Goal: Information Seeking & Learning: Learn about a topic

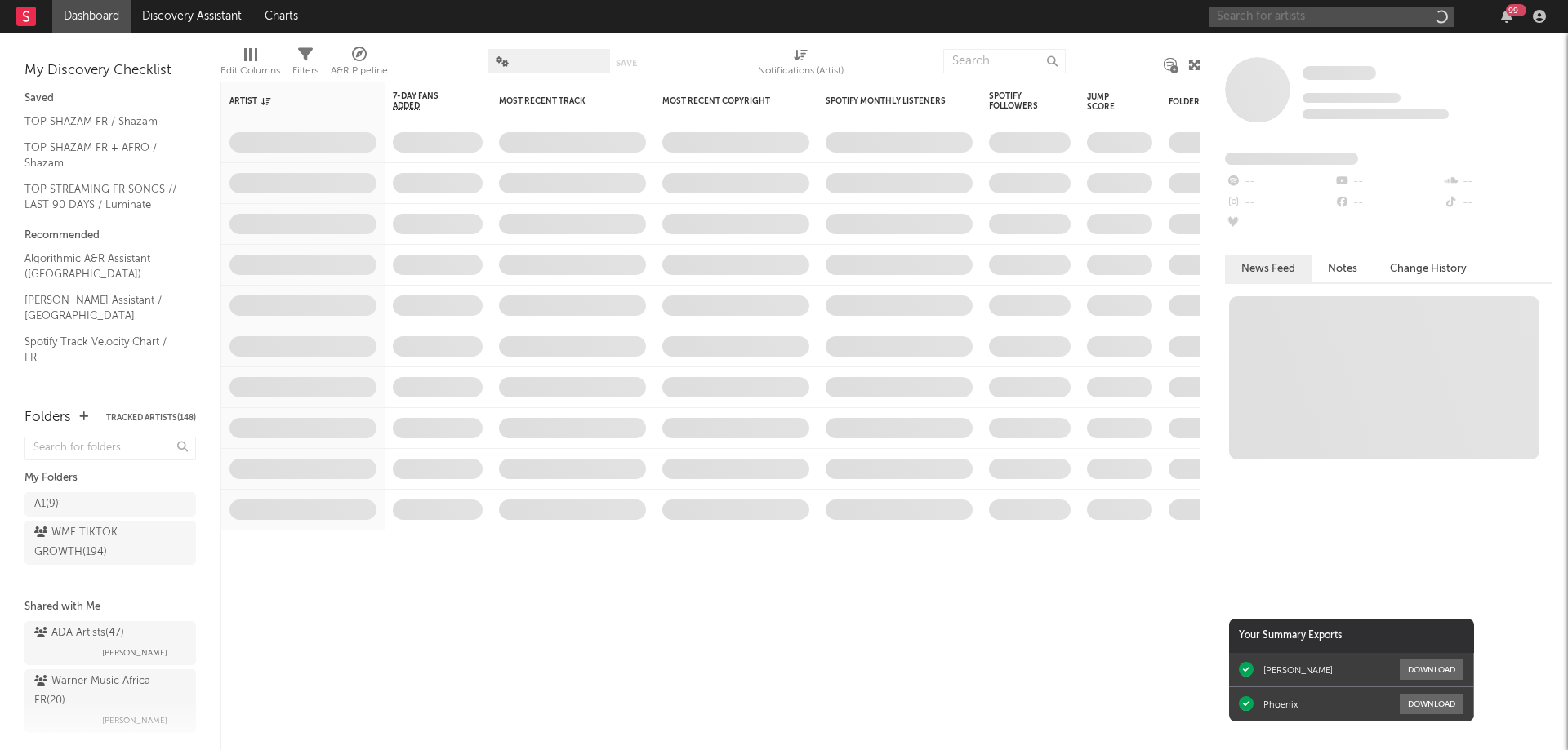
click at [1321, 20] on input "text" at bounding box center [1331, 17] width 245 height 20
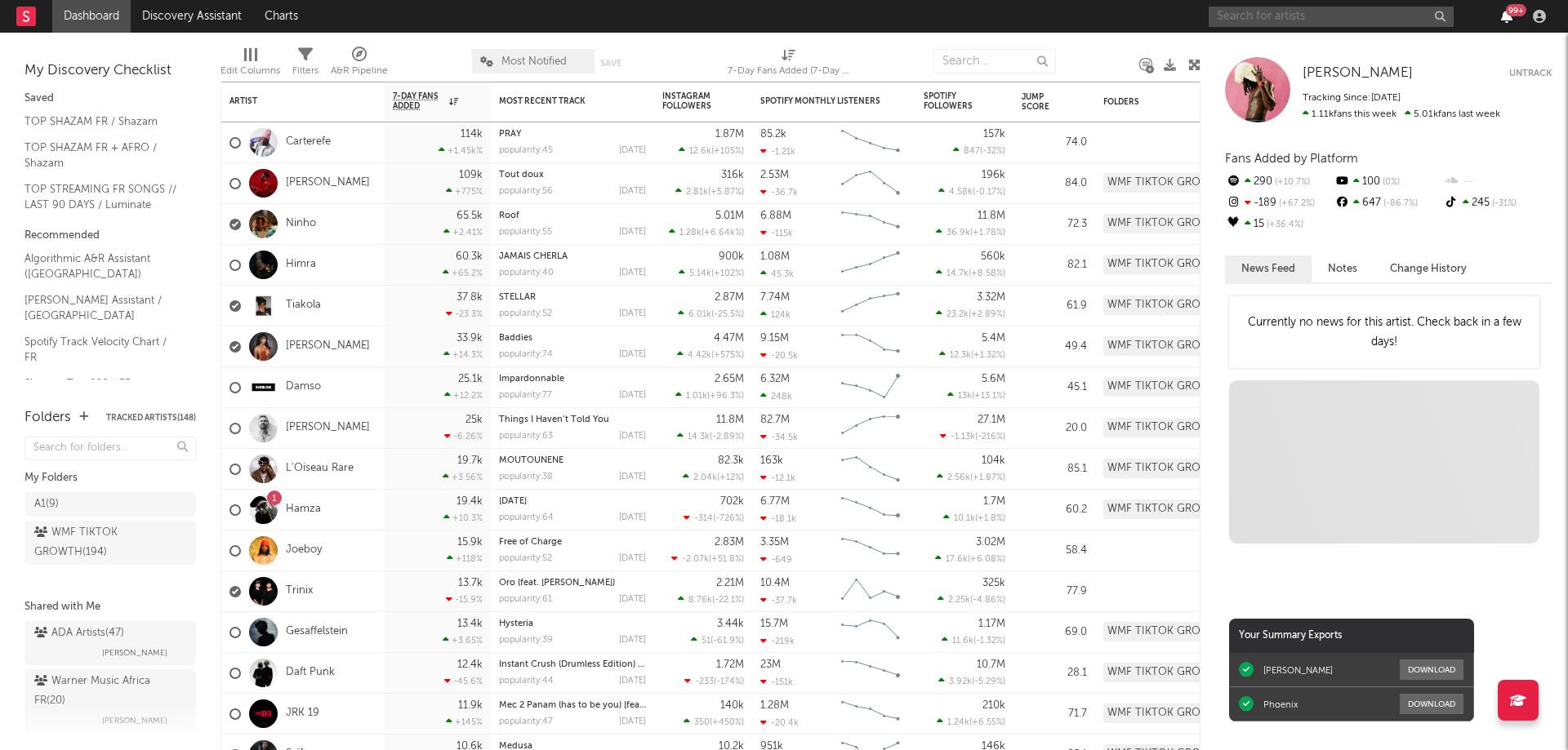
click at [1502, 15] on icon "button" at bounding box center [1507, 17] width 12 height 13
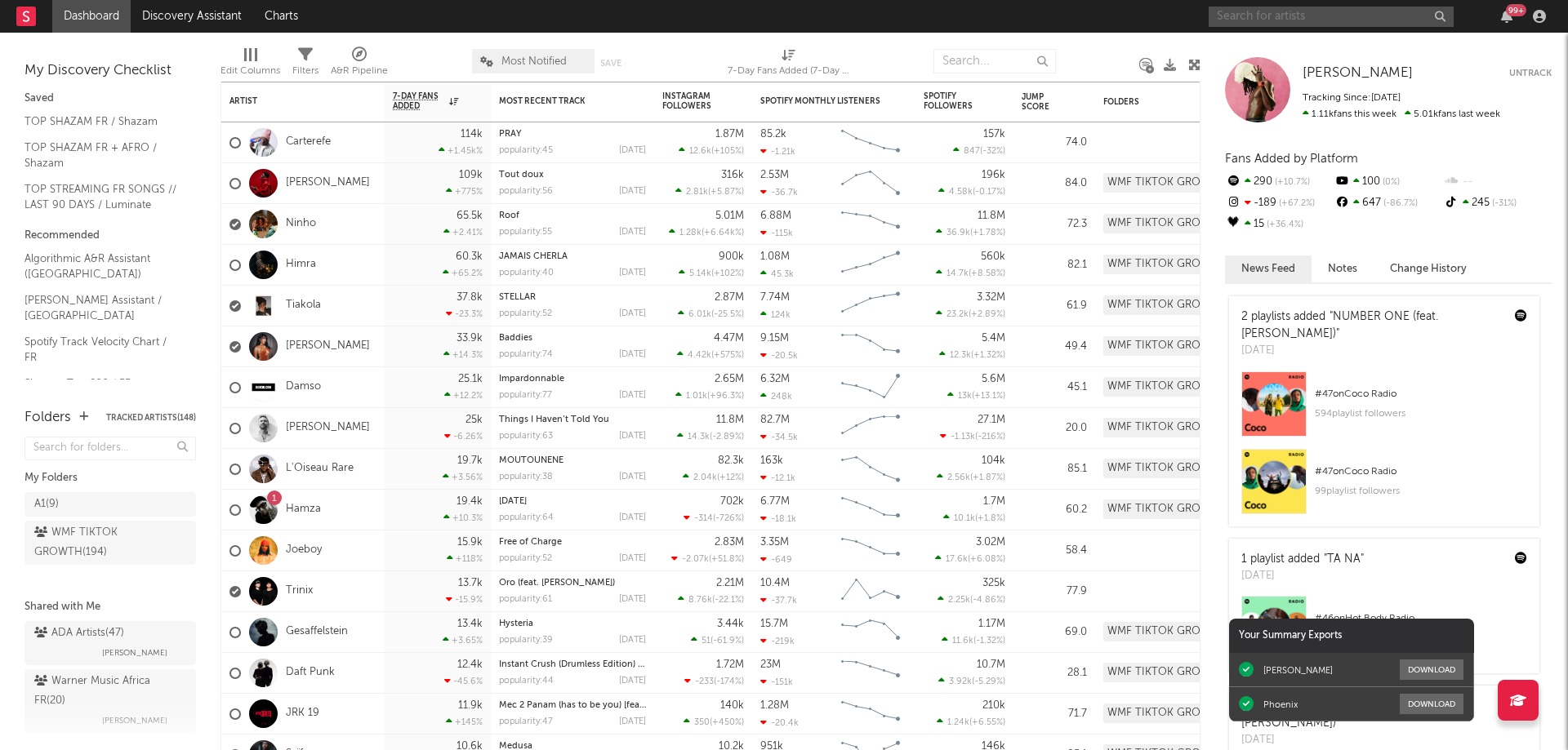
click at [1321, 18] on input "text" at bounding box center [1331, 17] width 245 height 20
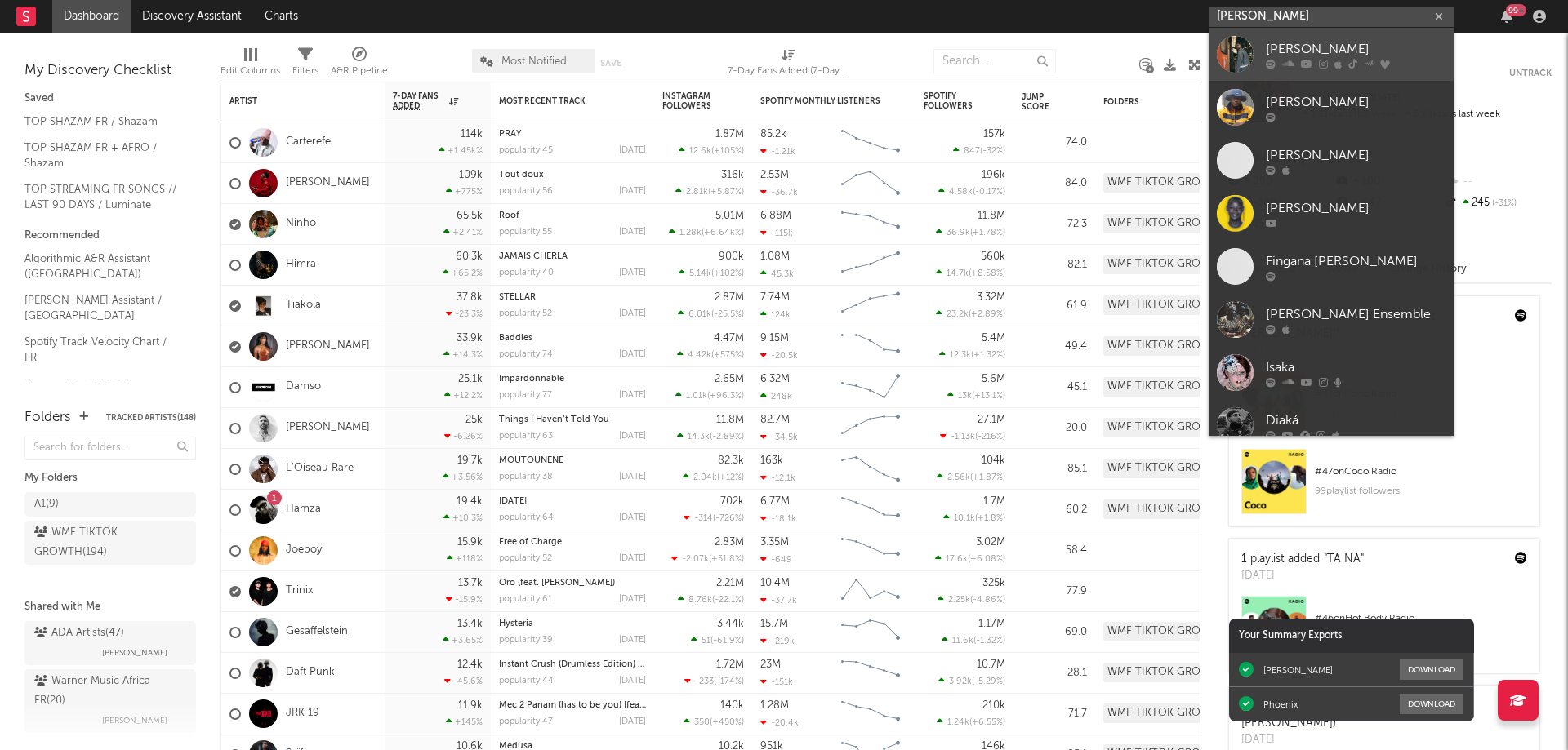
type input "[PERSON_NAME]"
click at [1309, 62] on icon at bounding box center [1307, 64] width 12 height 10
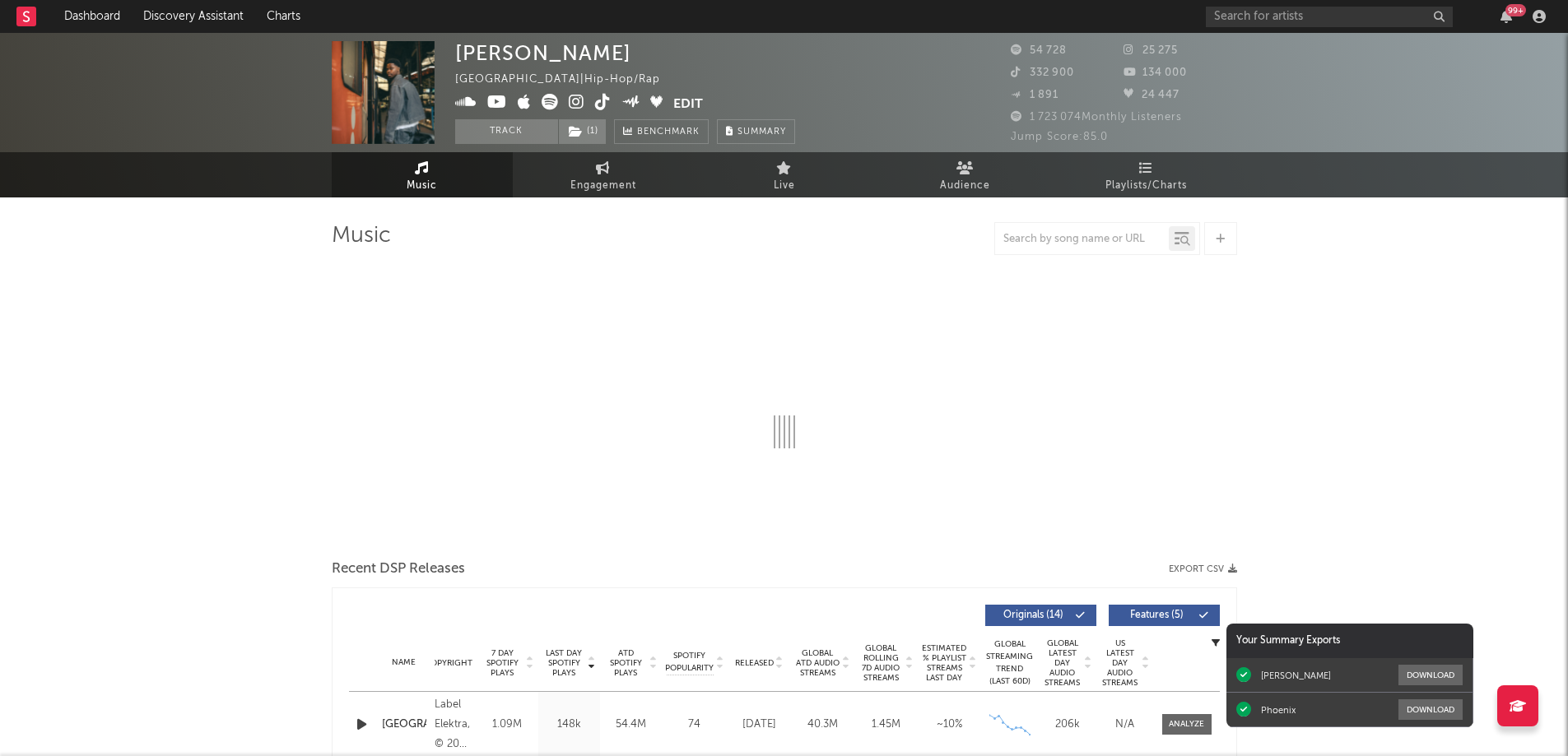
select select "6m"
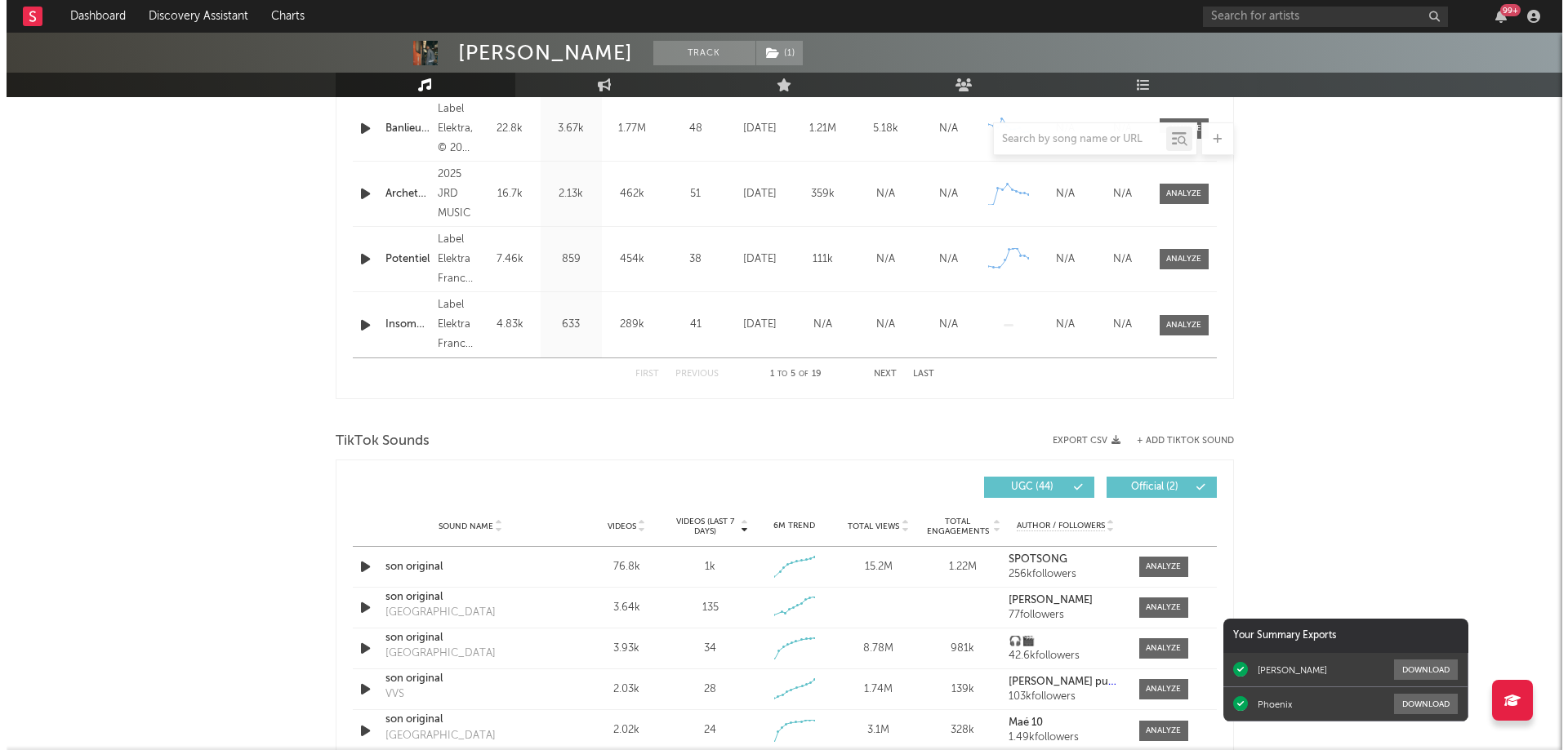
scroll to position [898, 0]
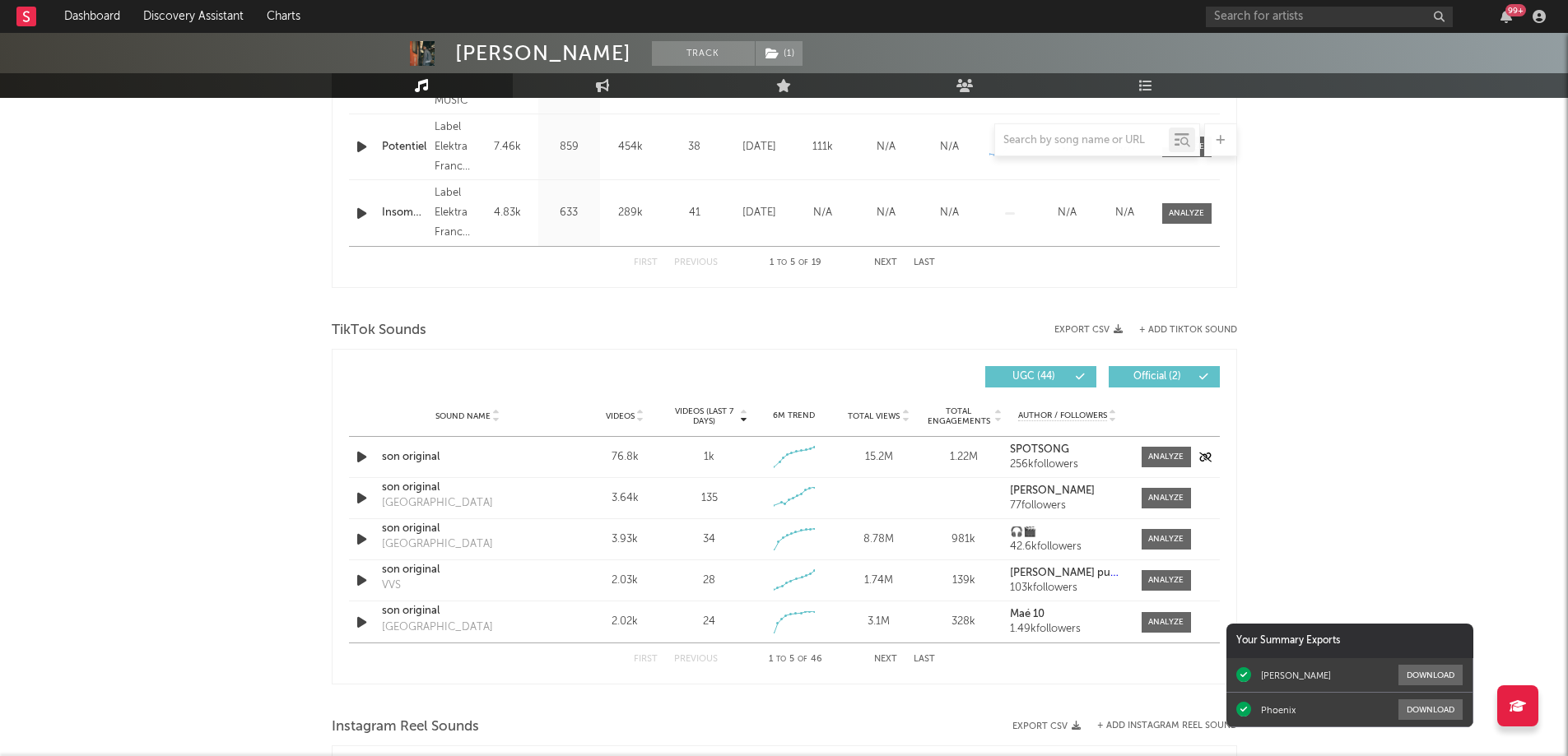
click at [364, 456] on icon "button" at bounding box center [361, 457] width 17 height 20
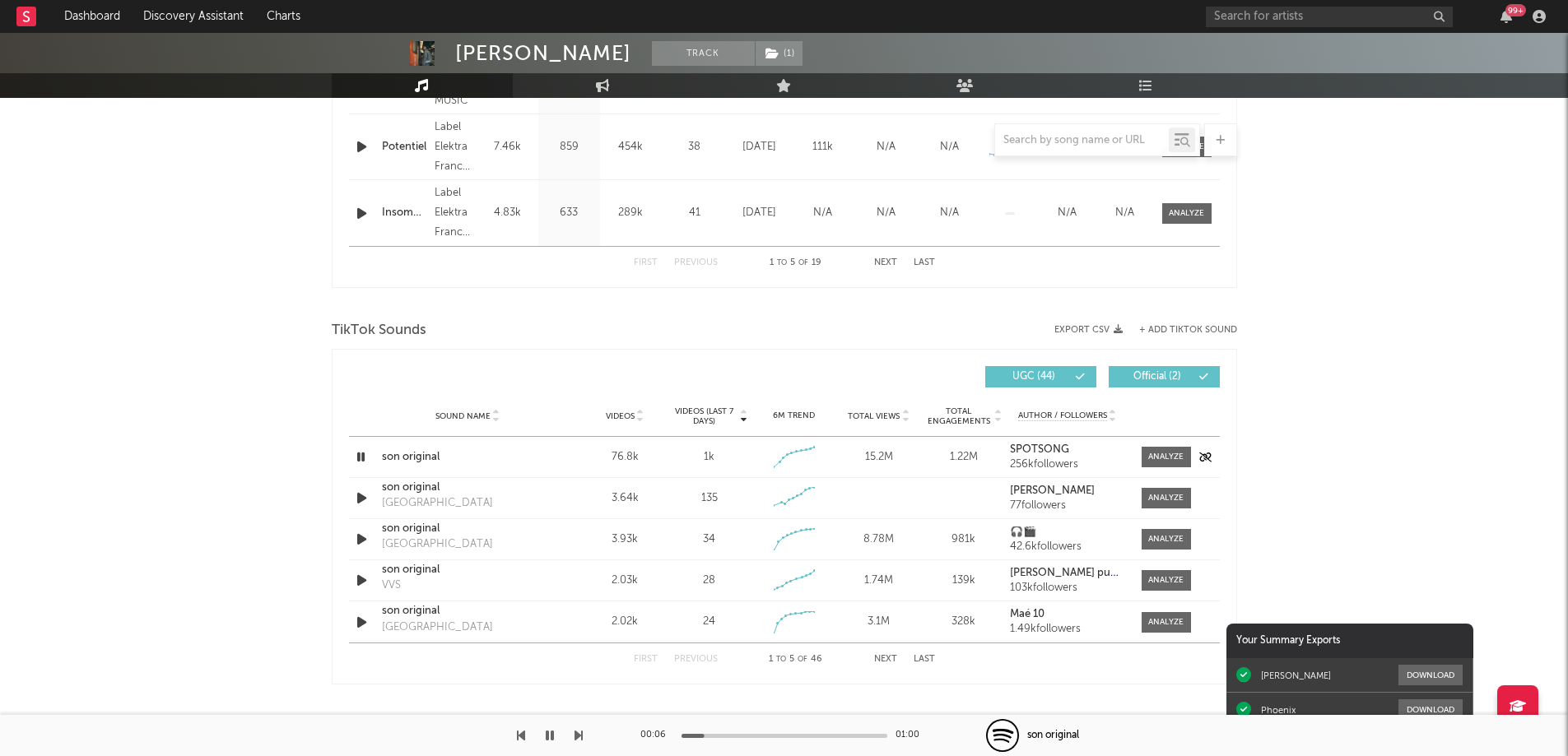
click at [361, 455] on icon "button" at bounding box center [361, 457] width 15 height 20
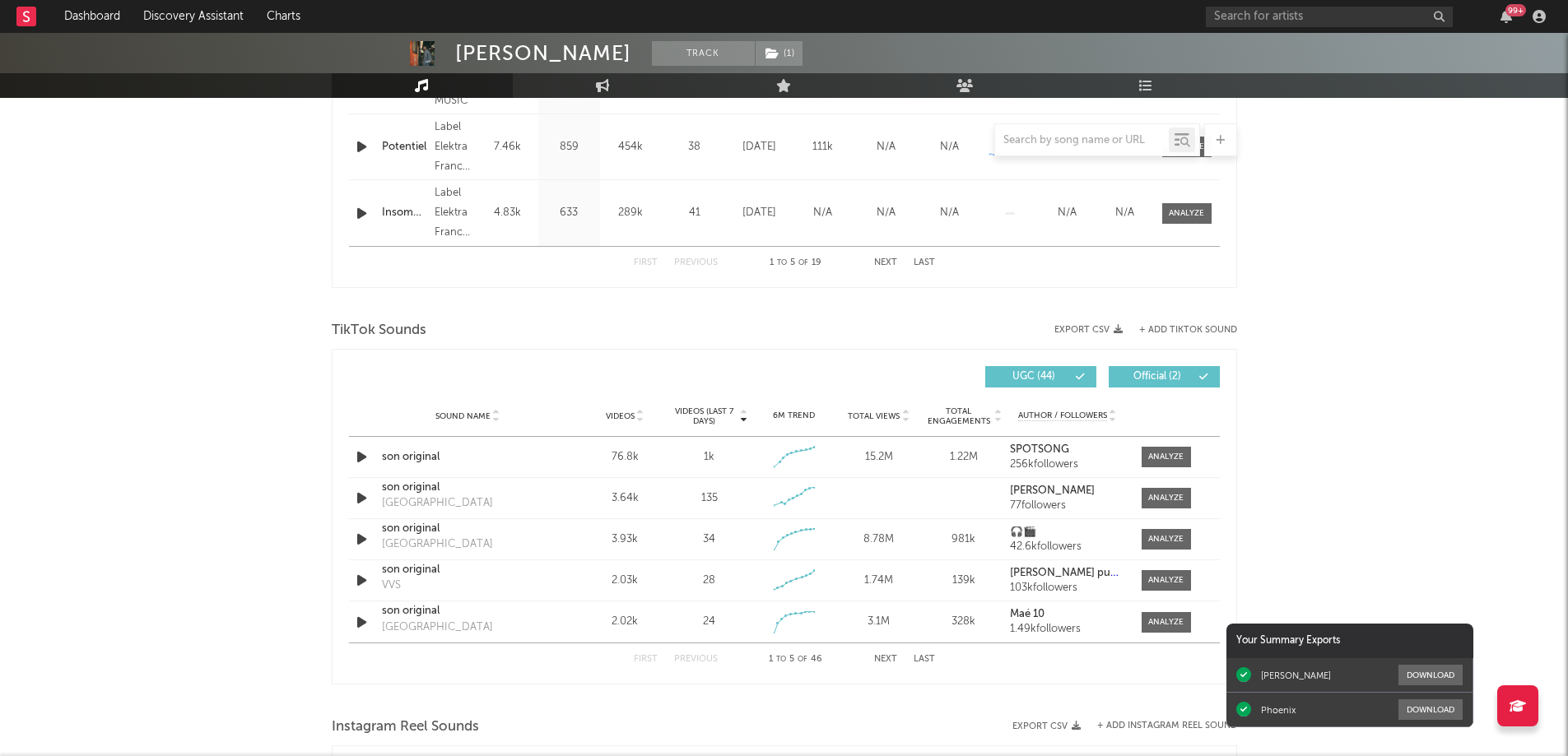
click at [1190, 326] on button "+ Add TikTok Sound" at bounding box center [1187, 330] width 98 height 9
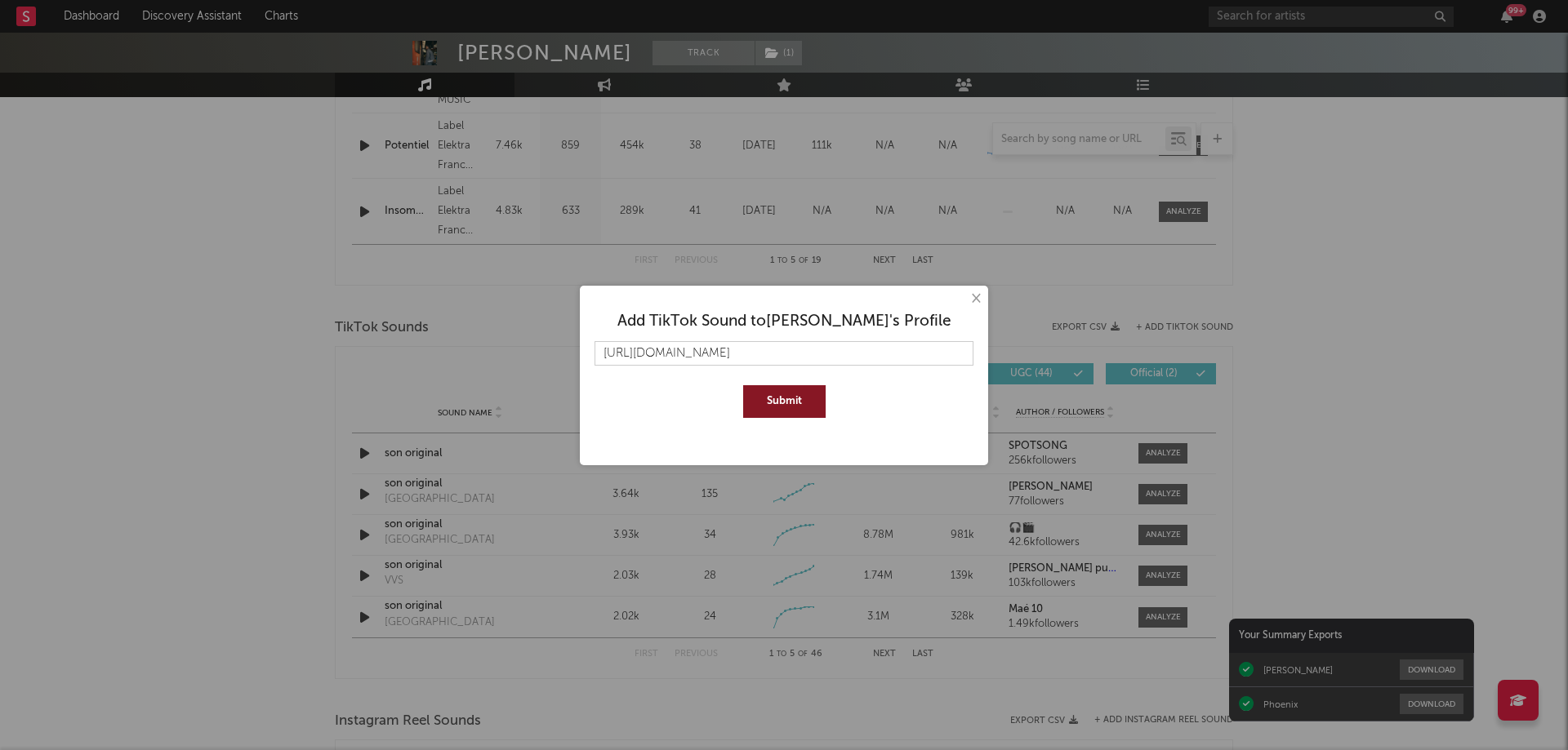
scroll to position [0, 17]
type input "[URL][DOMAIN_NAME]"
click at [789, 408] on button "Submit" at bounding box center [785, 402] width 83 height 33
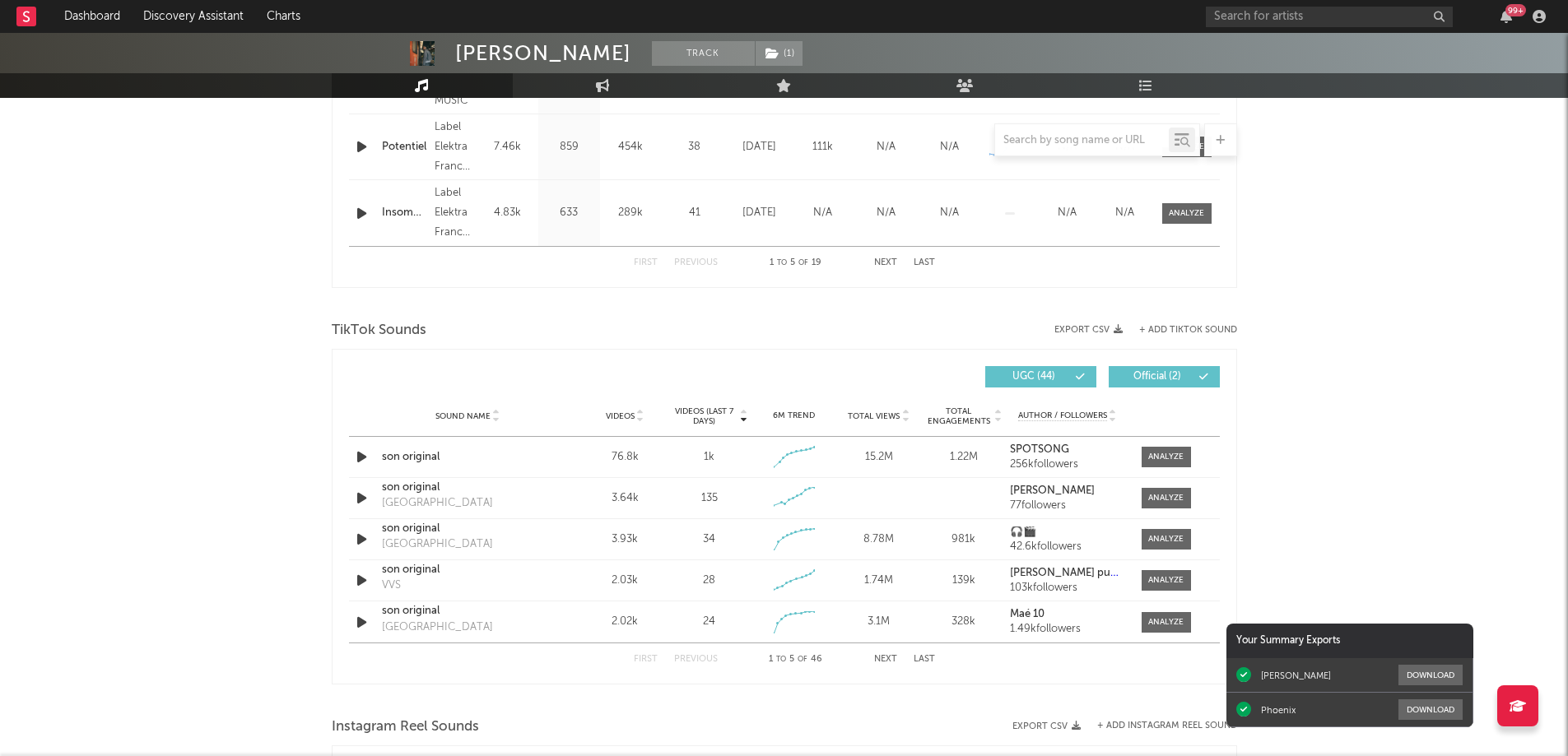
click at [713, 415] on span "Videos (last 7 days)" at bounding box center [703, 416] width 67 height 20
click at [613, 414] on span "Videos" at bounding box center [620, 417] width 29 height 10
click at [888, 655] on button "Next" at bounding box center [885, 659] width 23 height 9
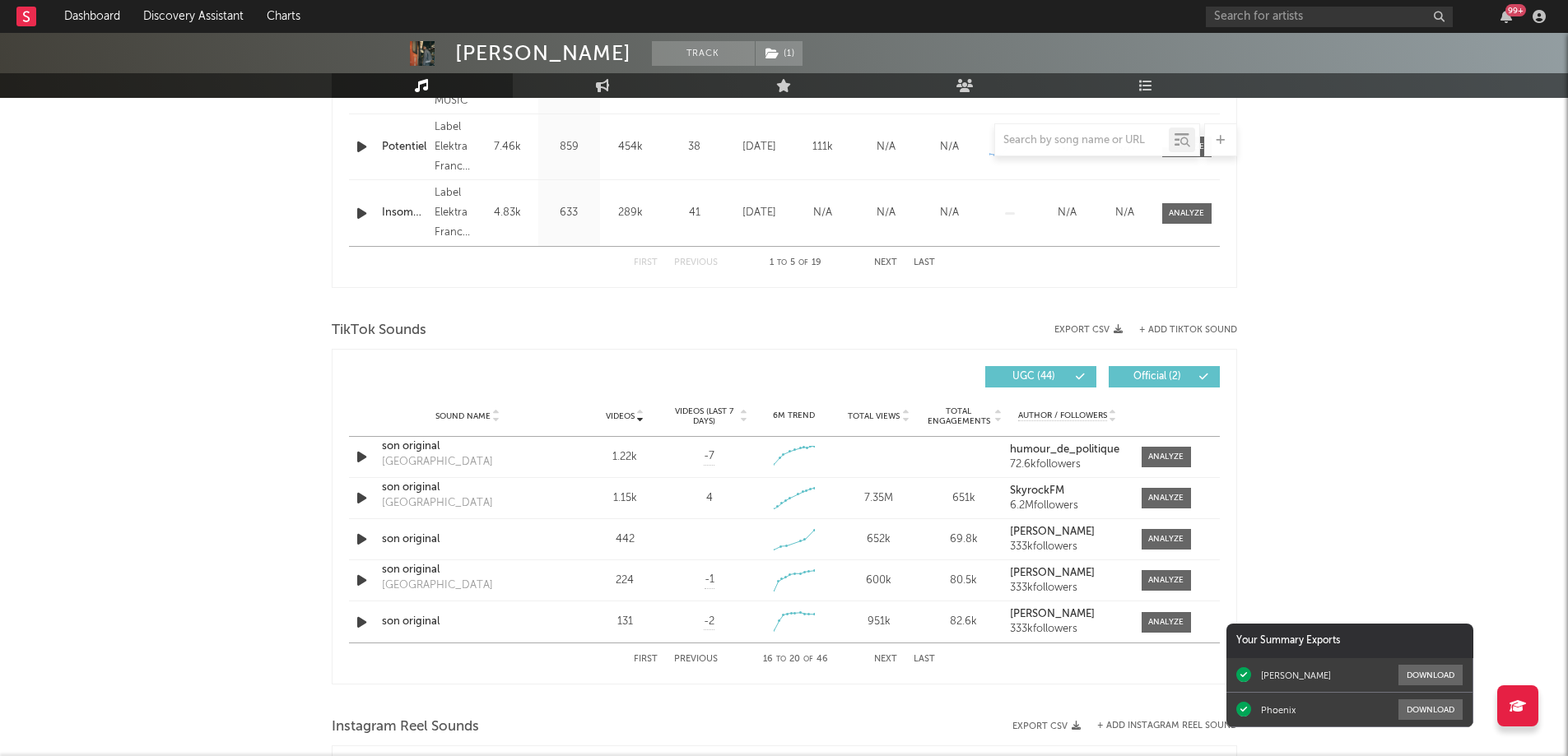
click at [708, 412] on span "Videos (last 7 days)" at bounding box center [703, 416] width 67 height 20
click at [359, 454] on icon "button" at bounding box center [361, 457] width 17 height 20
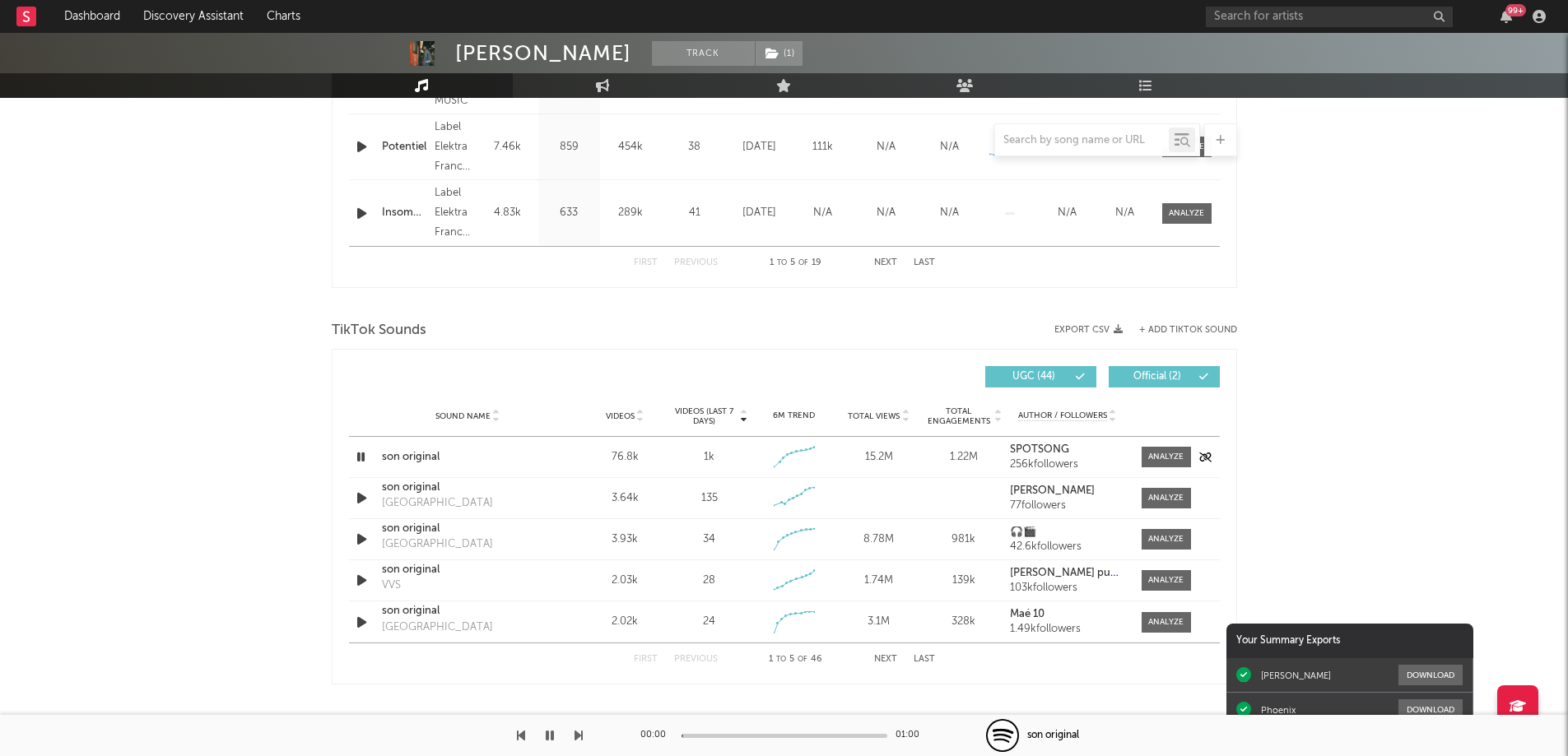
click at [359, 454] on icon "button" at bounding box center [361, 457] width 15 height 20
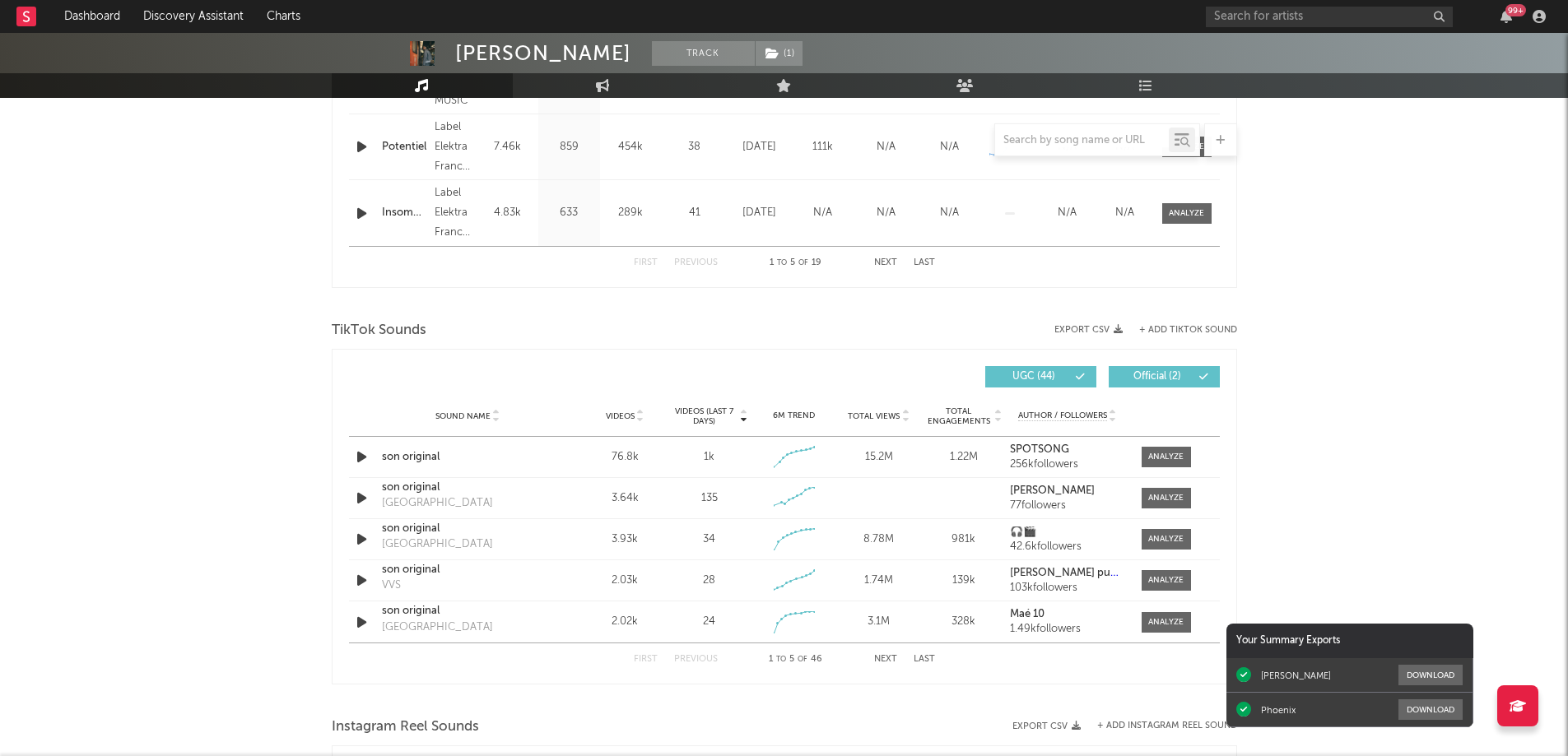
click at [890, 664] on button "Next" at bounding box center [885, 659] width 23 height 9
click at [890, 664] on button "Next" at bounding box center [885, 659] width 23 height 9
click at [639, 659] on button "First" at bounding box center [646, 659] width 24 height 9
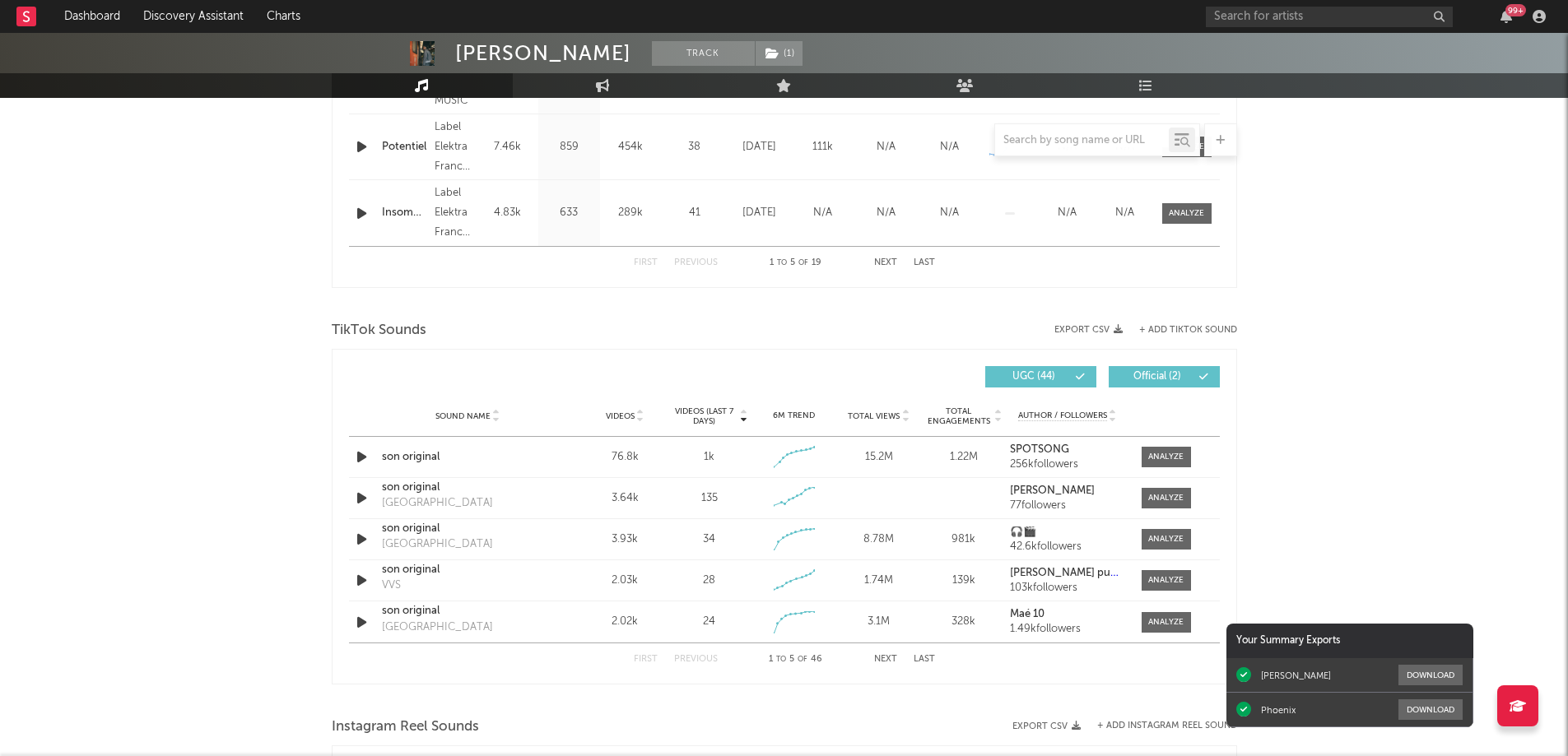
click at [885, 656] on button "Next" at bounding box center [885, 659] width 23 height 9
click at [1148, 368] on button "Official ( 2 )" at bounding box center [1163, 377] width 111 height 21
click at [1187, 333] on button "+ Add TikTok Sound" at bounding box center [1187, 330] width 98 height 9
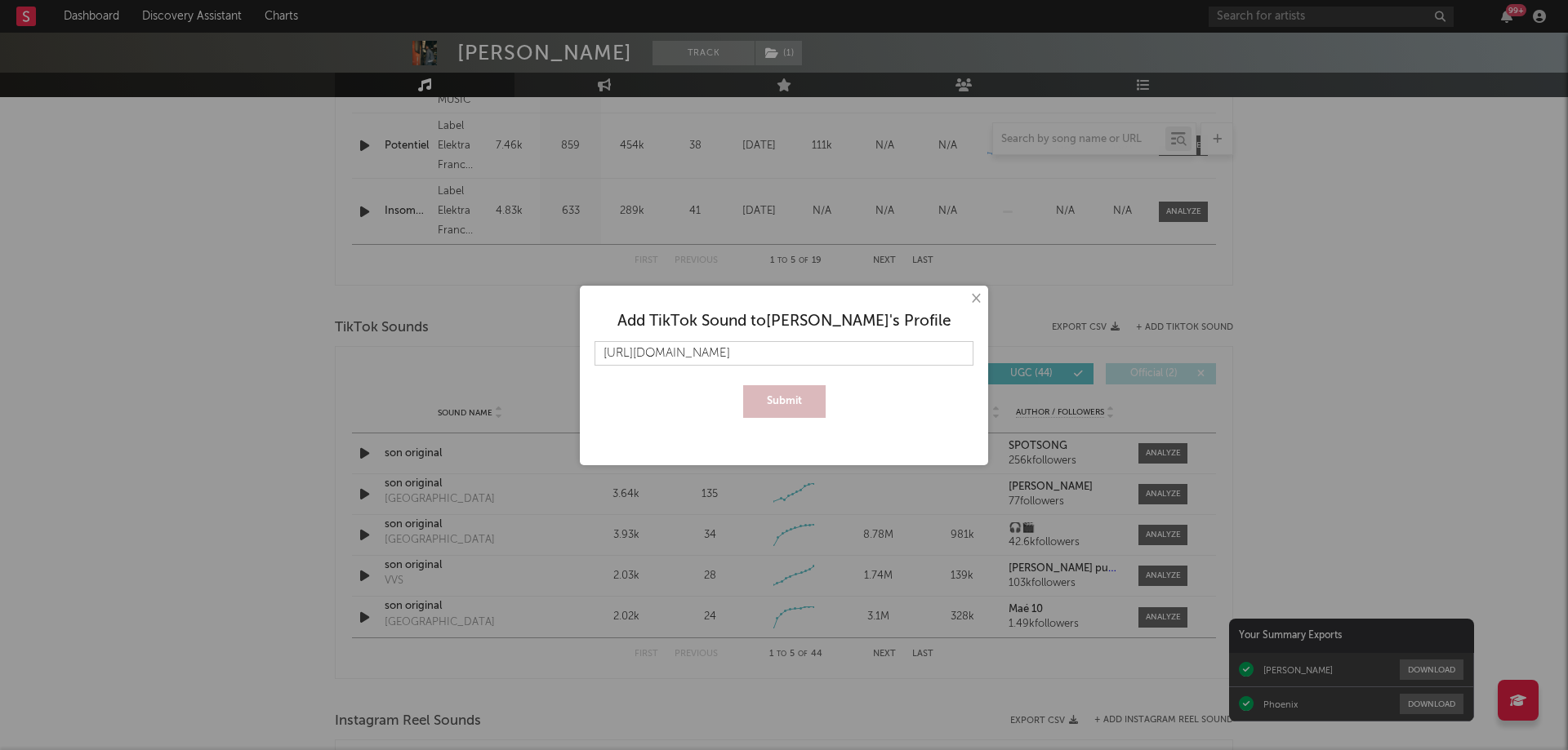
scroll to position [0, 17]
type input "[URL][DOMAIN_NAME]"
click at [979, 301] on button "×" at bounding box center [974, 298] width 18 height 18
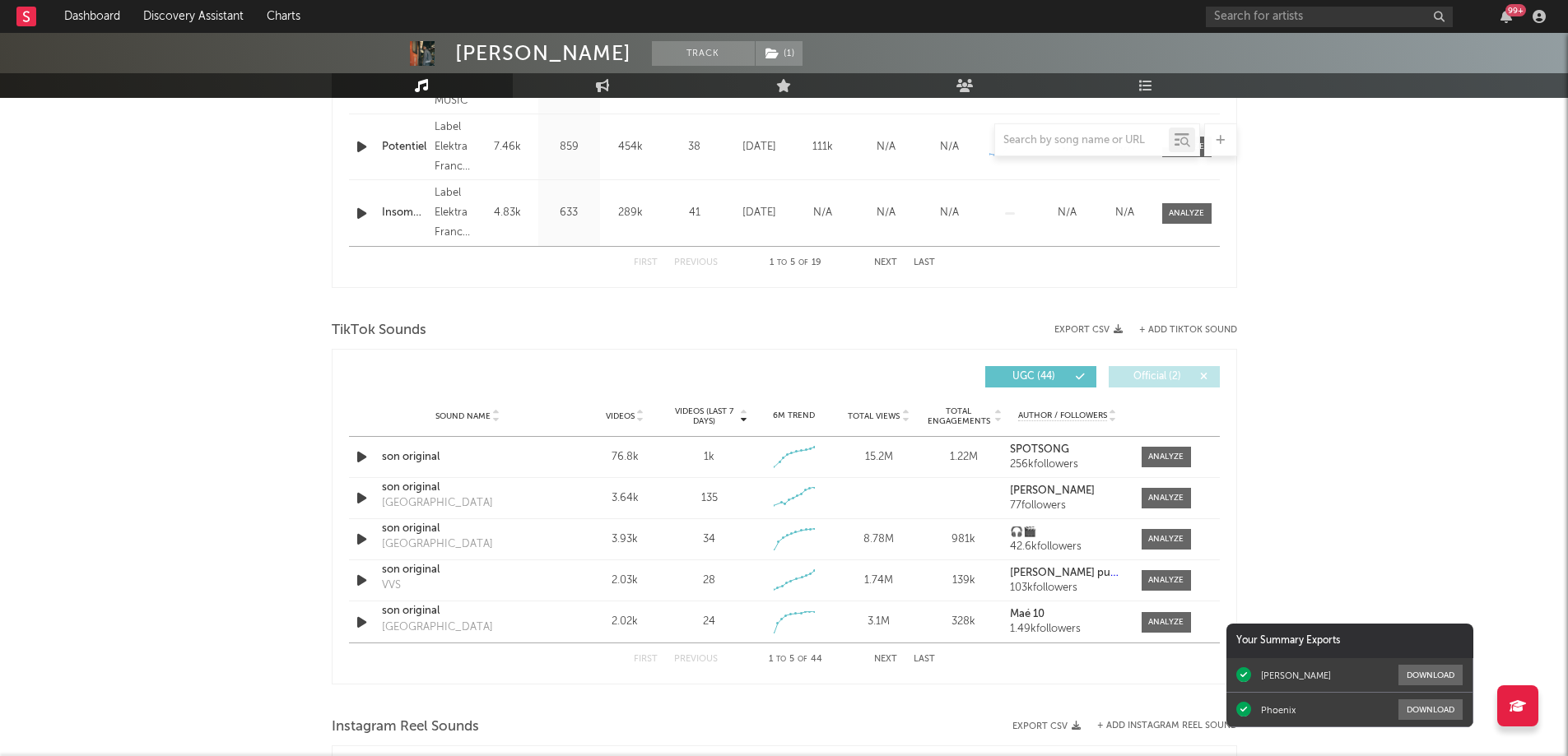
click at [1188, 333] on button "+ Add TikTok Sound" at bounding box center [1187, 330] width 98 height 9
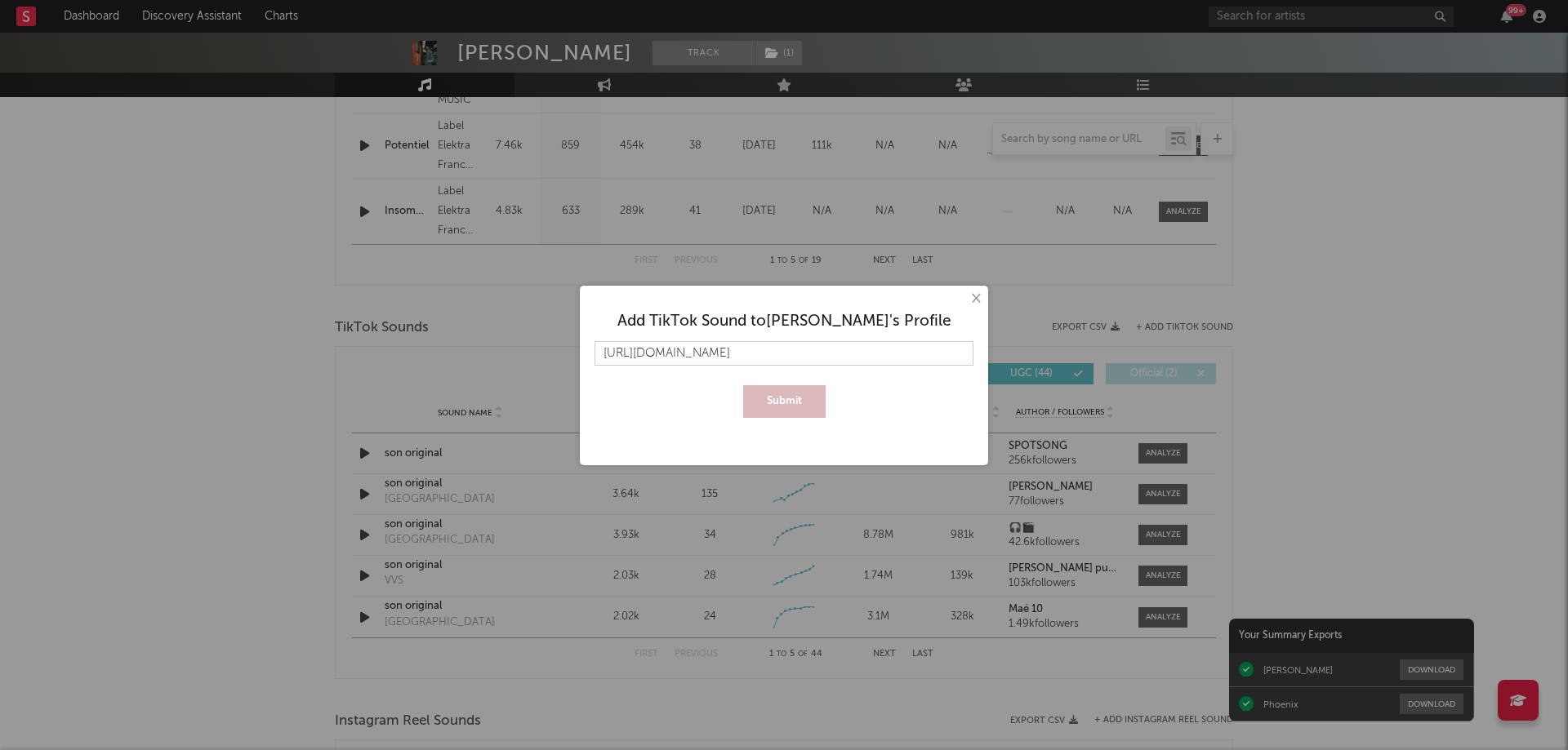
scroll to position [0, 7]
type input "[URL][DOMAIN_NAME]"
click at [777, 402] on button "Submit" at bounding box center [785, 402] width 83 height 33
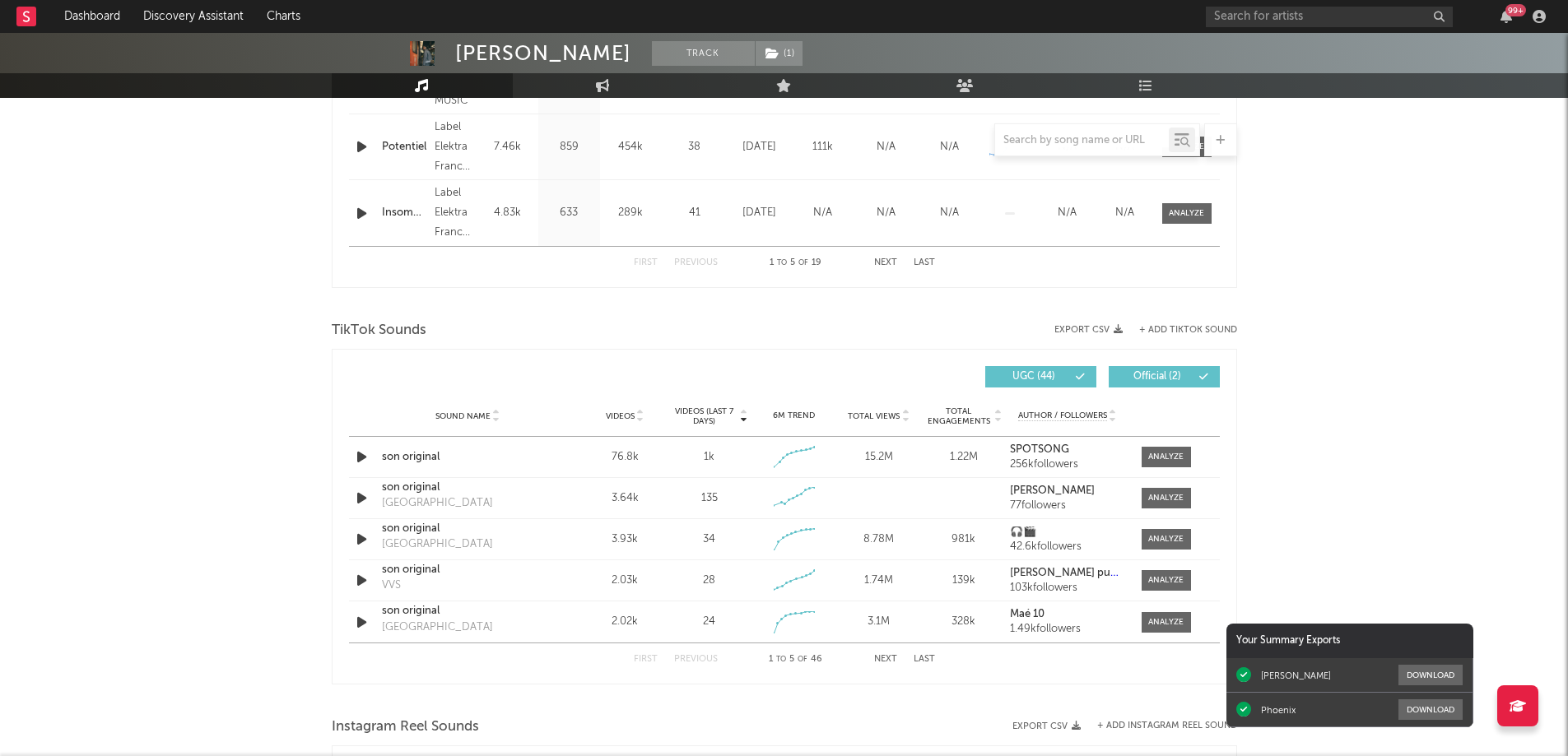
click at [715, 411] on span "Videos (last 7 days)" at bounding box center [703, 416] width 67 height 20
click at [615, 415] on span "Videos" at bounding box center [620, 417] width 29 height 10
click at [888, 658] on button "Next" at bounding box center [885, 659] width 23 height 9
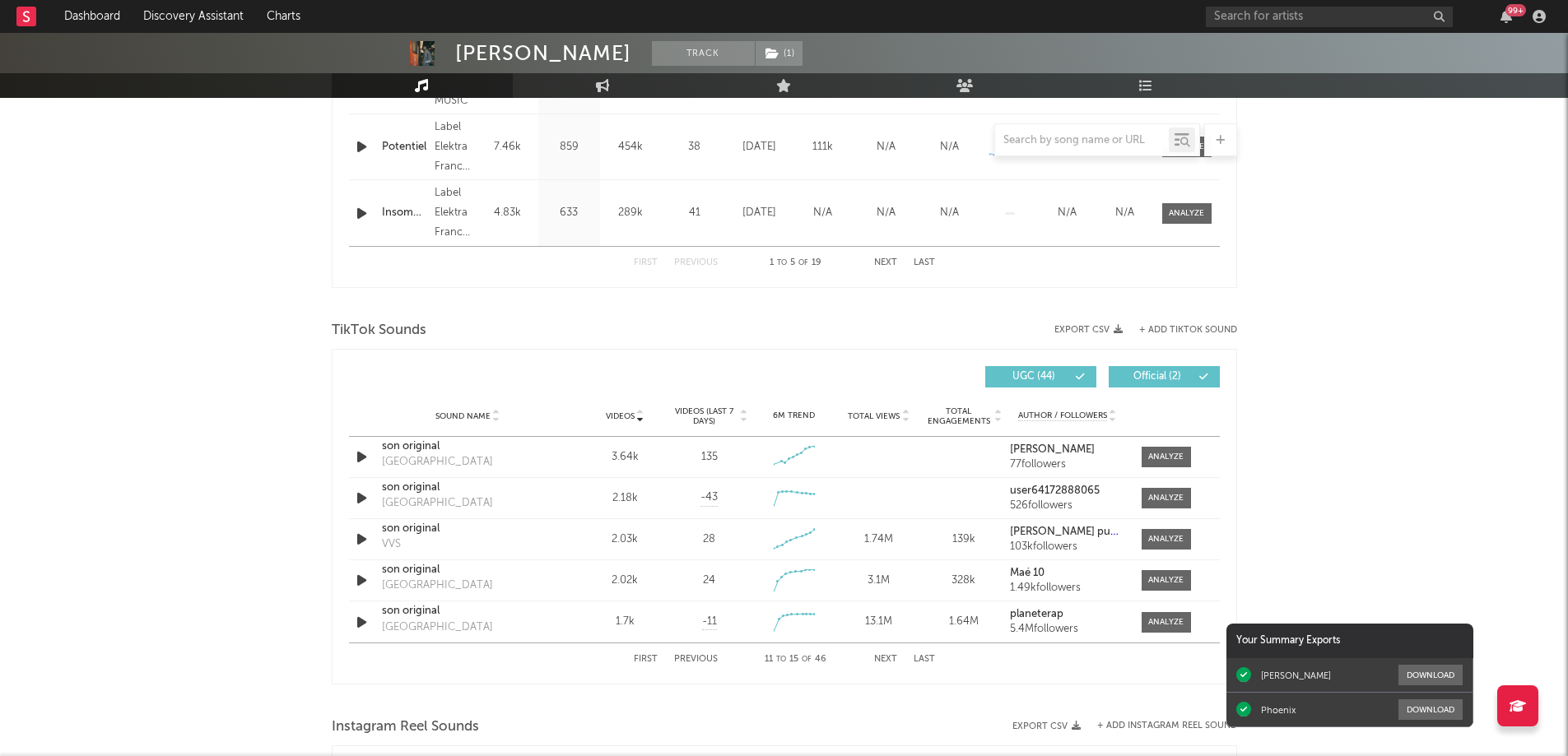
click at [888, 658] on button "Next" at bounding box center [885, 659] width 23 height 9
click at [1166, 326] on button "+ Add TikTok Sound" at bounding box center [1187, 330] width 98 height 9
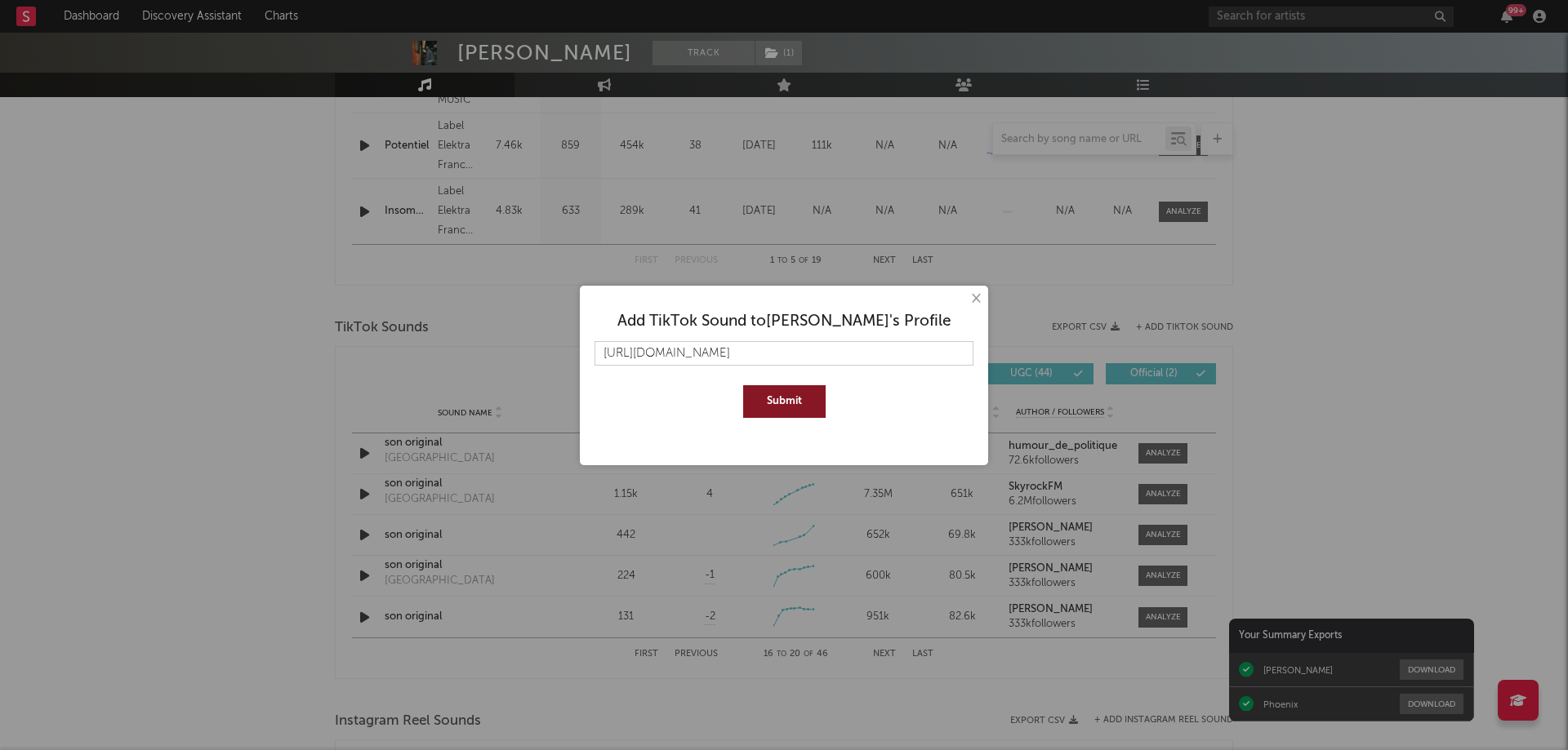
scroll to position [0, 7]
type input "[URL][DOMAIN_NAME]"
click at [785, 404] on button "Submit" at bounding box center [785, 402] width 83 height 33
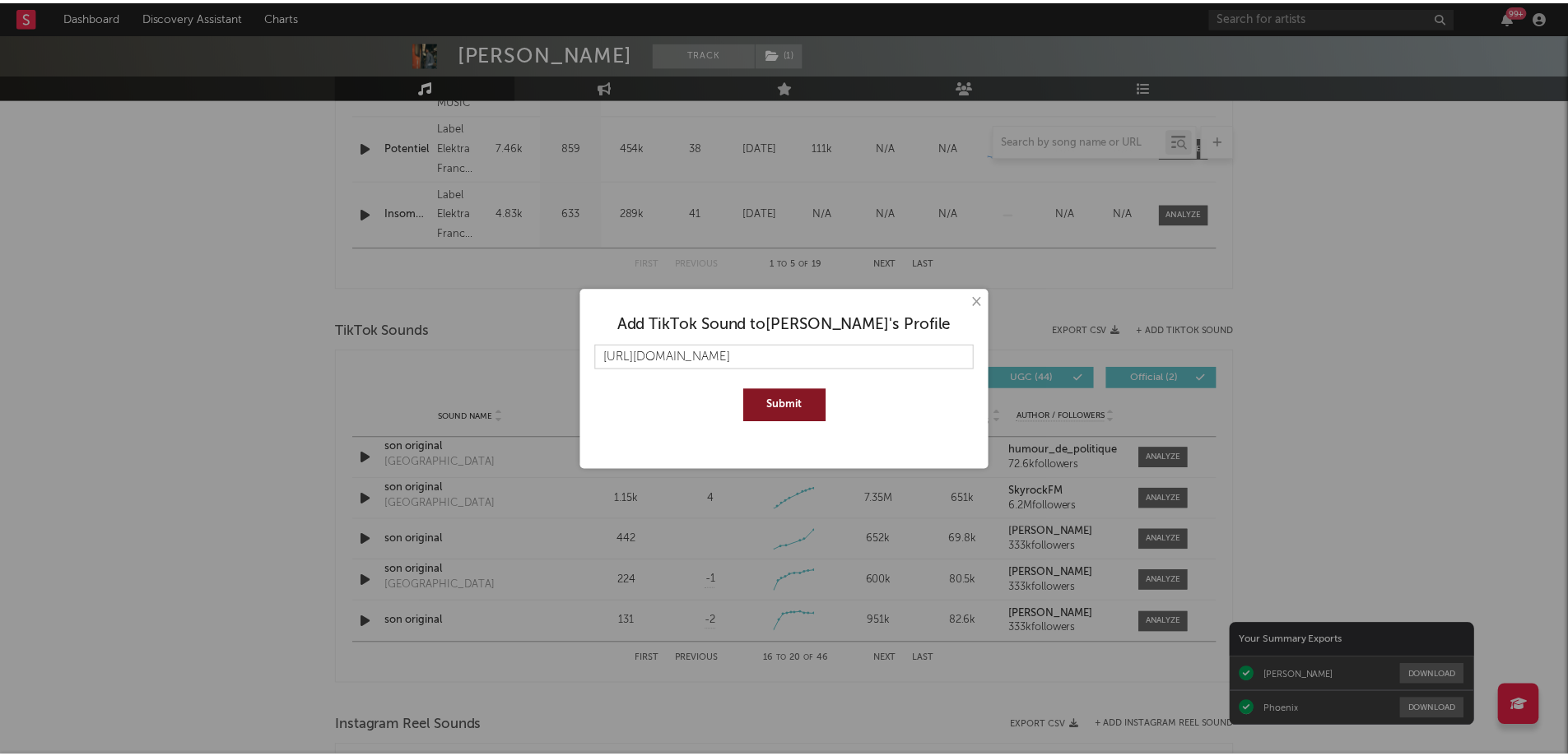
scroll to position [0, 0]
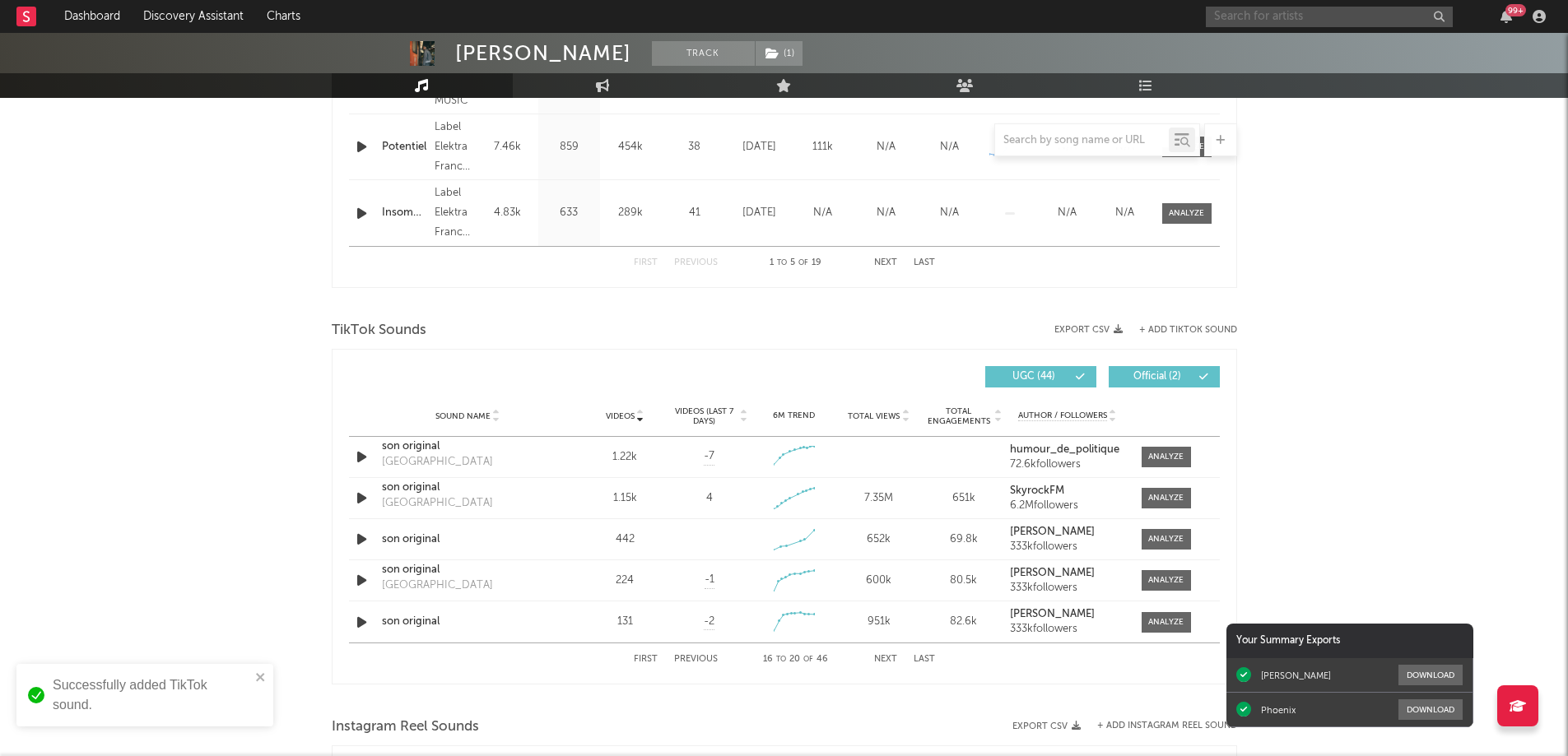
click at [1249, 7] on input "text" at bounding box center [1329, 17] width 247 height 20
type input "[PERSON_NAME]"
click at [1331, 53] on div at bounding box center [784, 15] width 1568 height 165
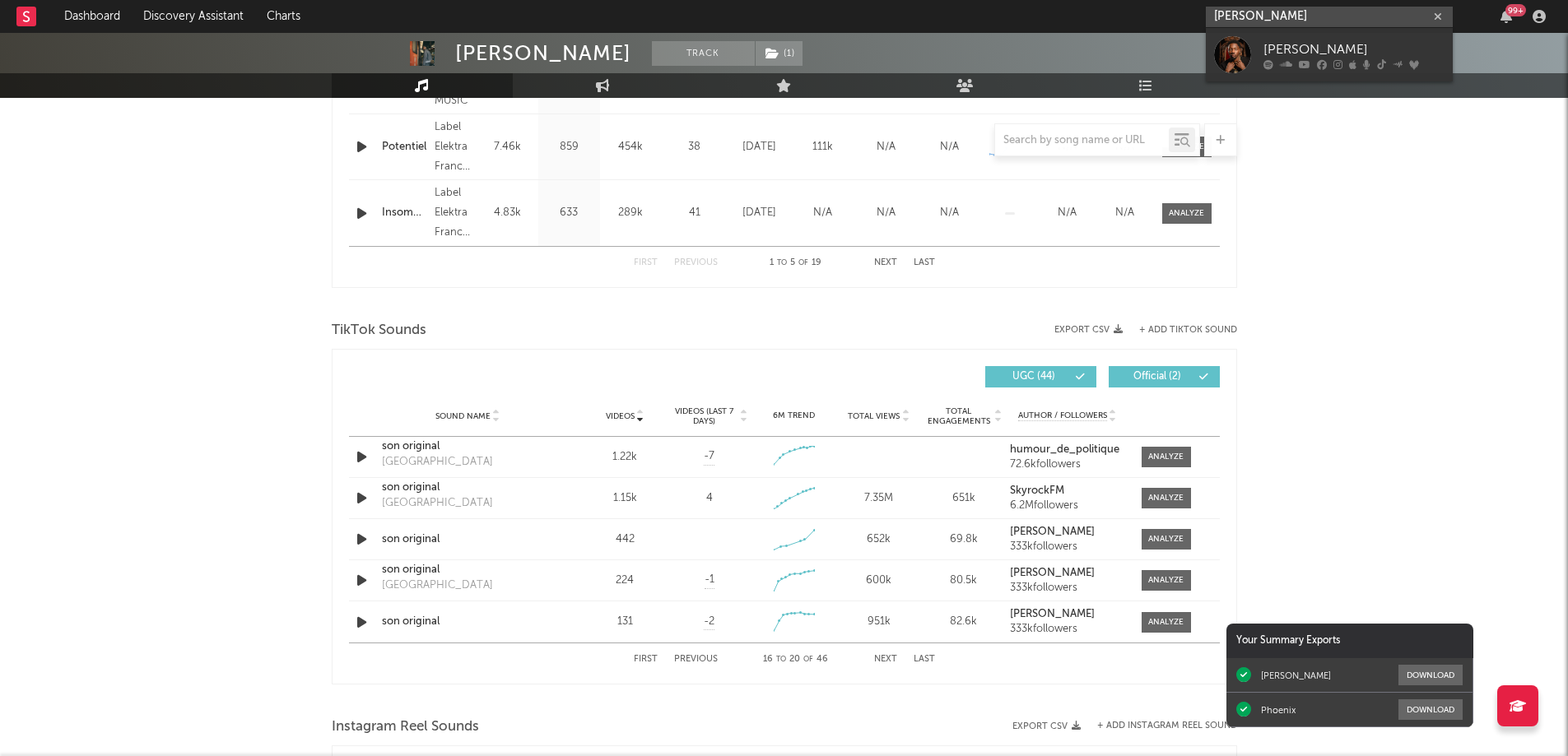
click at [1300, 16] on input "[PERSON_NAME]" at bounding box center [1329, 17] width 247 height 20
click at [1293, 59] on div at bounding box center [1353, 64] width 181 height 10
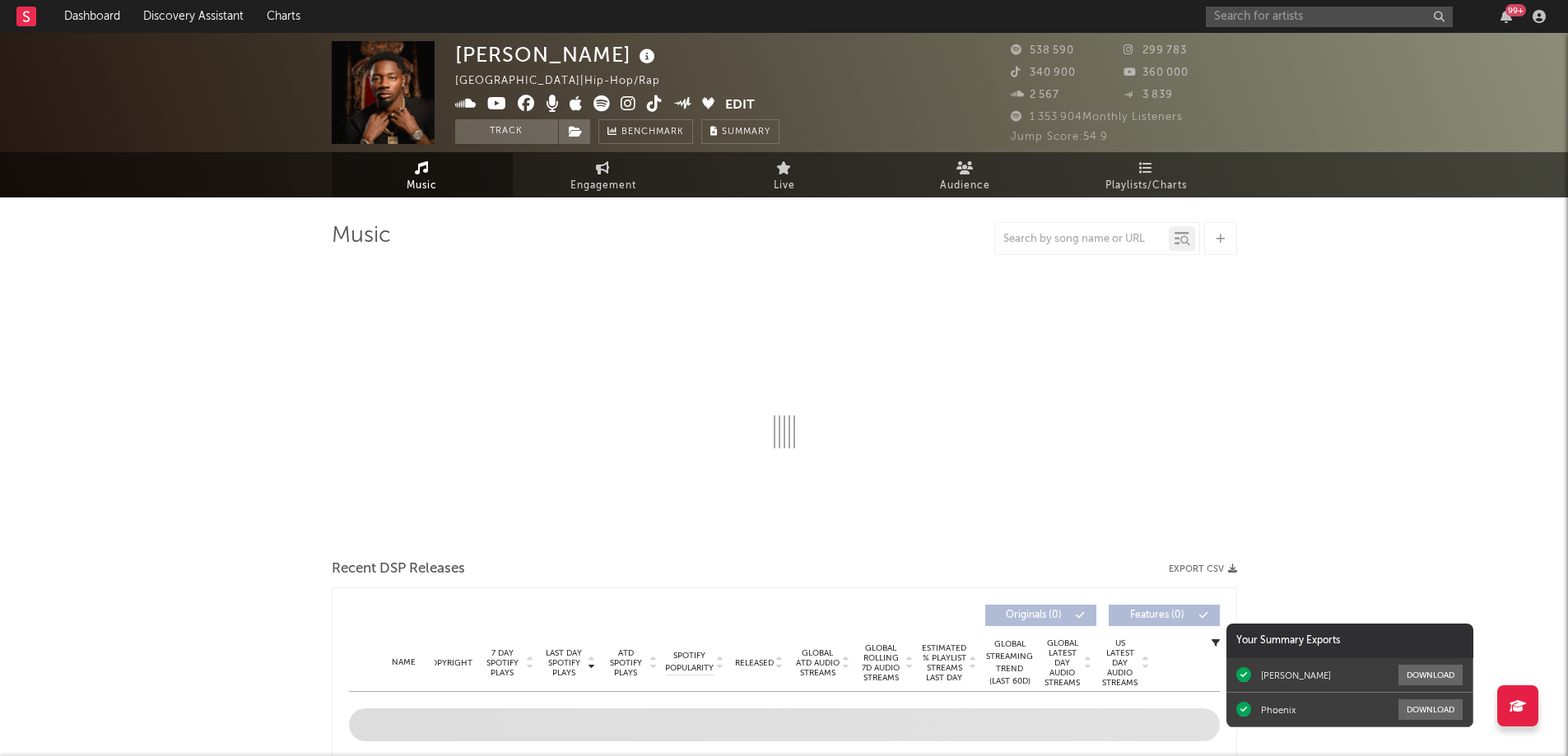
select select "6m"
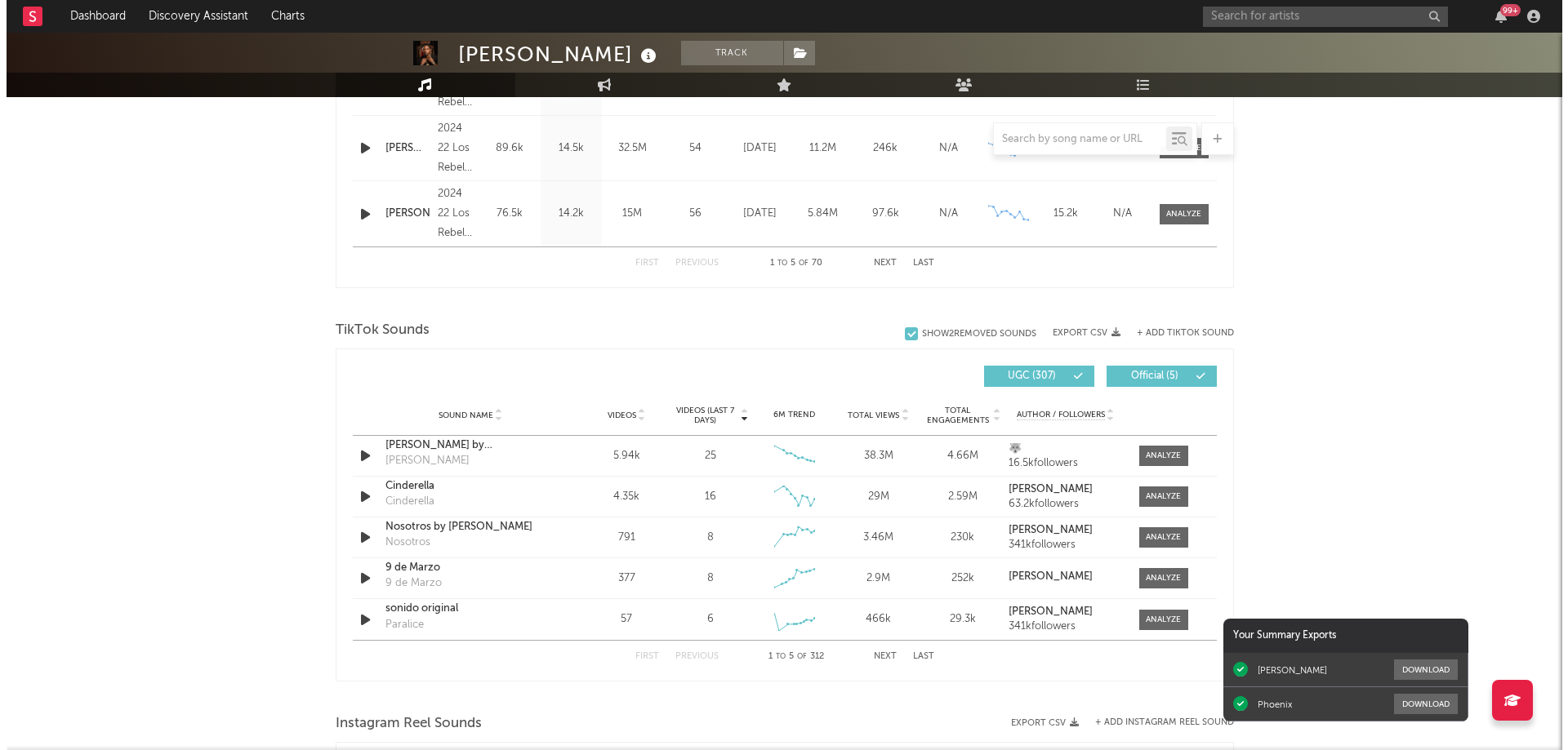
scroll to position [898, 0]
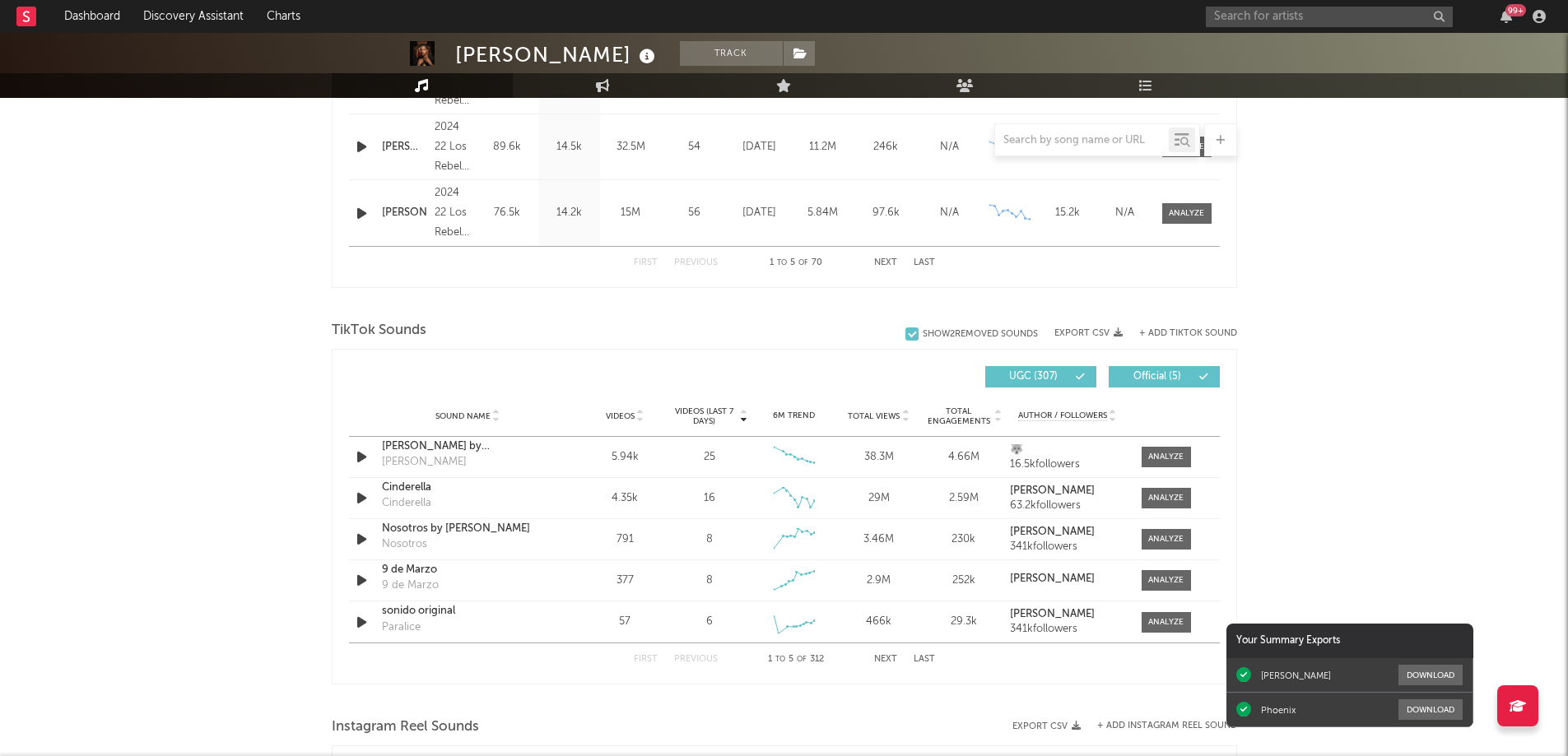
click at [1193, 330] on button "+ Add TikTok Sound" at bounding box center [1187, 333] width 98 height 9
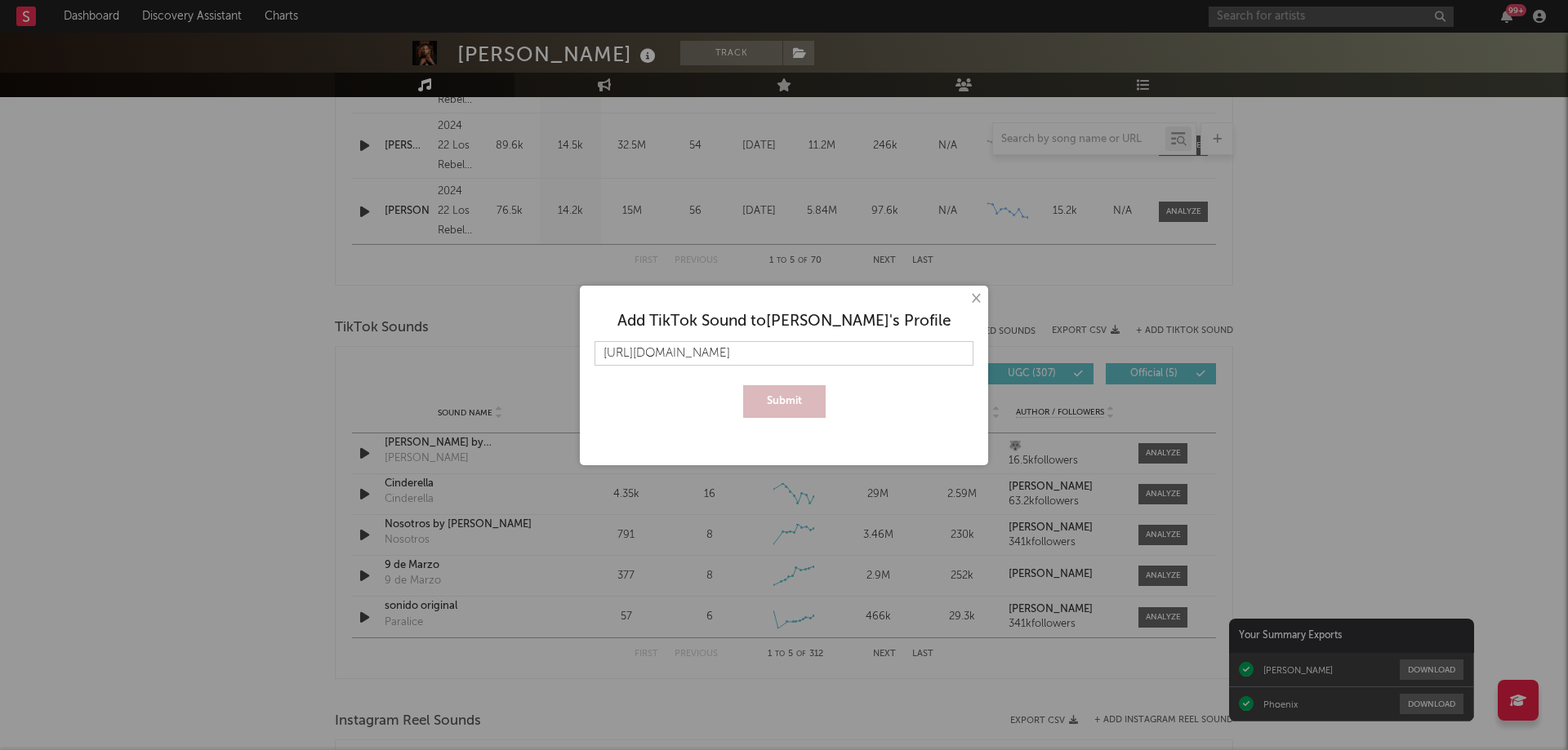
scroll to position [0, 7]
type input "[URL][DOMAIN_NAME]"
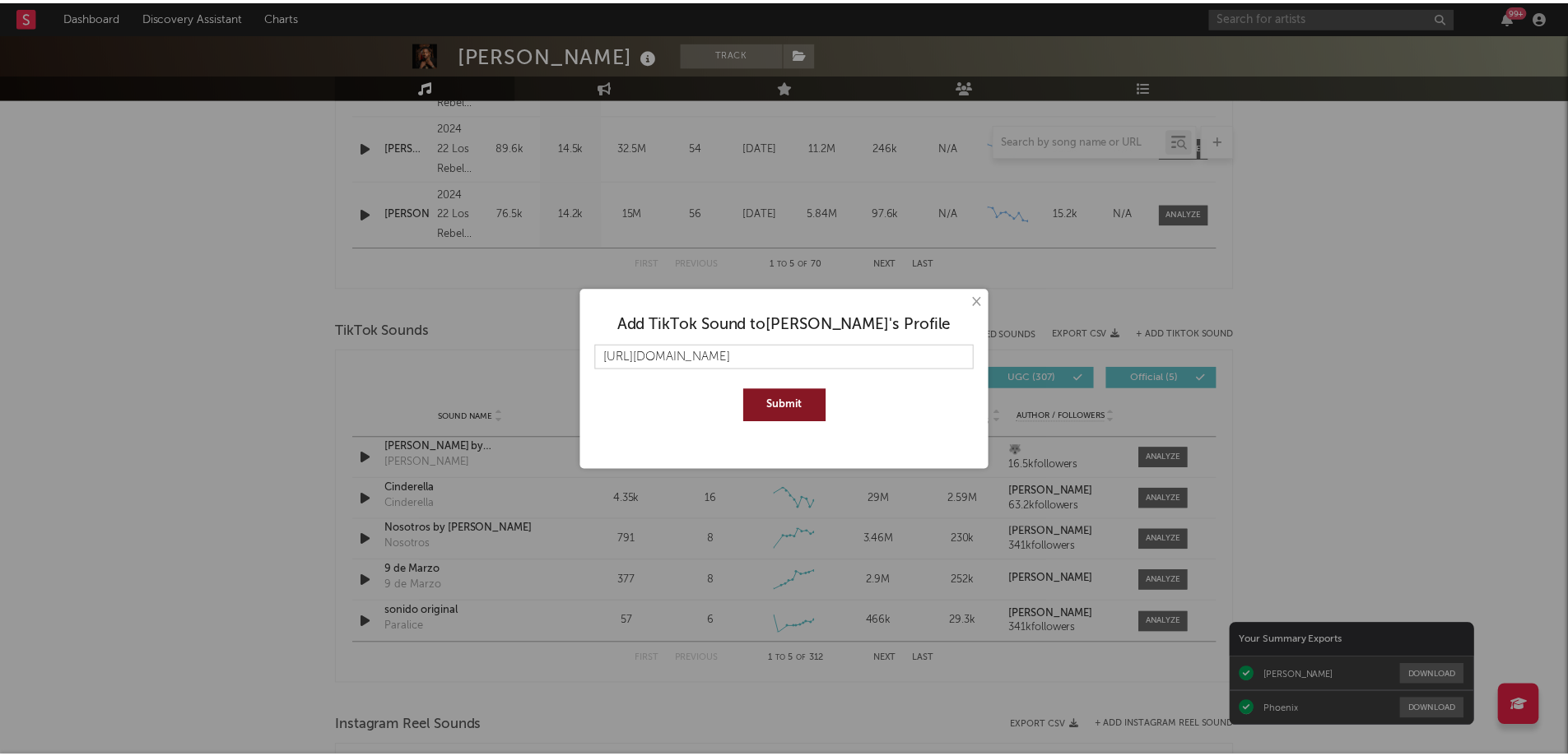
scroll to position [0, 0]
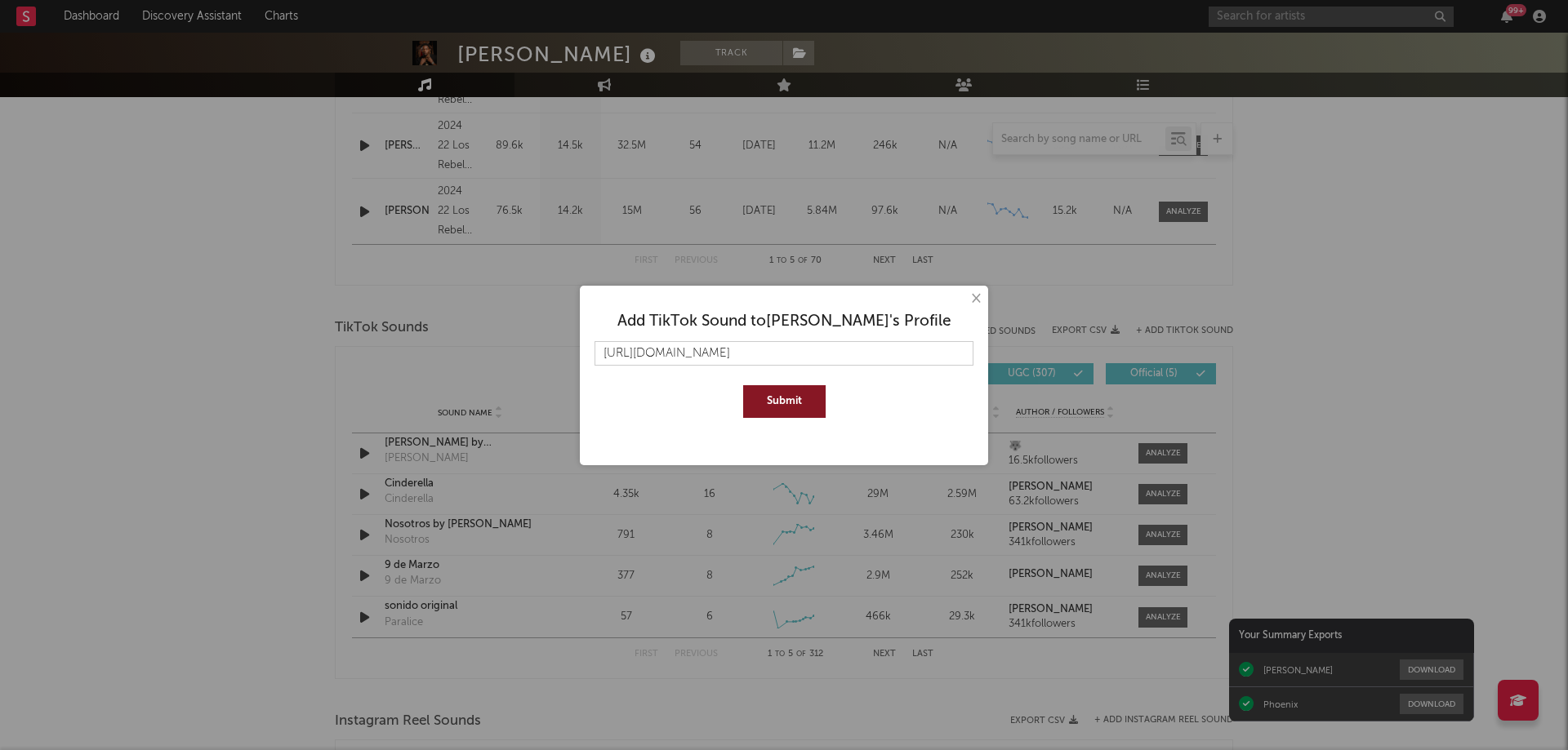
click at [787, 407] on button "Submit" at bounding box center [785, 402] width 83 height 33
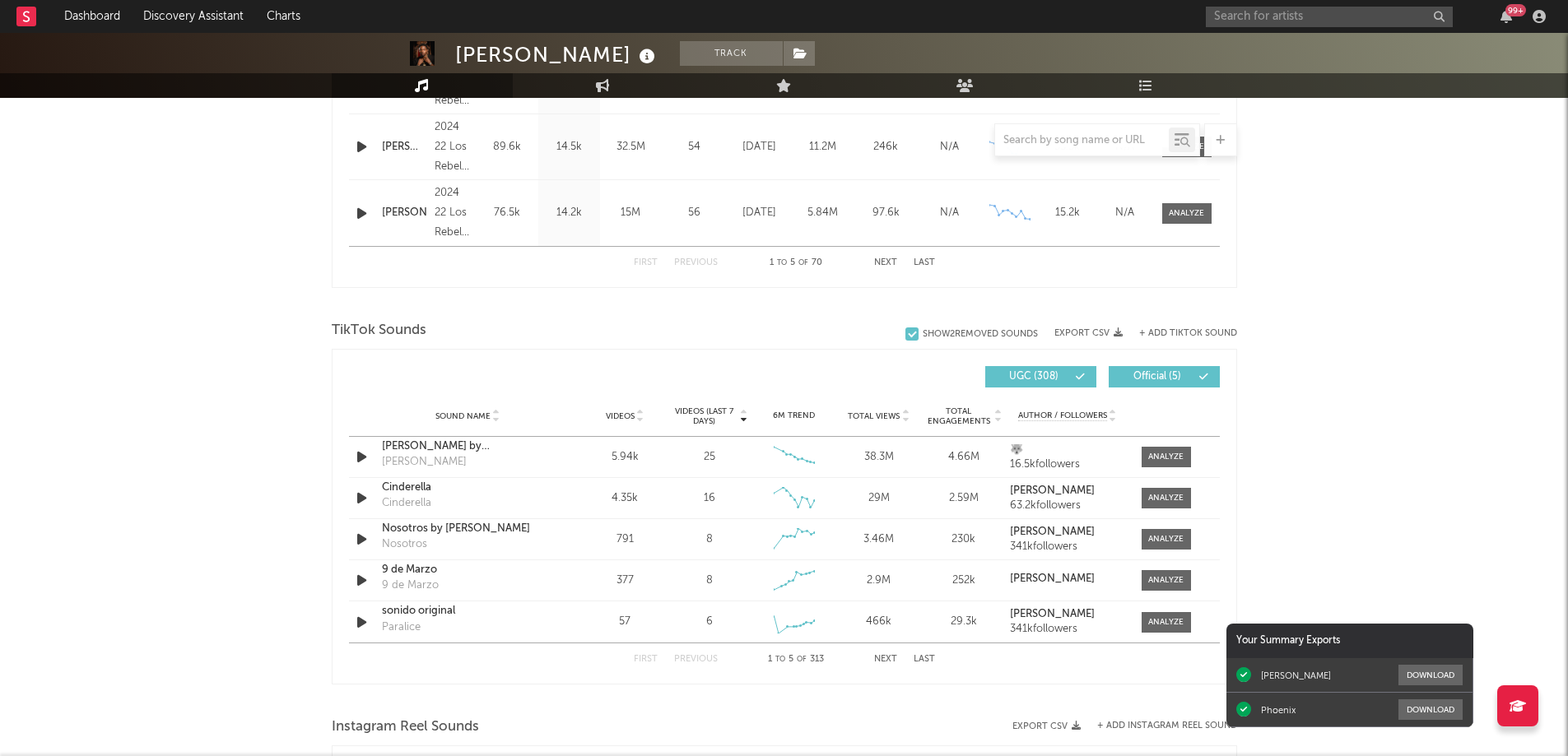
click at [614, 416] on span "Videos" at bounding box center [620, 417] width 29 height 10
click at [622, 412] on span "Videos" at bounding box center [620, 417] width 29 height 10
click at [888, 661] on button "Next" at bounding box center [885, 659] width 23 height 9
click at [711, 412] on span "Videos (last 7 days)" at bounding box center [703, 416] width 67 height 20
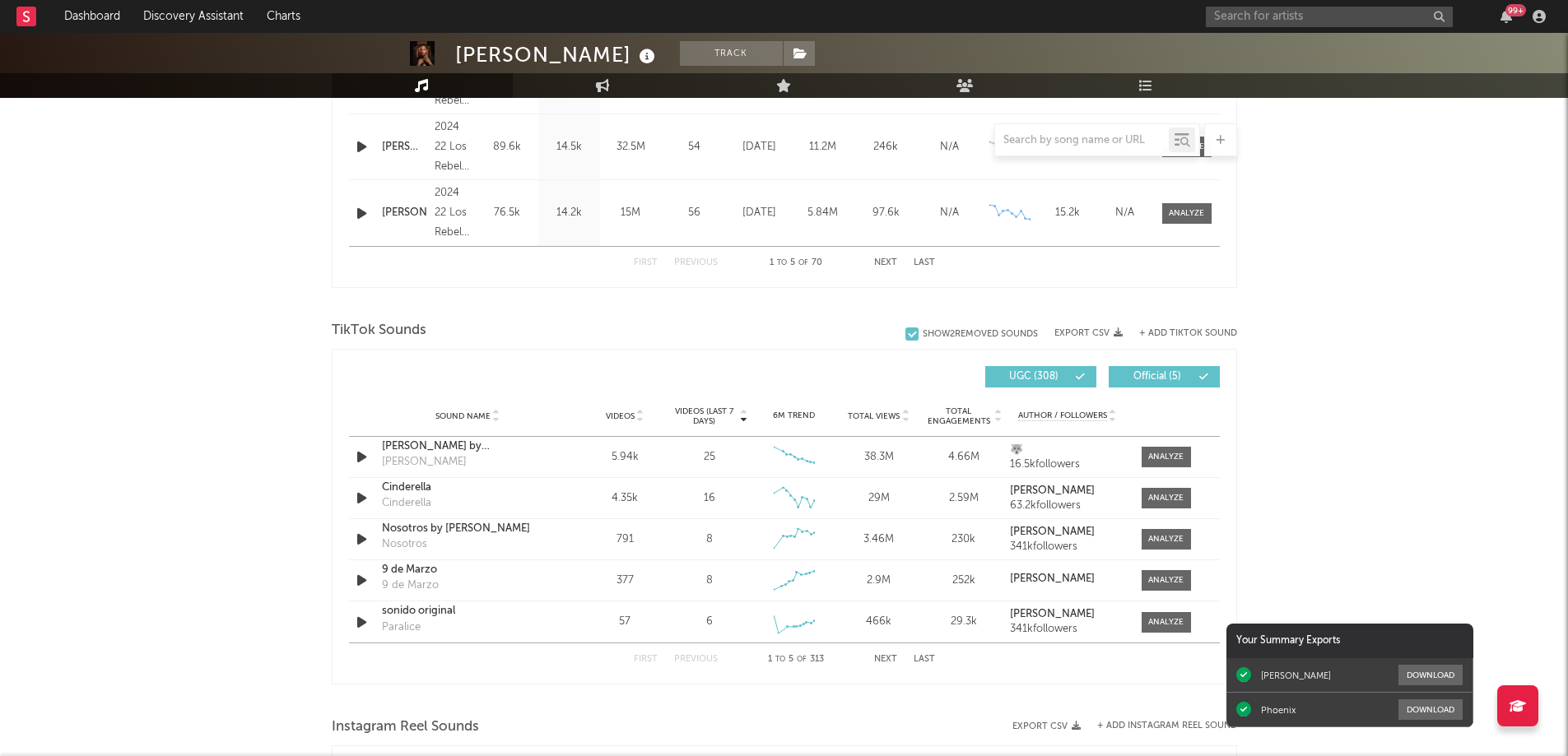
click at [711, 412] on span "Videos (last 7 days)" at bounding box center [703, 416] width 67 height 20
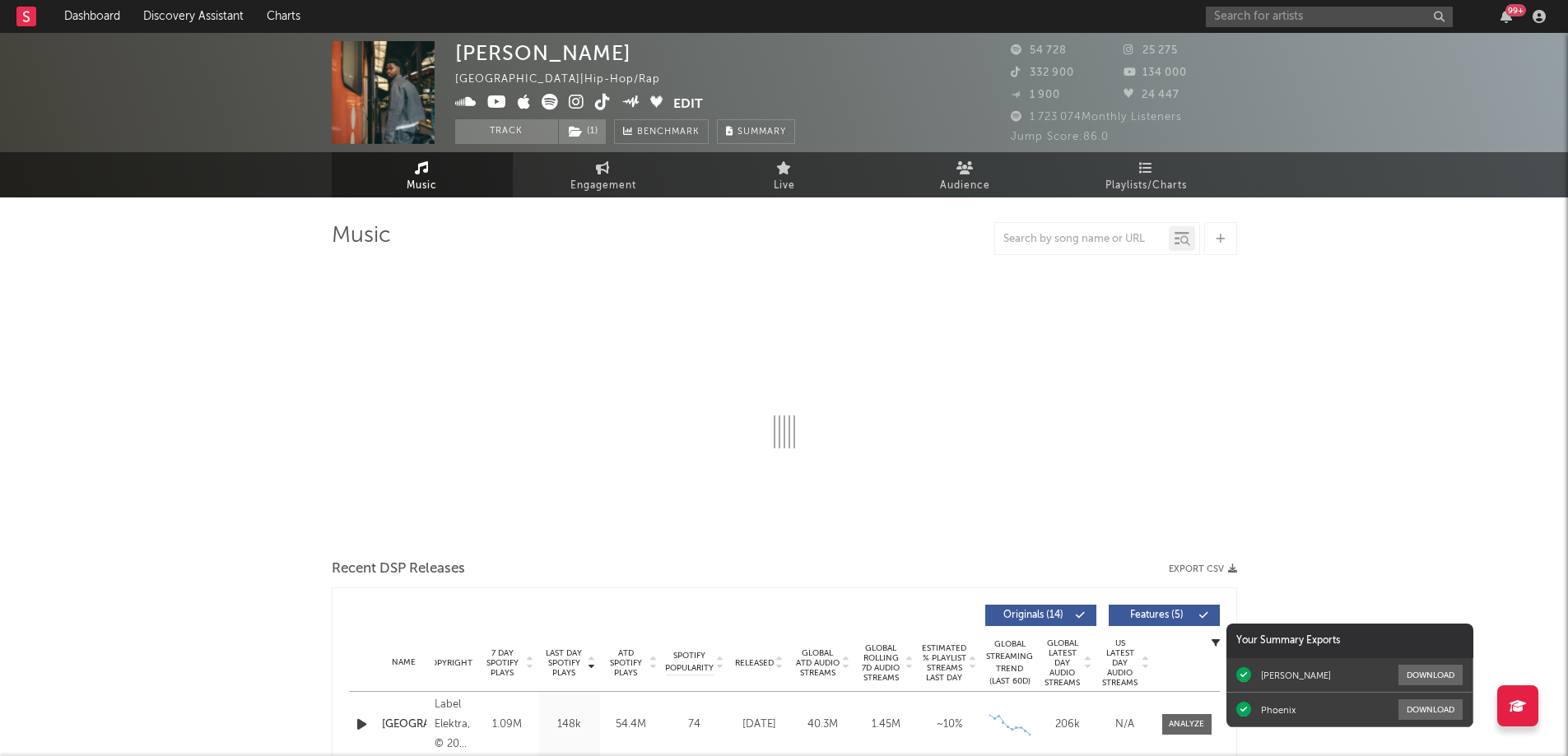
select select "6m"
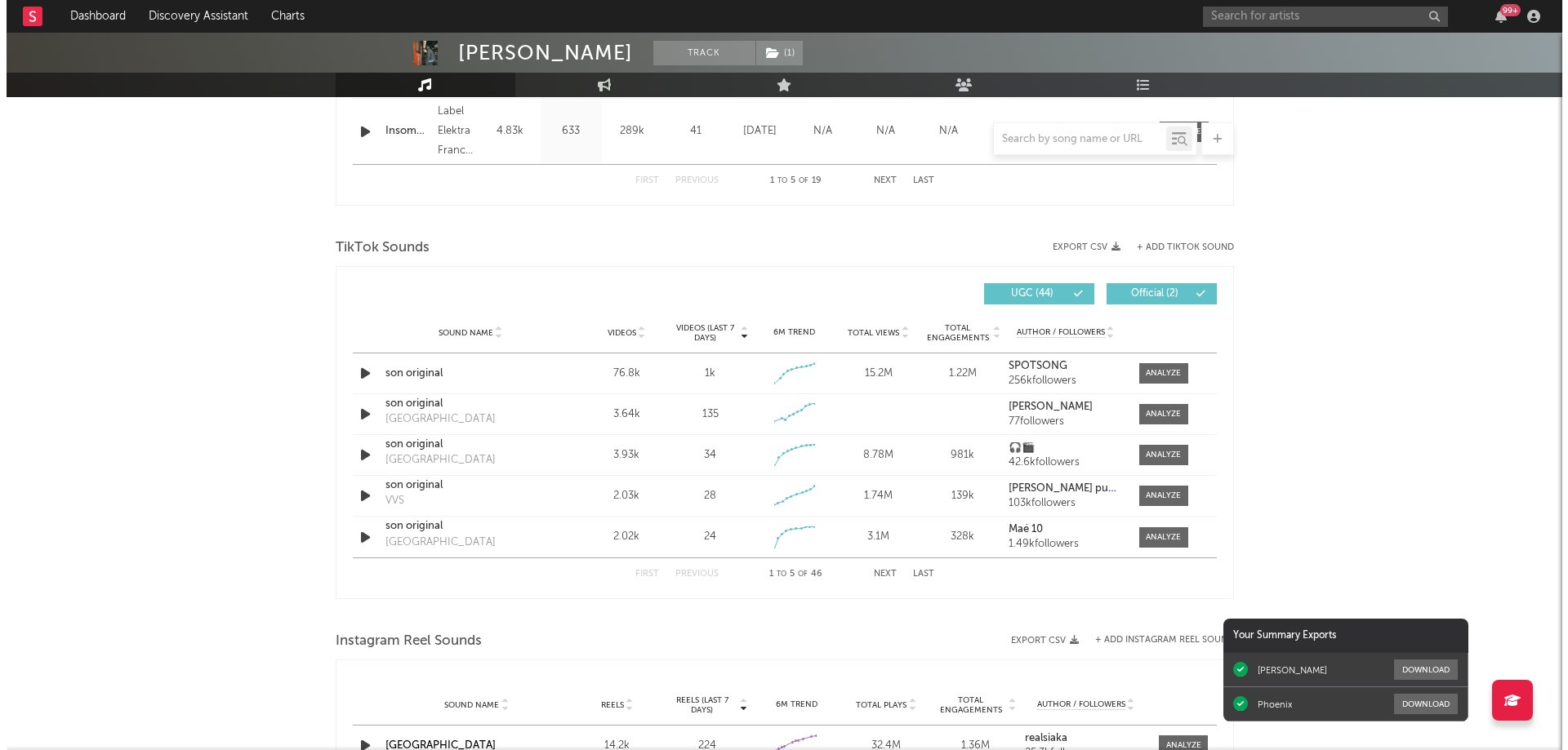
scroll to position [980, 0]
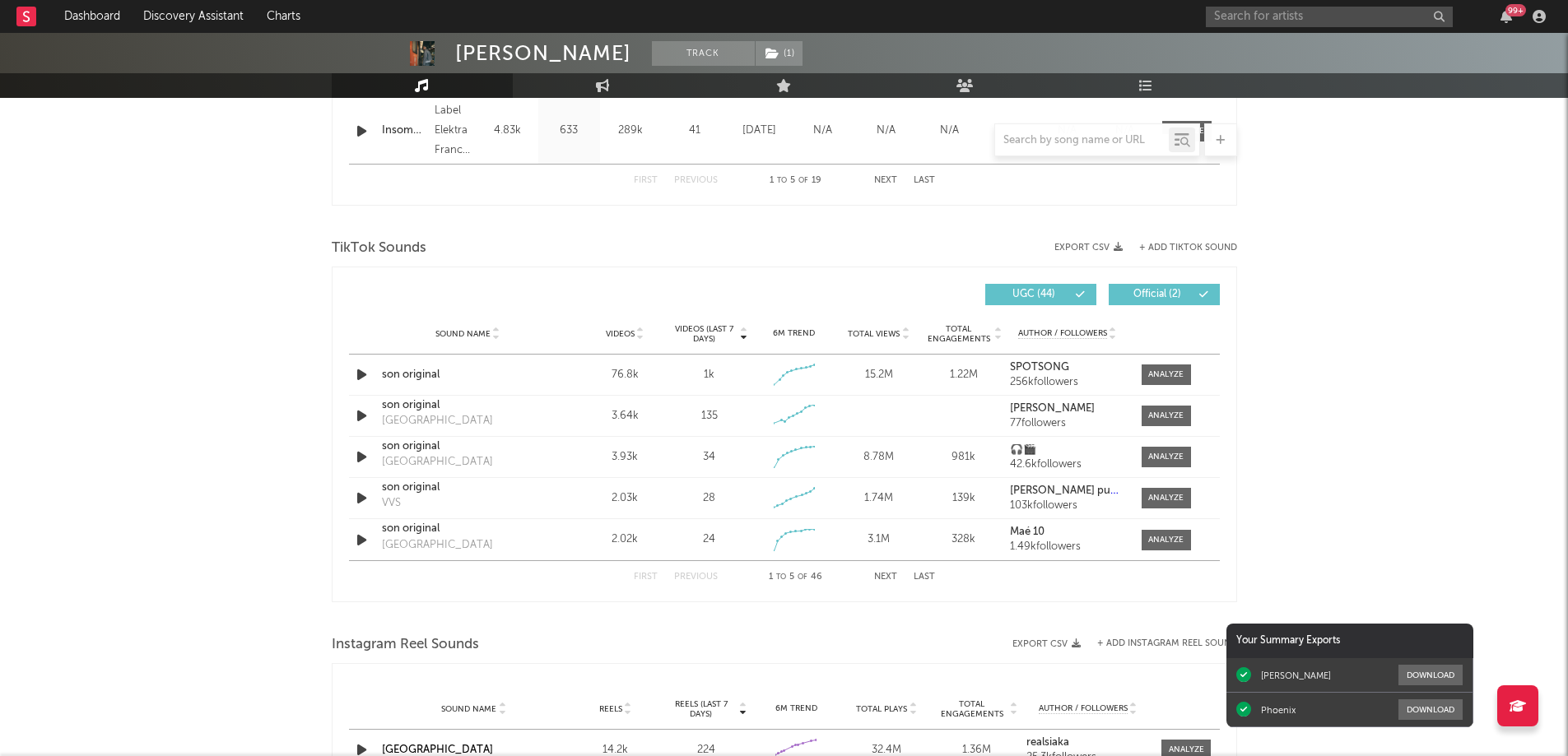
click at [1188, 244] on button "+ Add TikTok Sound" at bounding box center [1187, 248] width 98 height 9
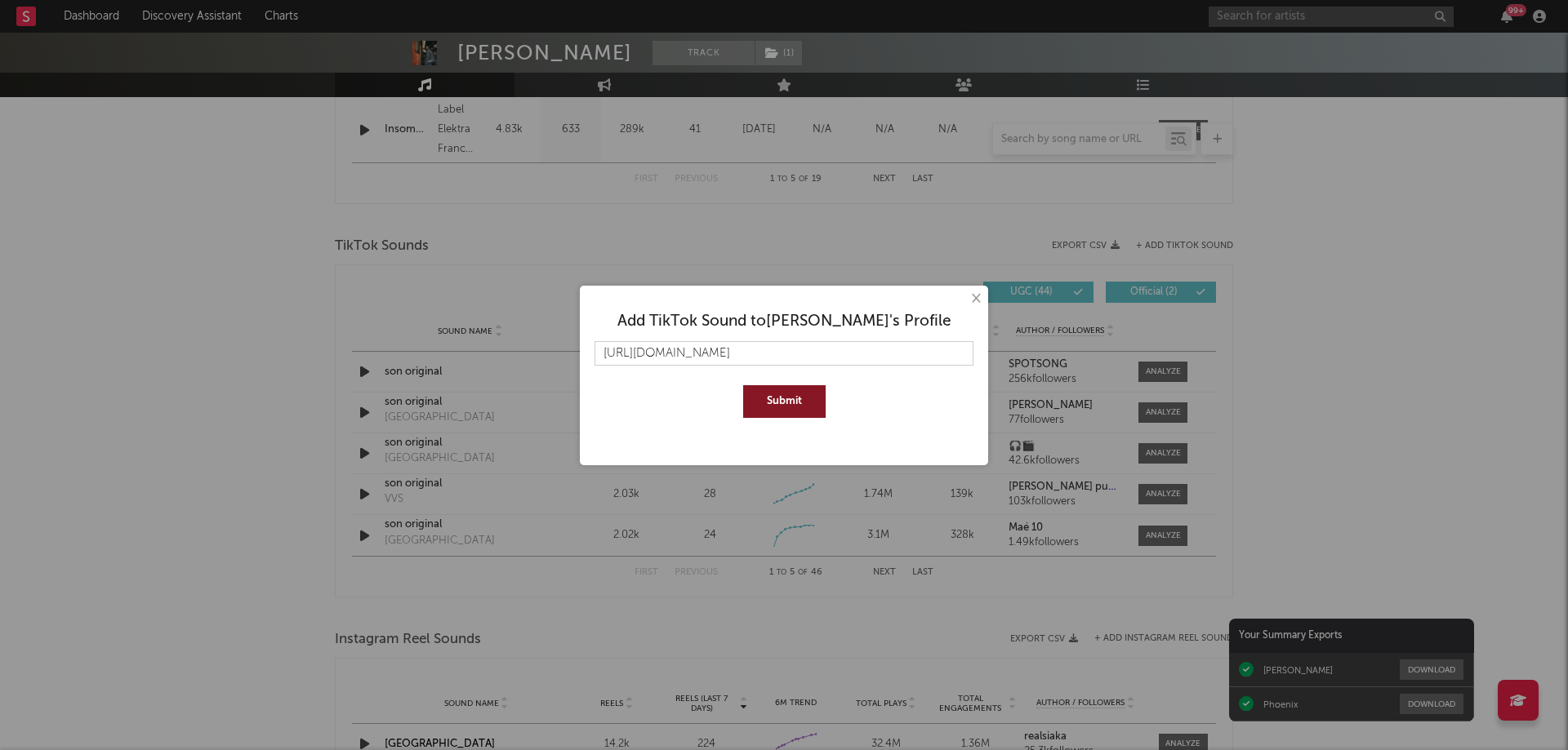
scroll to position [0, 7]
type input "[URL][DOMAIN_NAME]"
click at [787, 412] on button "Submit" at bounding box center [785, 402] width 83 height 33
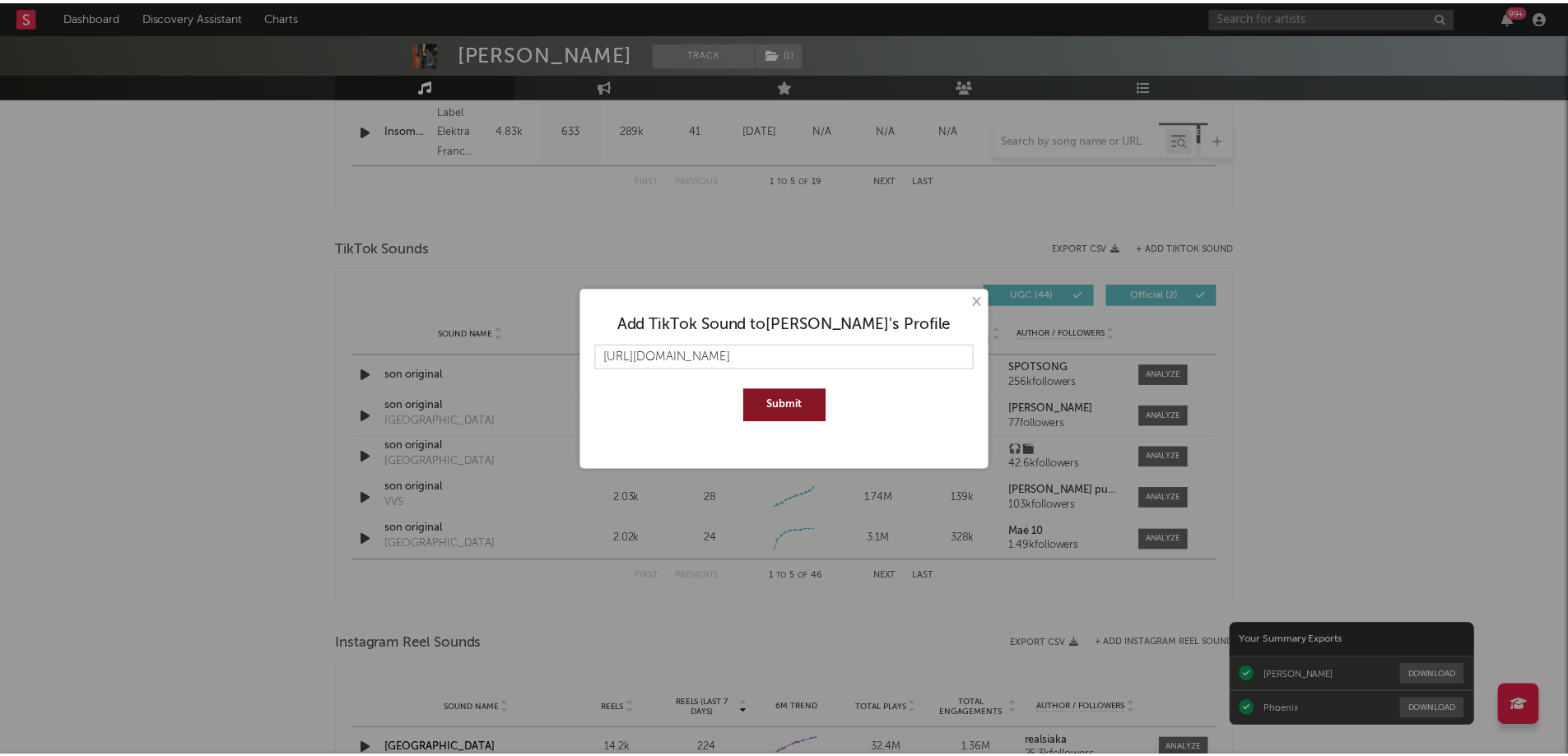
scroll to position [0, 0]
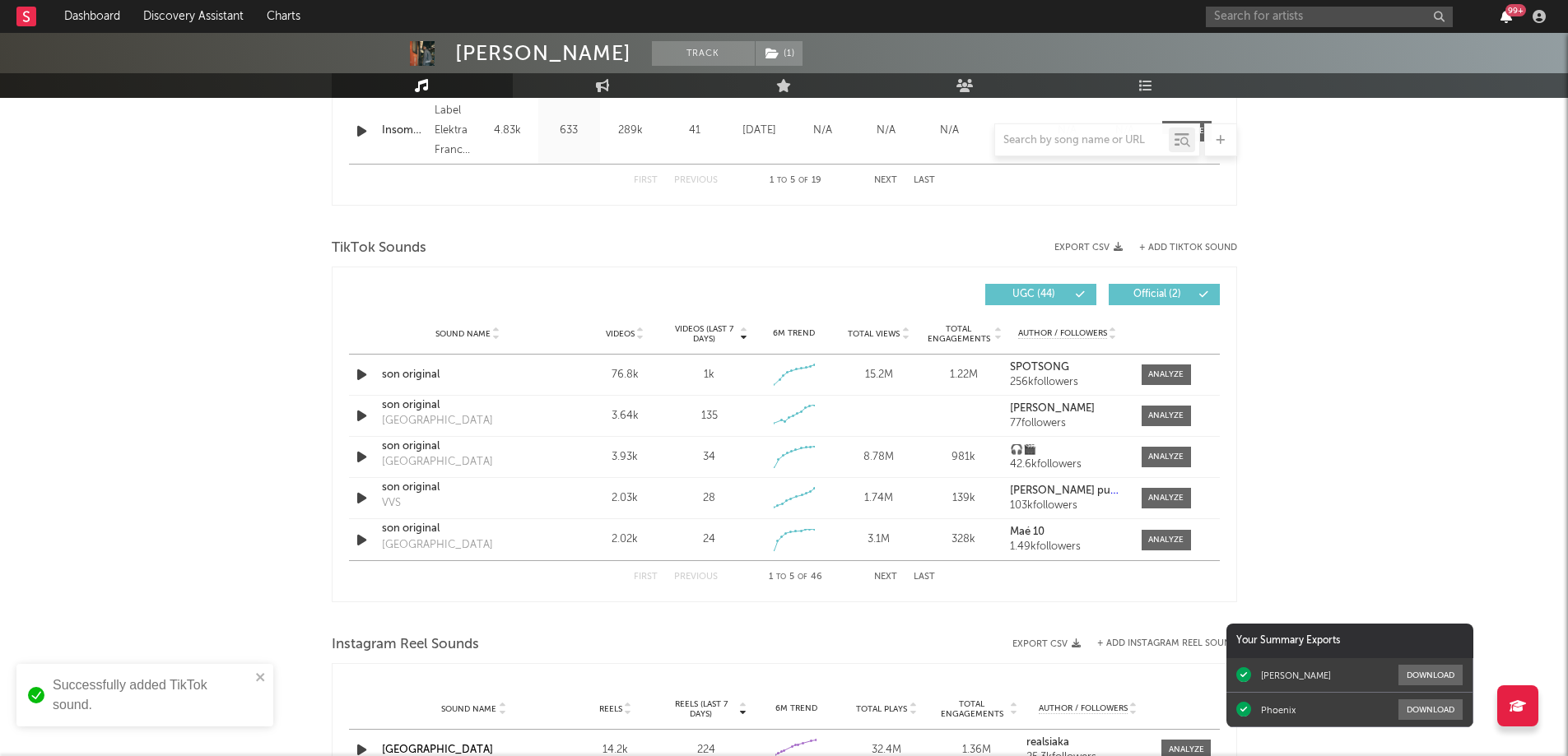
click at [1503, 17] on icon "button" at bounding box center [1506, 17] width 12 height 14
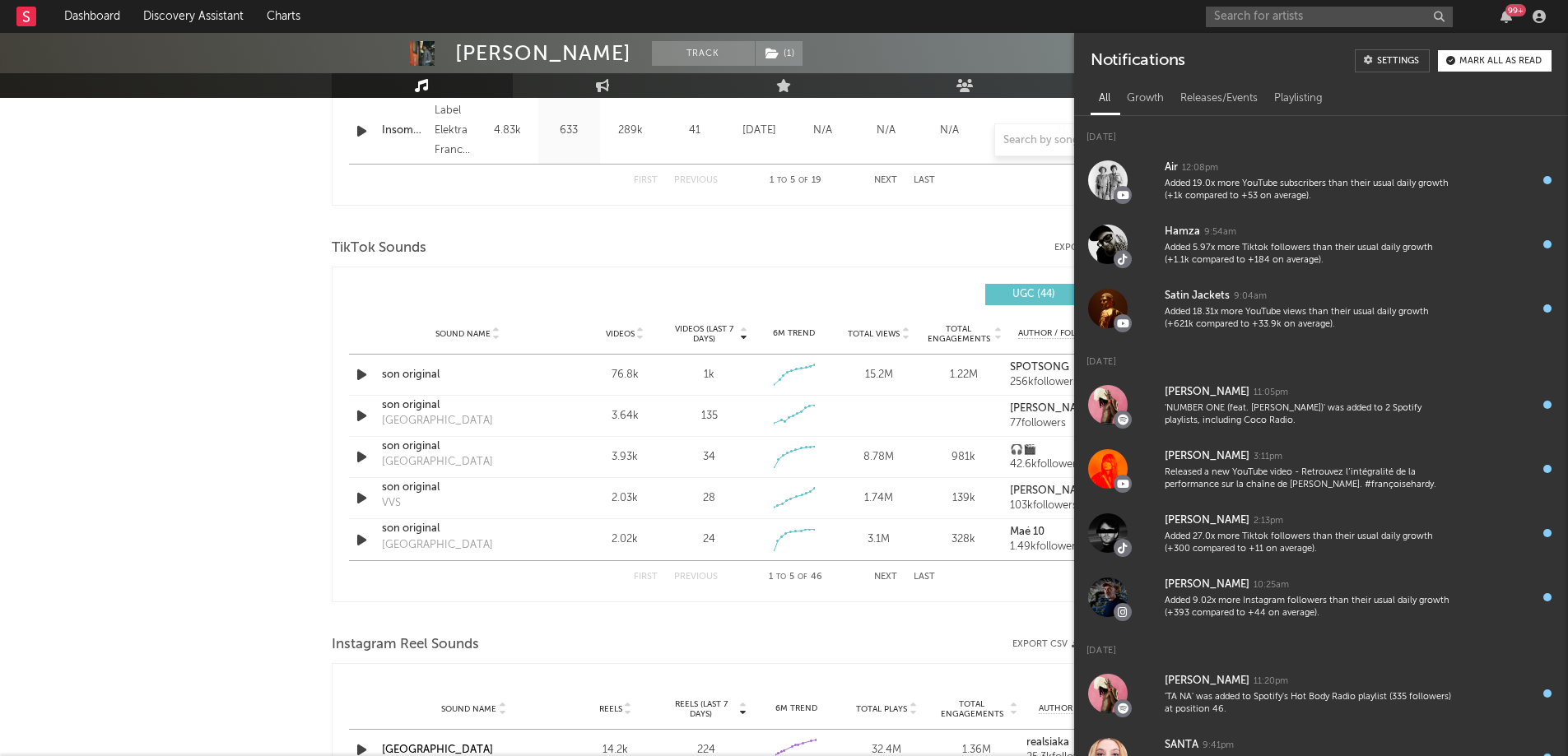
click at [204, 341] on div "[PERSON_NAME] Track ( 1 ) [GEOGRAPHIC_DATA] | Hip-Hop/Rap Edit Track ( 1 ) Benc…" at bounding box center [784, 288] width 1568 height 2486
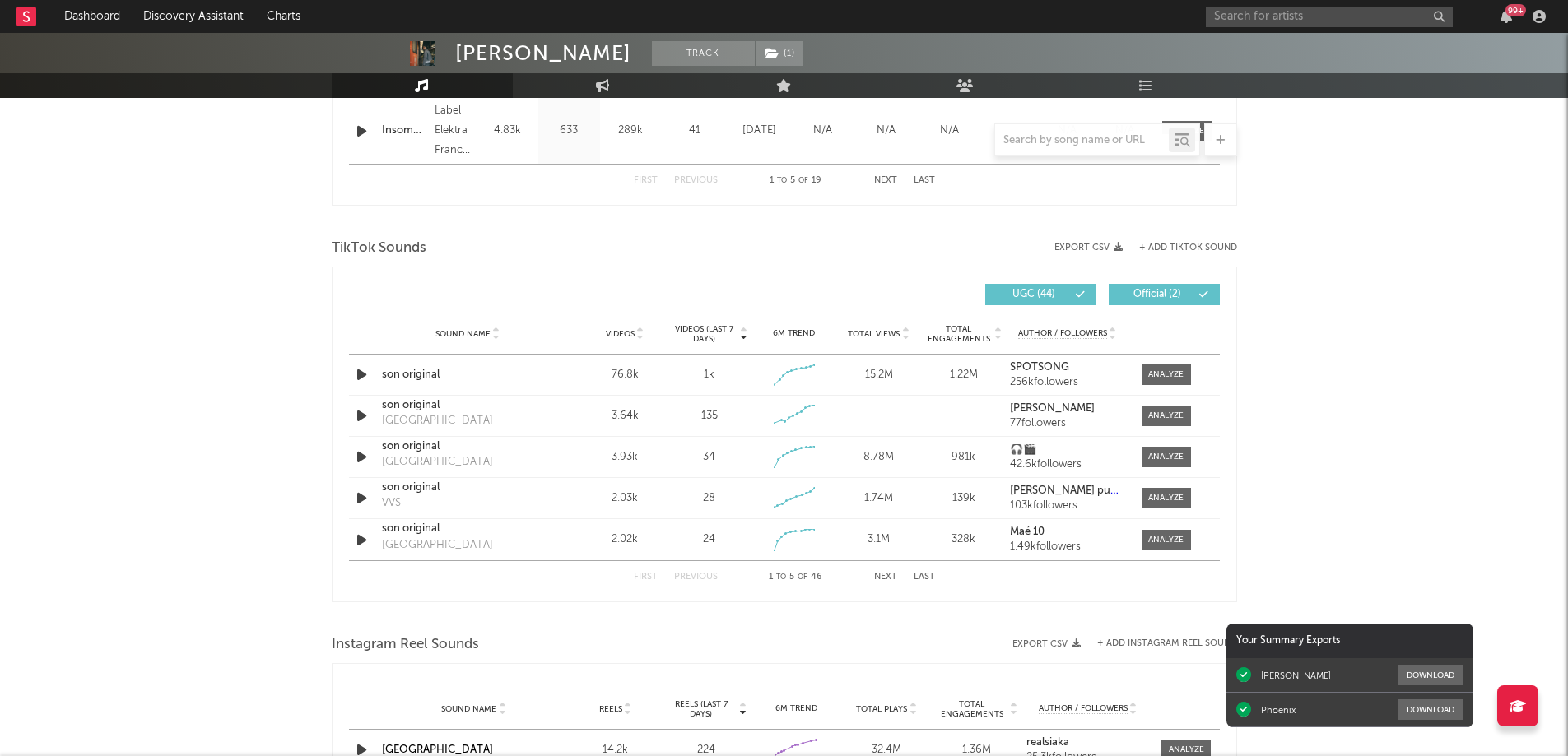
click at [877, 580] on button "Next" at bounding box center [885, 577] width 23 height 9
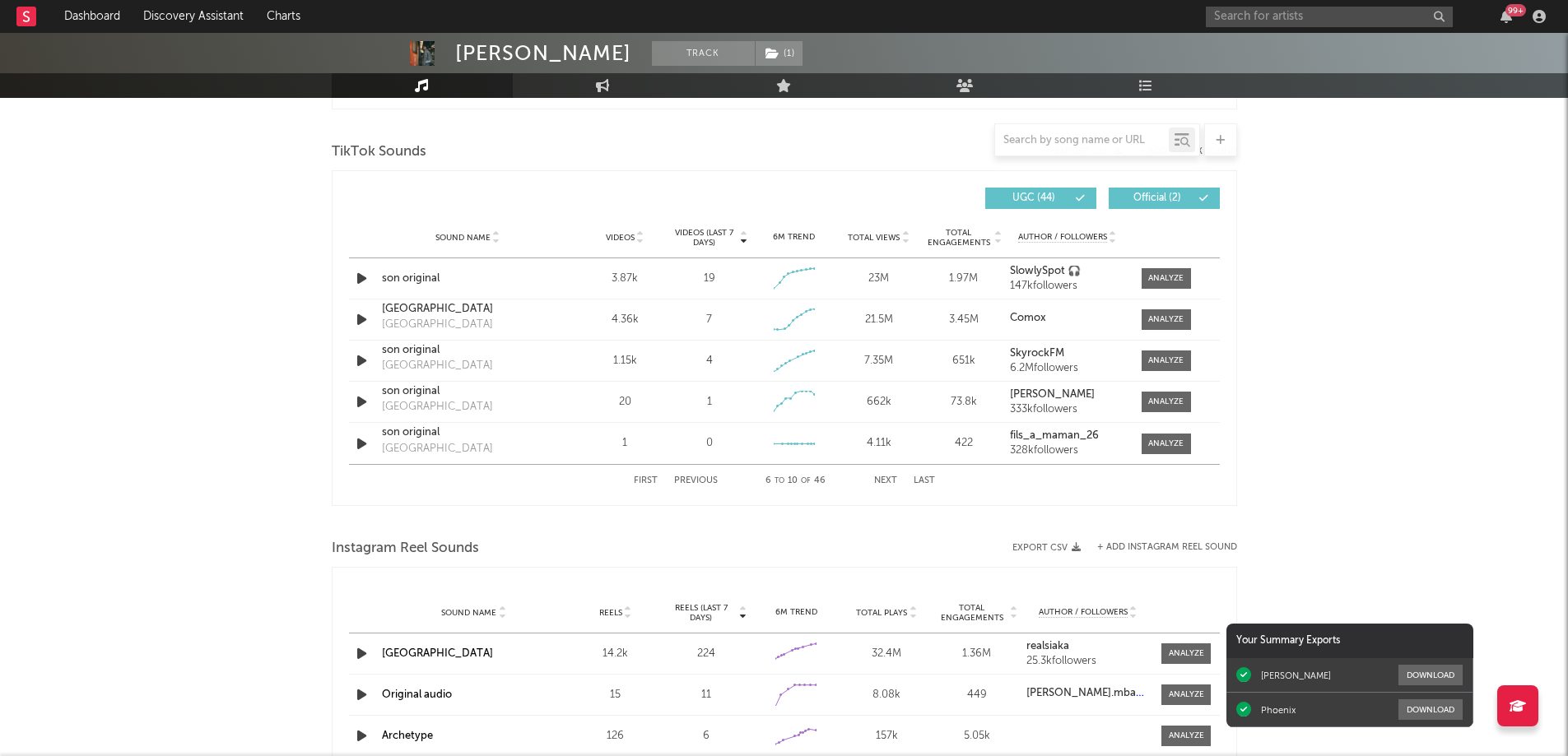
scroll to position [1070, 0]
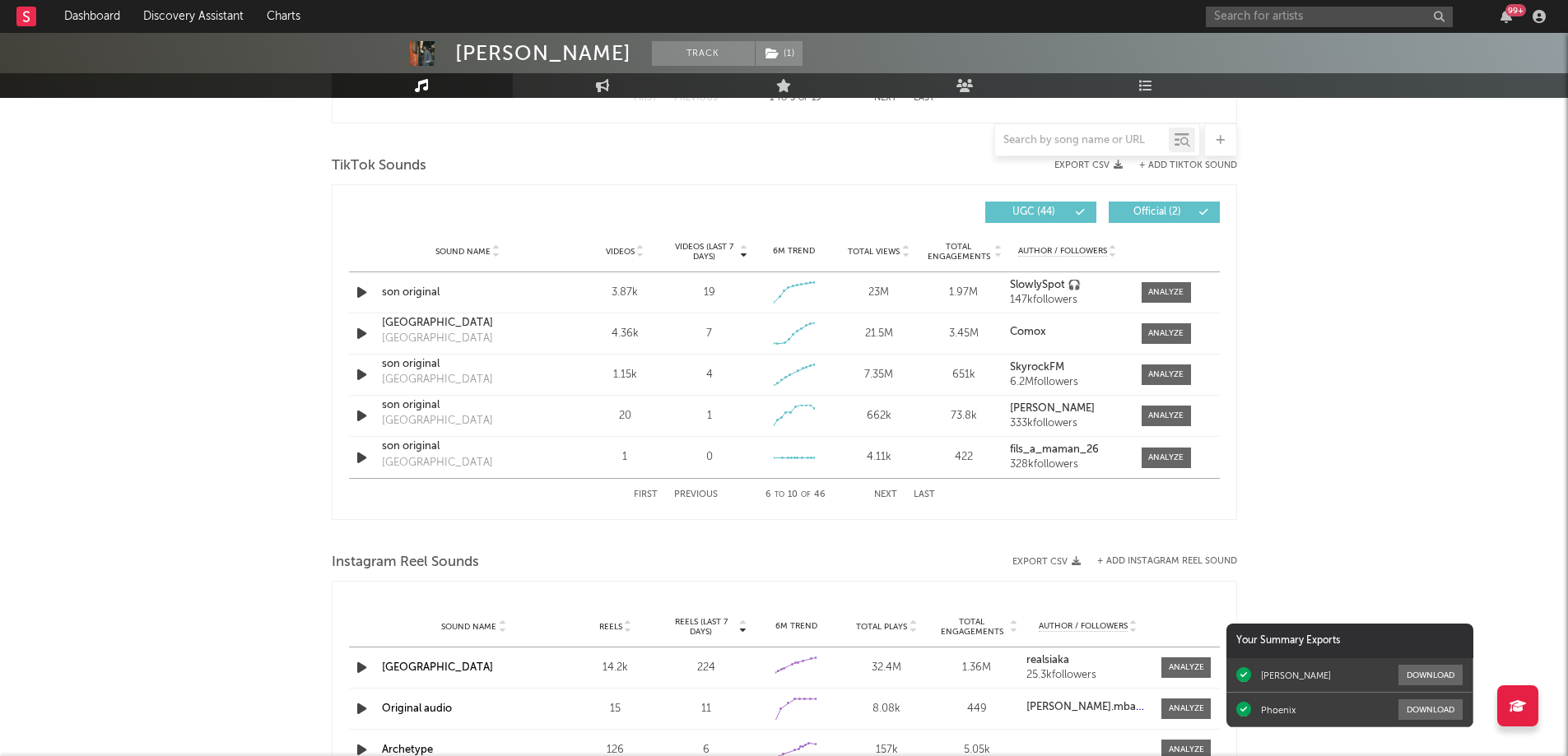
click at [476, 250] on span "Sound Name" at bounding box center [462, 252] width 55 height 10
click at [887, 502] on div "First Previous 1 to 5 of 46 Next Last" at bounding box center [784, 495] width 301 height 32
click at [887, 496] on button "Next" at bounding box center [885, 495] width 23 height 9
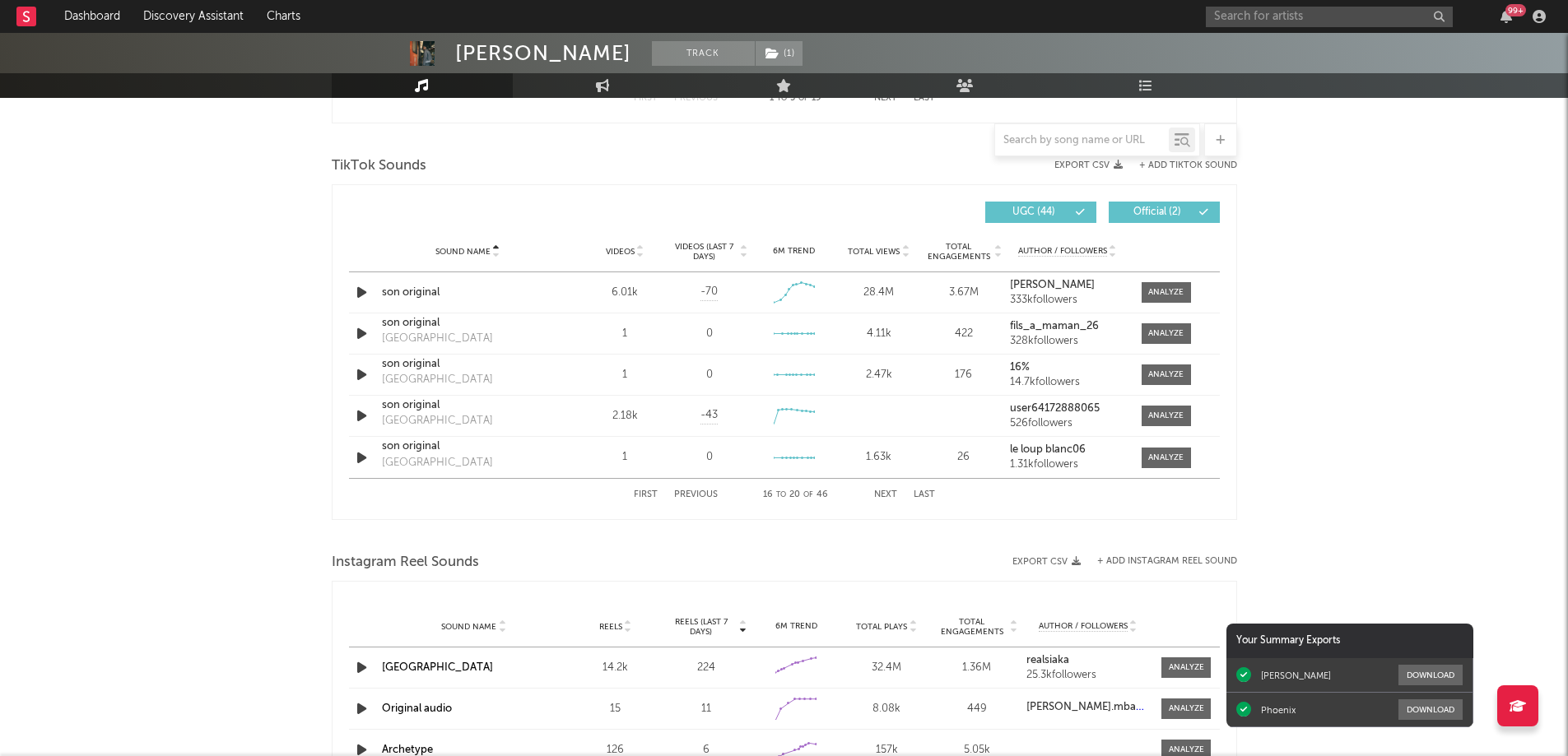
click at [887, 496] on button "Next" at bounding box center [885, 495] width 23 height 9
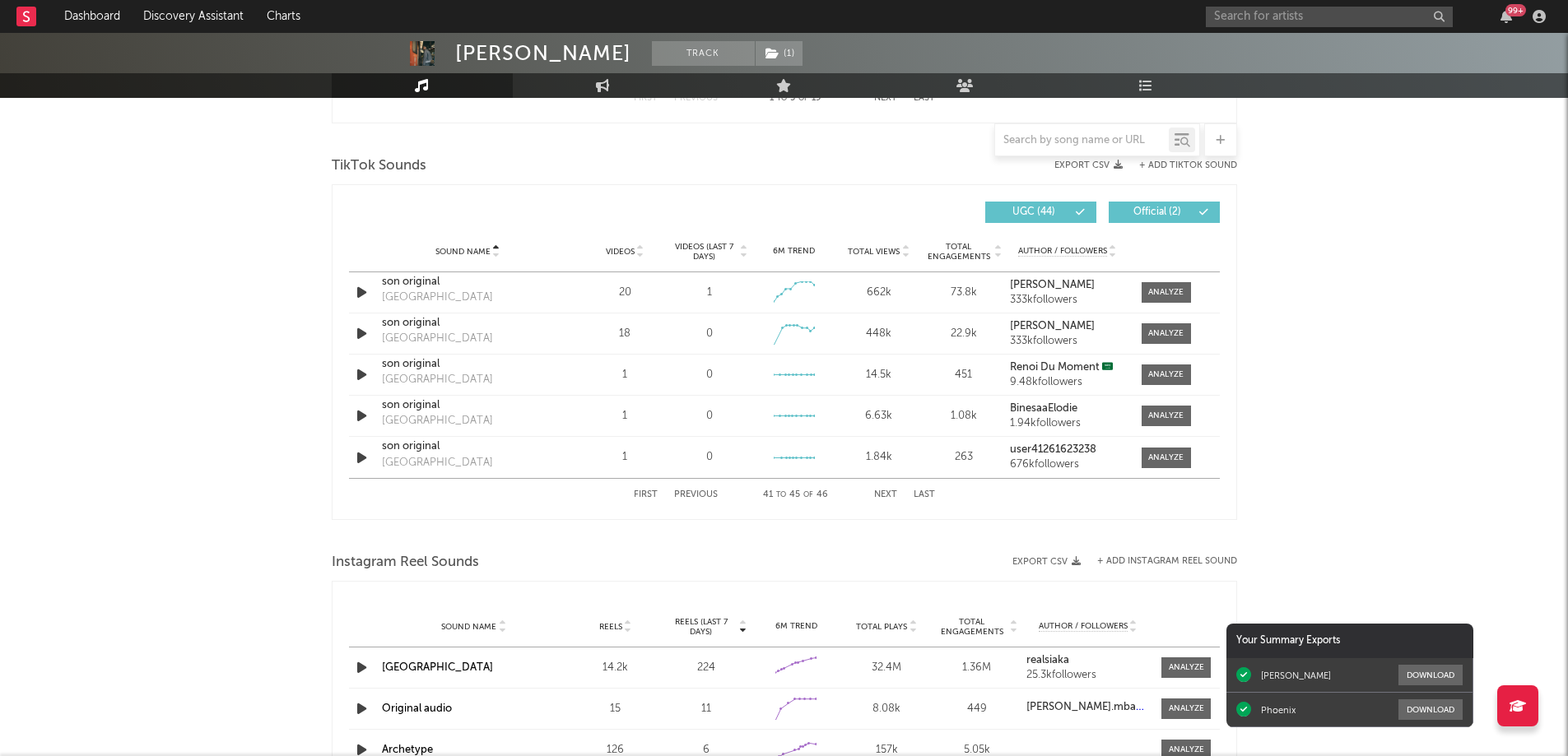
click at [887, 496] on button "Next" at bounding box center [885, 495] width 23 height 9
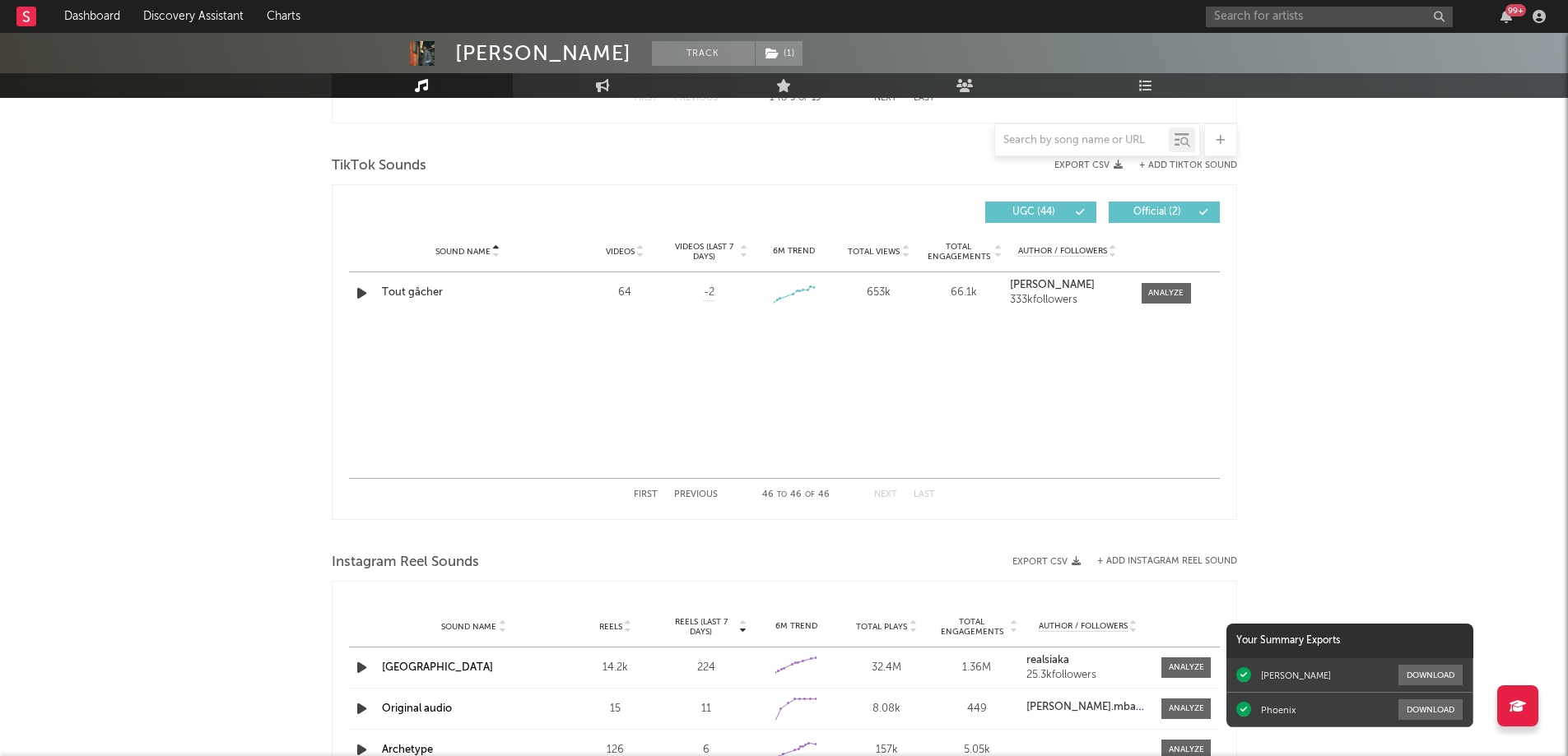
click at [692, 492] on button "Previous" at bounding box center [695, 495] width 43 height 9
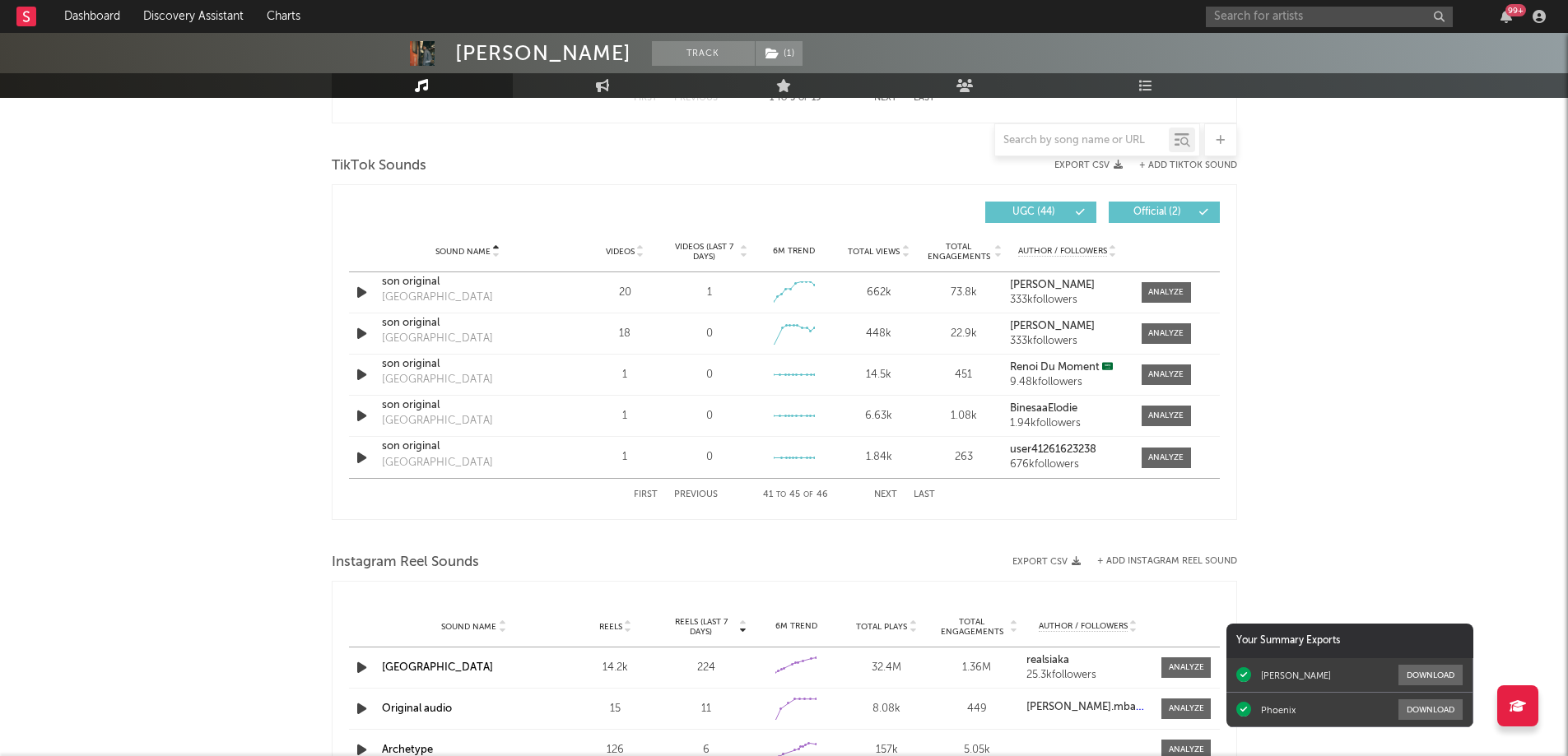
click at [692, 492] on button "Previous" at bounding box center [695, 495] width 43 height 9
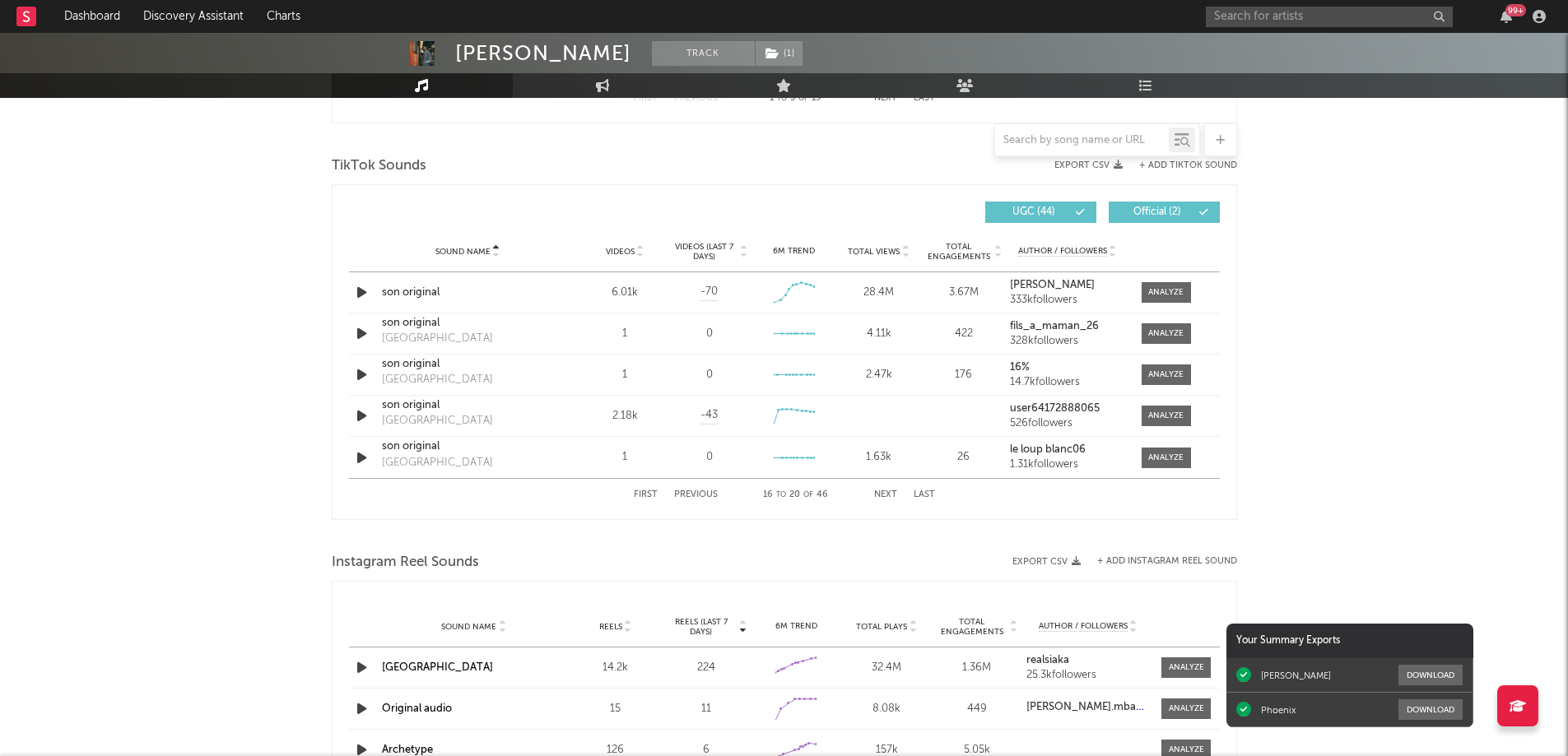
click at [692, 492] on button "Previous" at bounding box center [695, 495] width 43 height 9
click at [360, 455] on icon "button" at bounding box center [361, 458] width 17 height 20
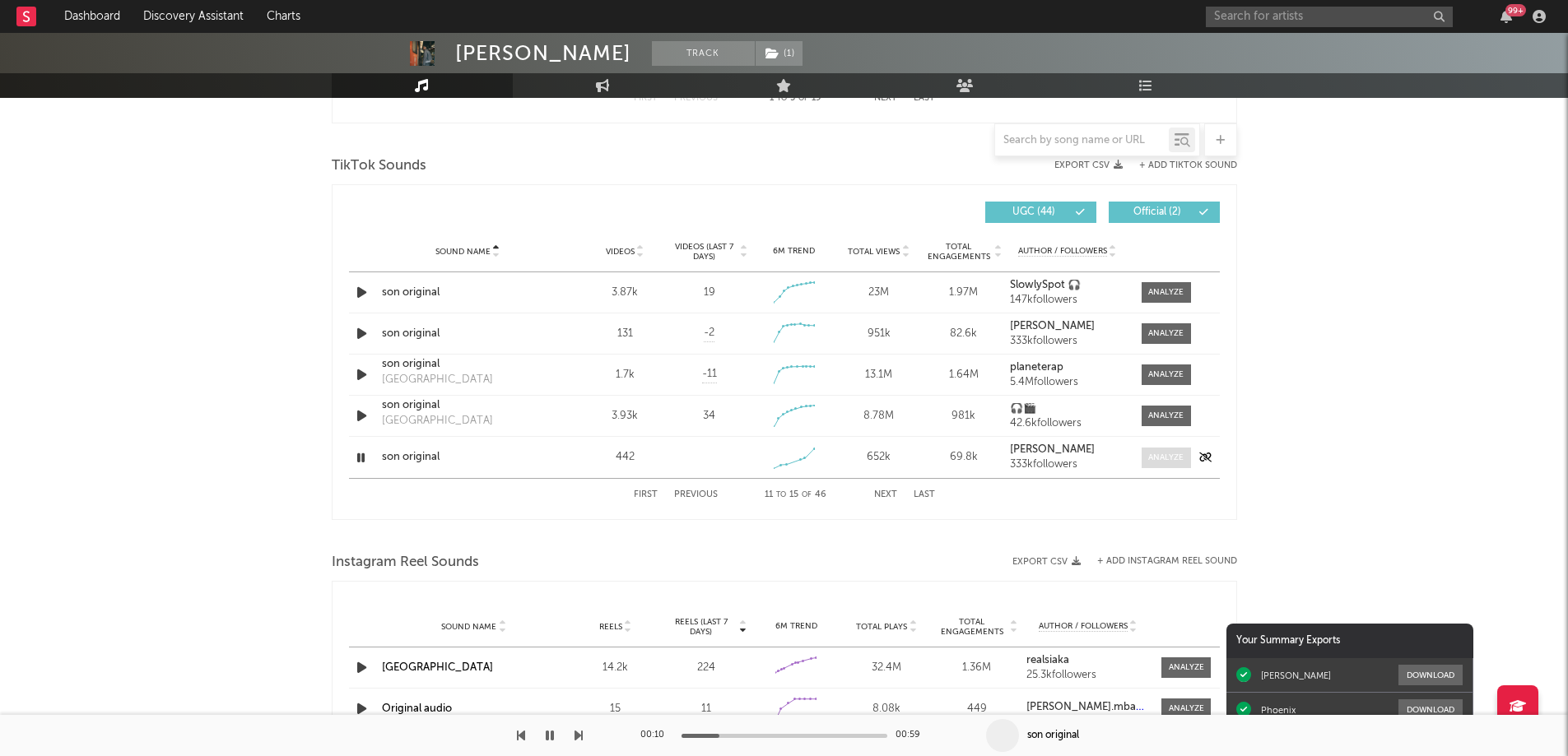
click at [1153, 458] on div at bounding box center [1166, 457] width 36 height 13
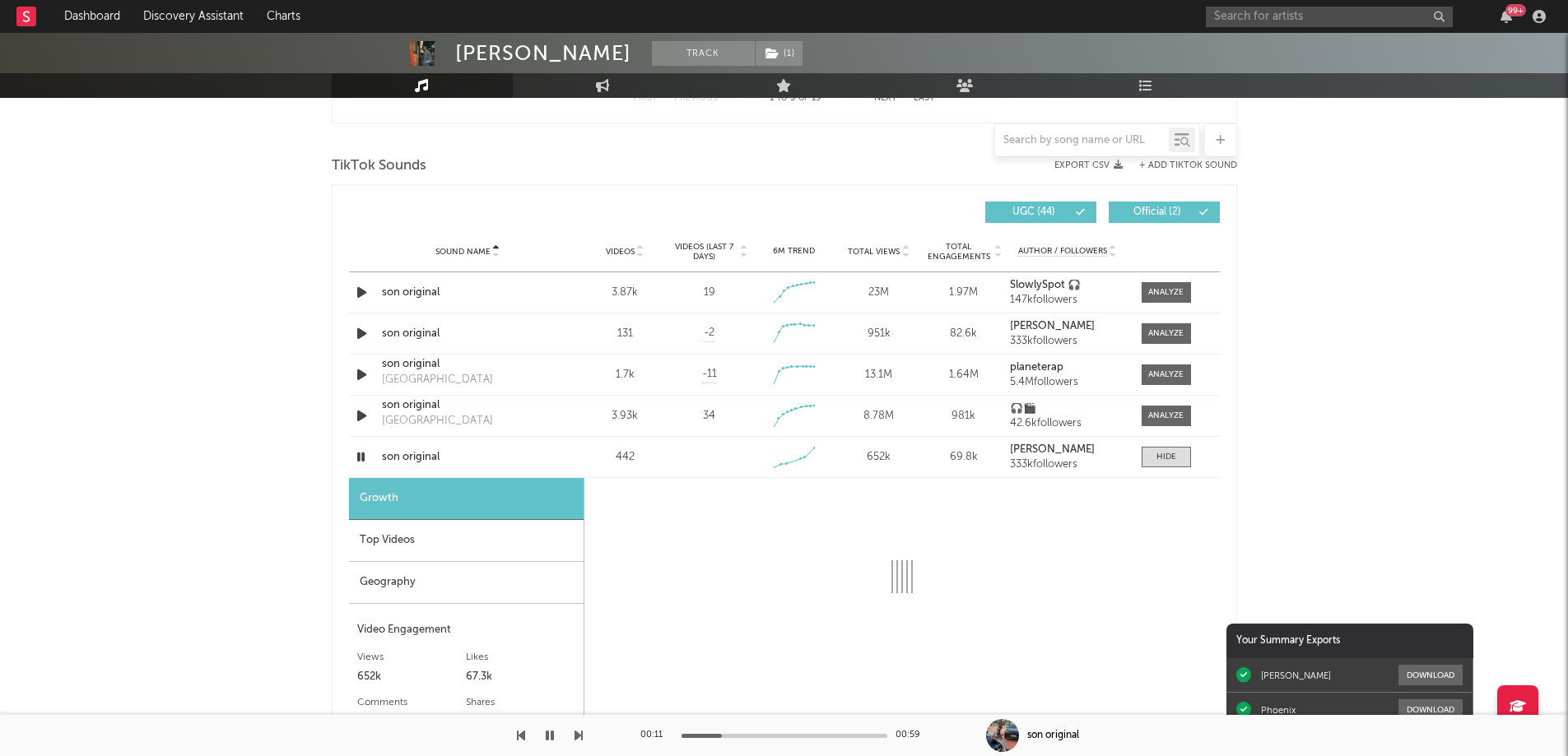
select select "1w"
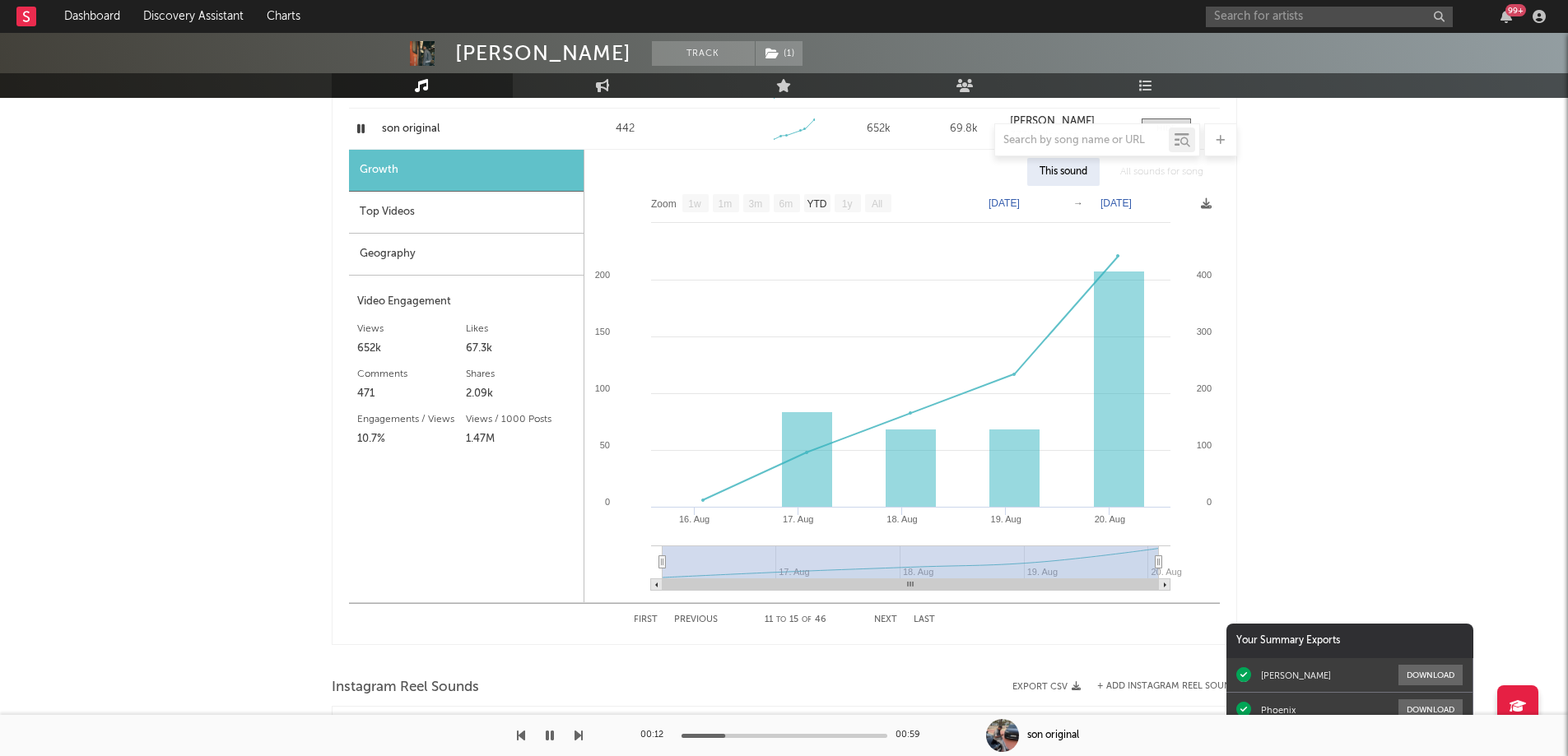
scroll to position [1399, 0]
click at [474, 210] on div "Top Videos" at bounding box center [466, 211] width 234 height 42
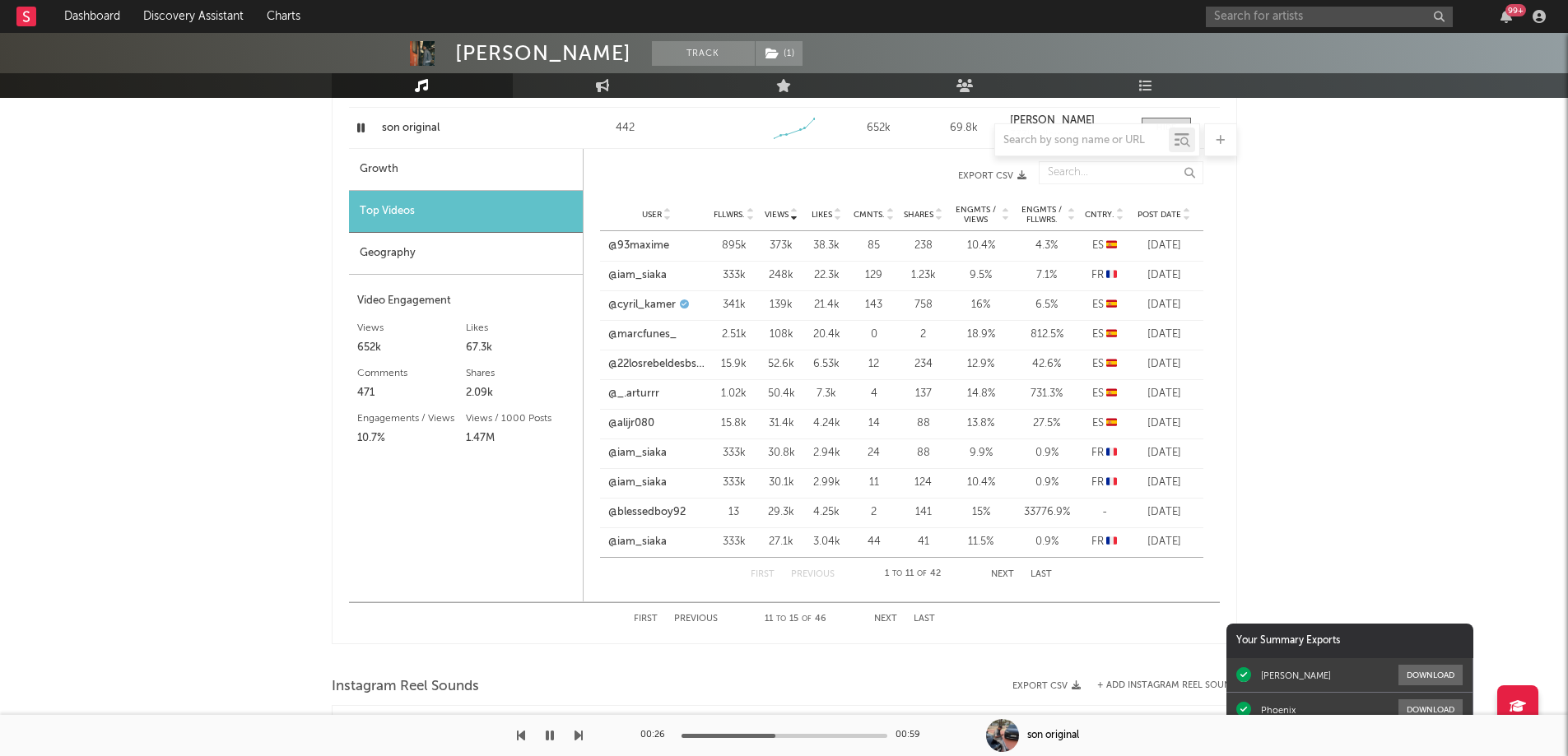
click at [1160, 211] on span "Post Date" at bounding box center [1158, 215] width 43 height 10
click at [1160, 210] on span "Post Date" at bounding box center [1158, 215] width 43 height 10
click at [771, 213] on span "Views" at bounding box center [776, 215] width 24 height 10
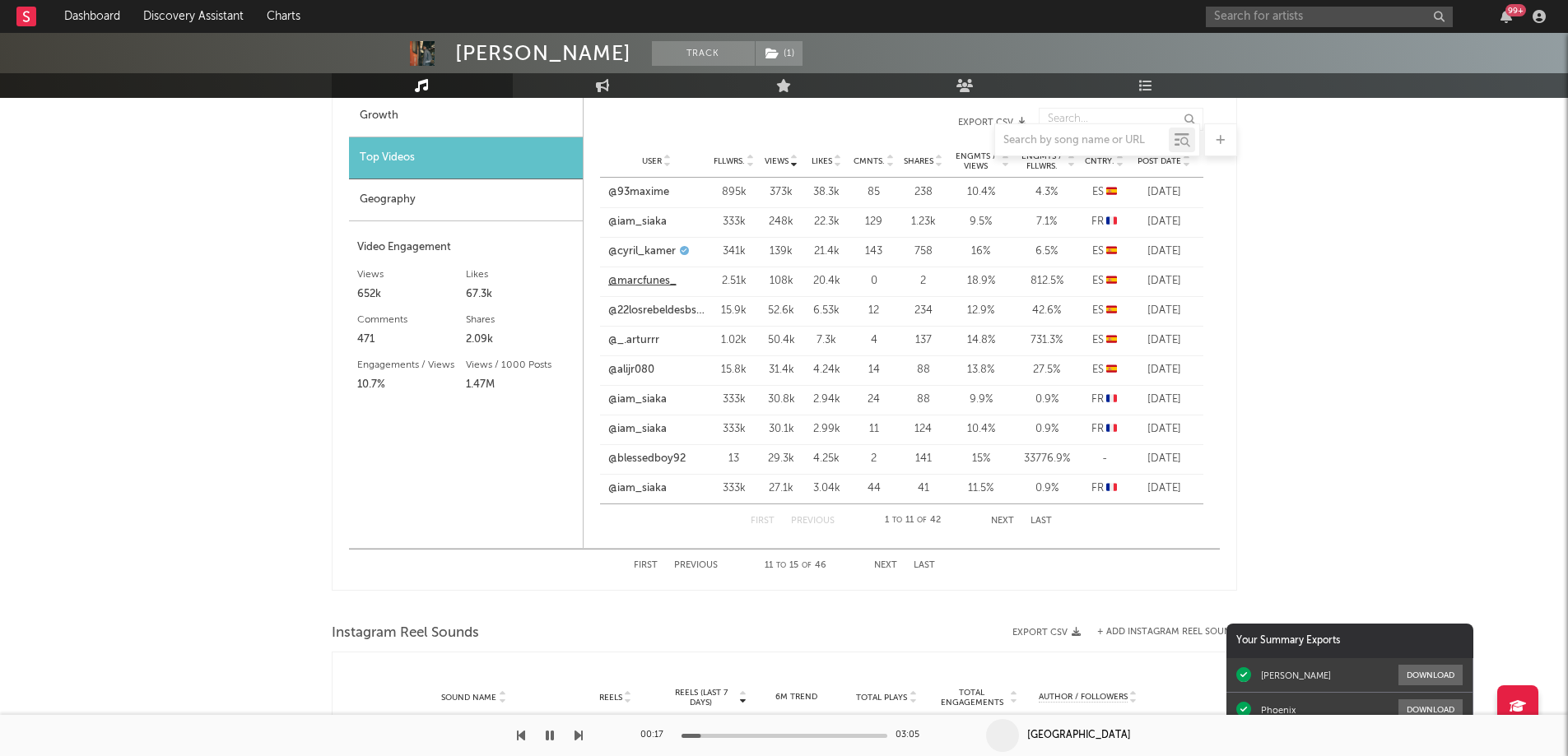
scroll to position [1481, 0]
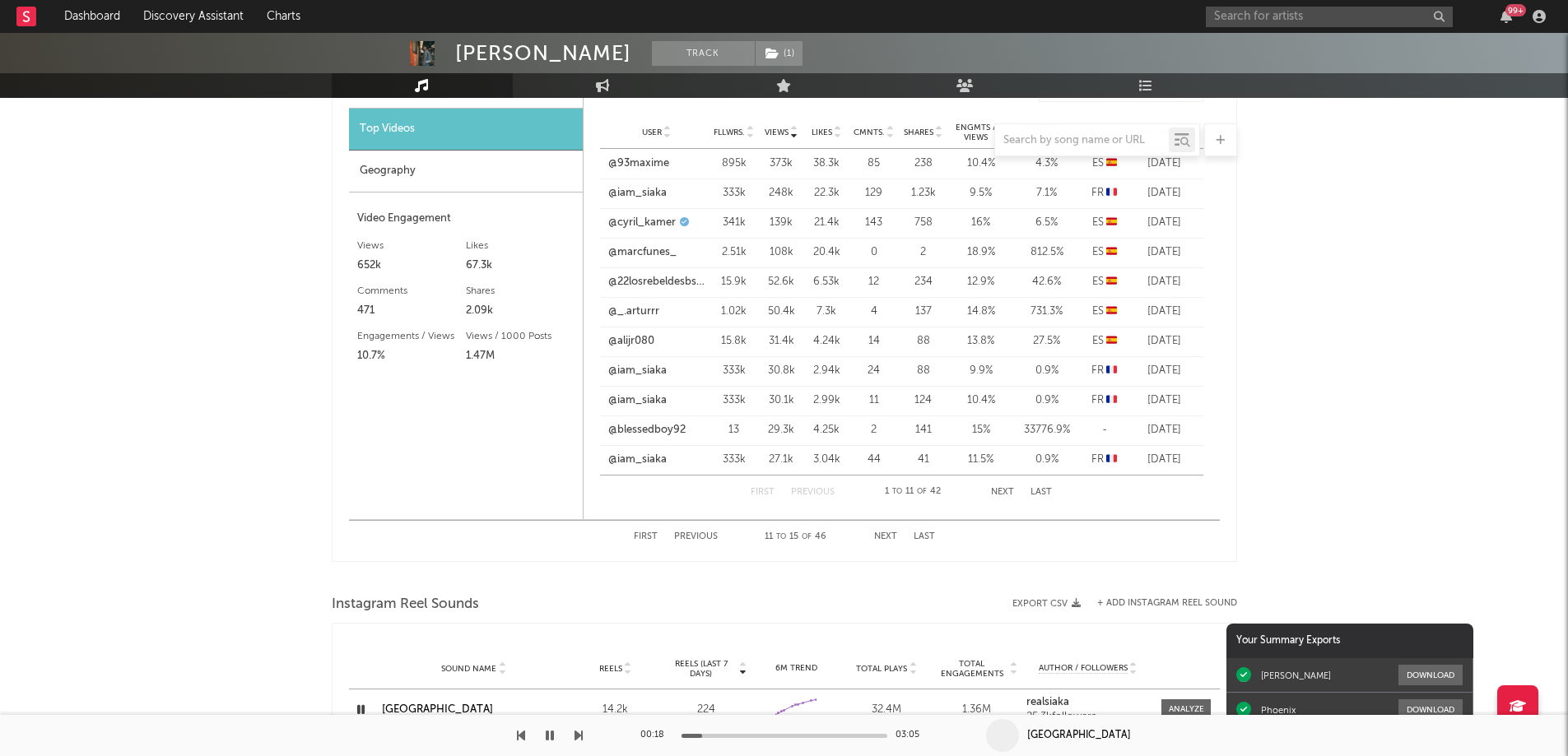
click at [1292, 331] on div "[PERSON_NAME] Track ( 1 ) [GEOGRAPHIC_DATA] | Hip-Hop/Rap Edit Track ( 1 ) Benc…" at bounding box center [784, 21] width 1568 height 2939
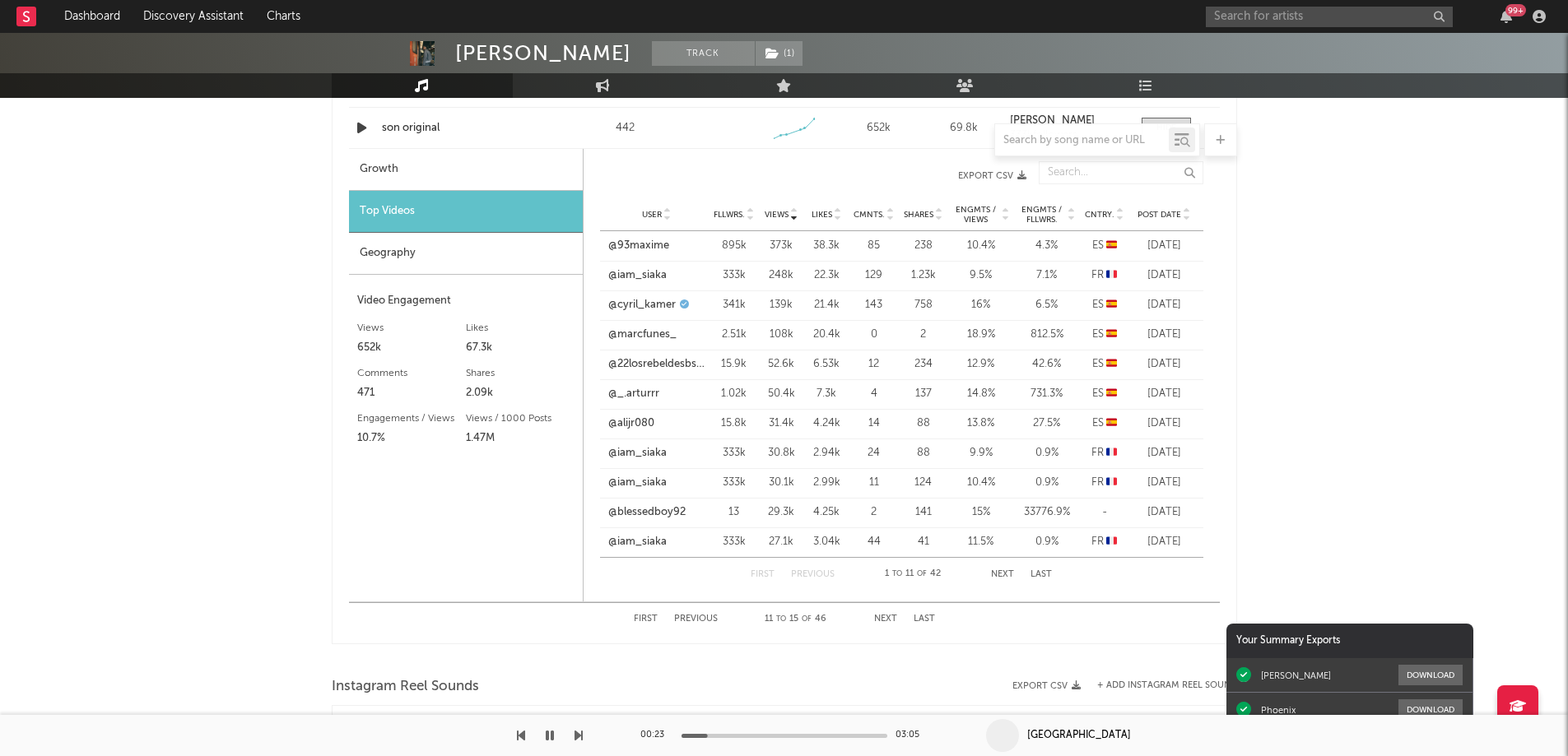
click at [479, 245] on div "Geography" at bounding box center [465, 253] width 233 height 42
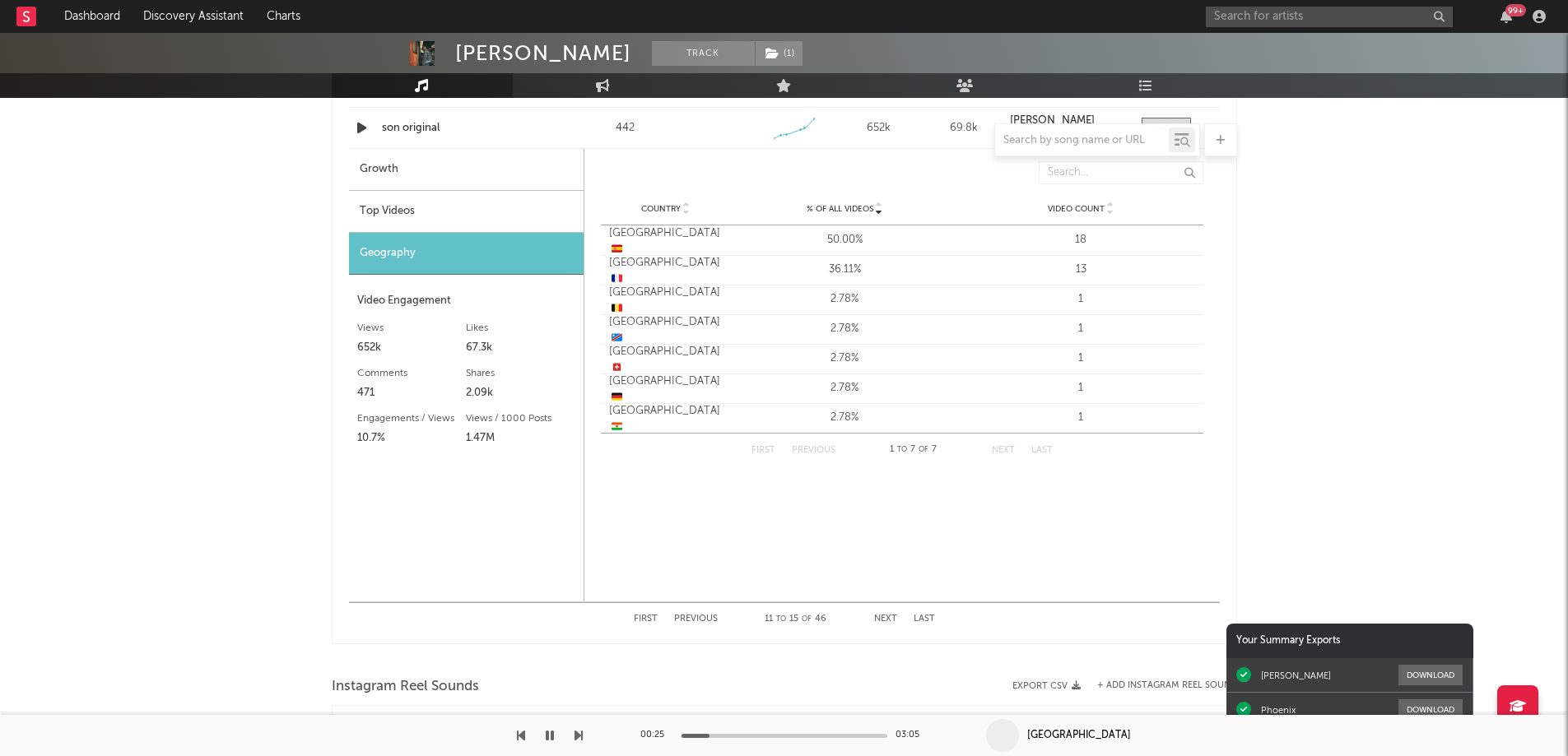
click at [486, 205] on div "Top Videos" at bounding box center [466, 211] width 234 height 42
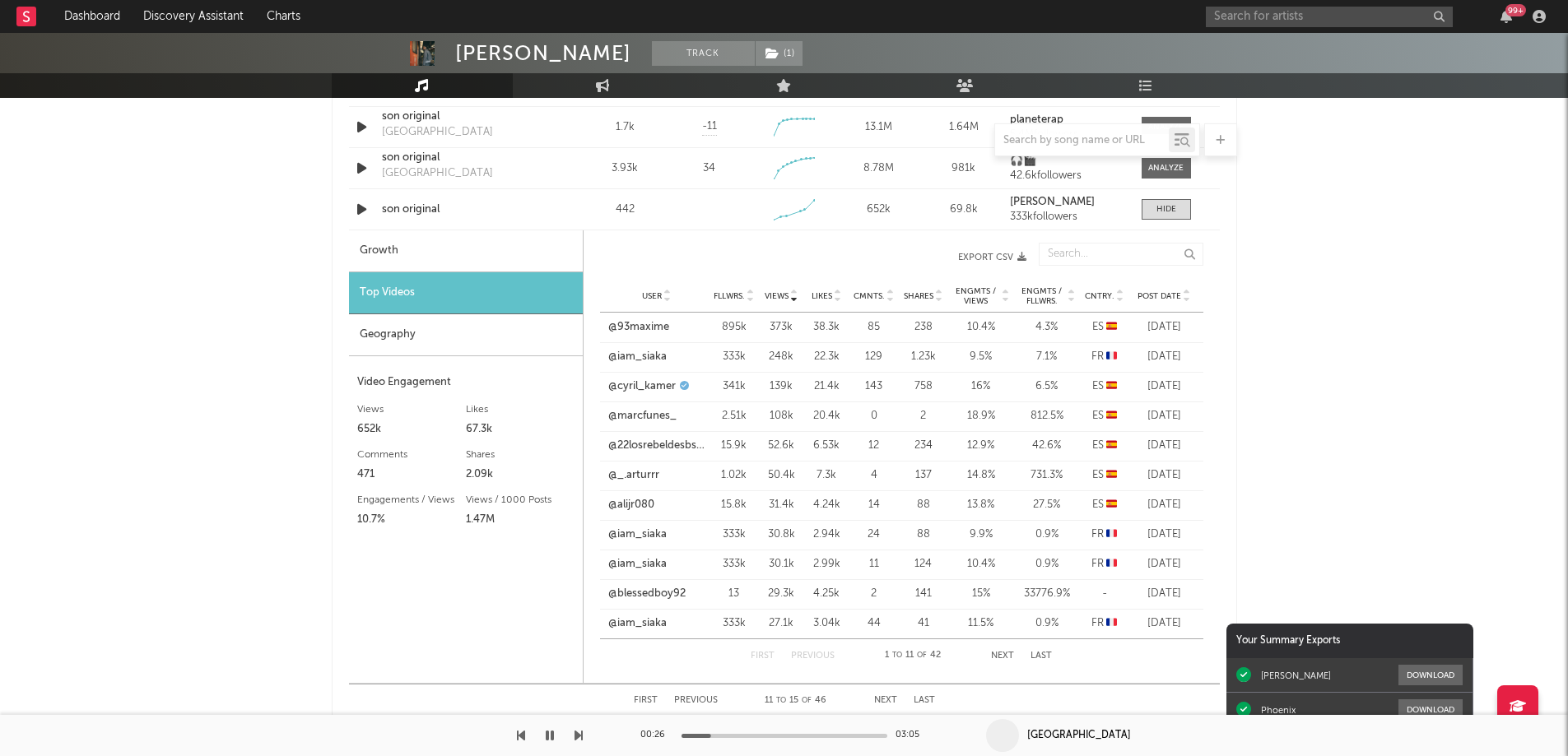
scroll to position [1317, 0]
click at [641, 327] on link "@93maxime" at bounding box center [639, 328] width 61 height 16
click at [1268, 10] on input "text" at bounding box center [1329, 17] width 247 height 20
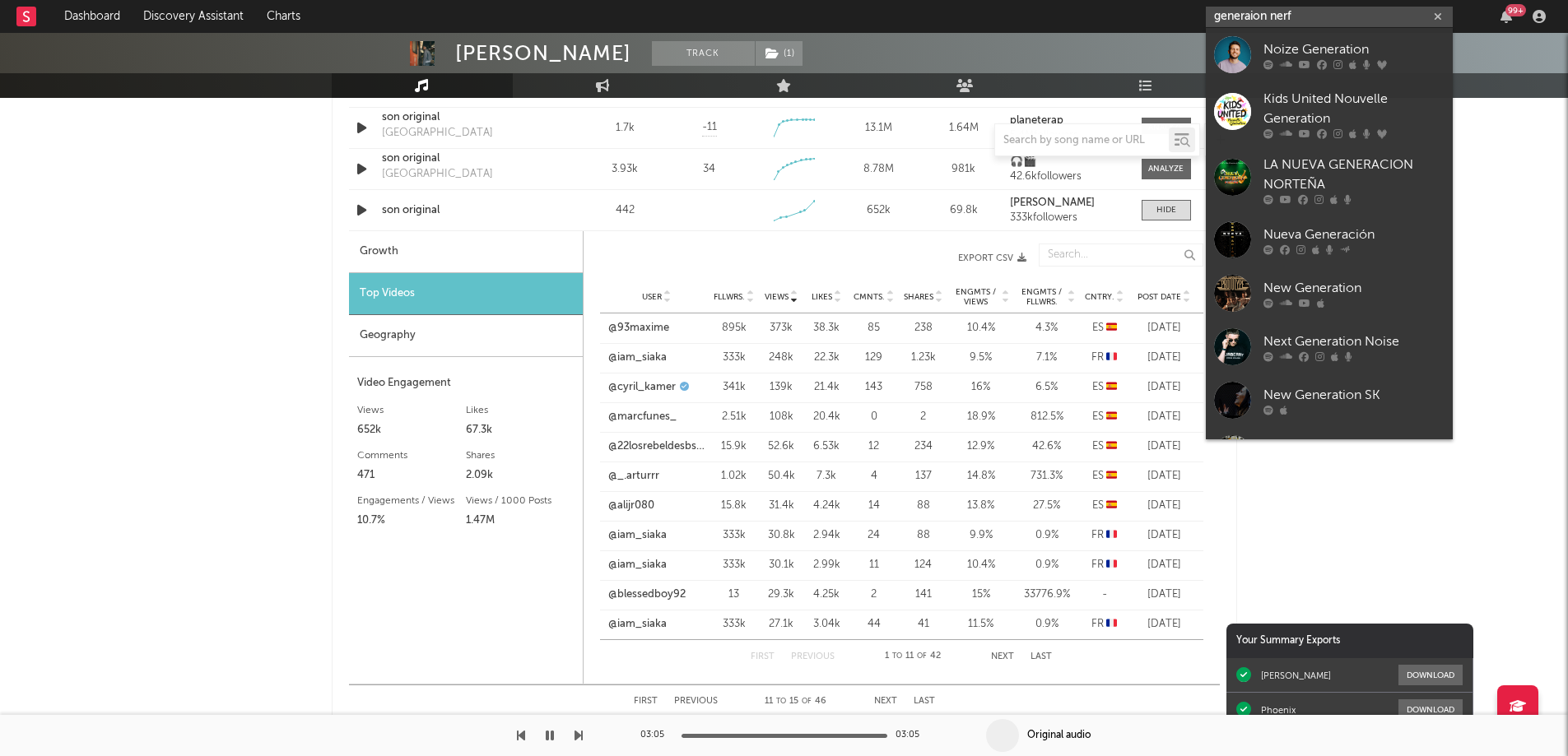
click at [1253, 14] on input "generaion nerf" at bounding box center [1329, 17] width 247 height 20
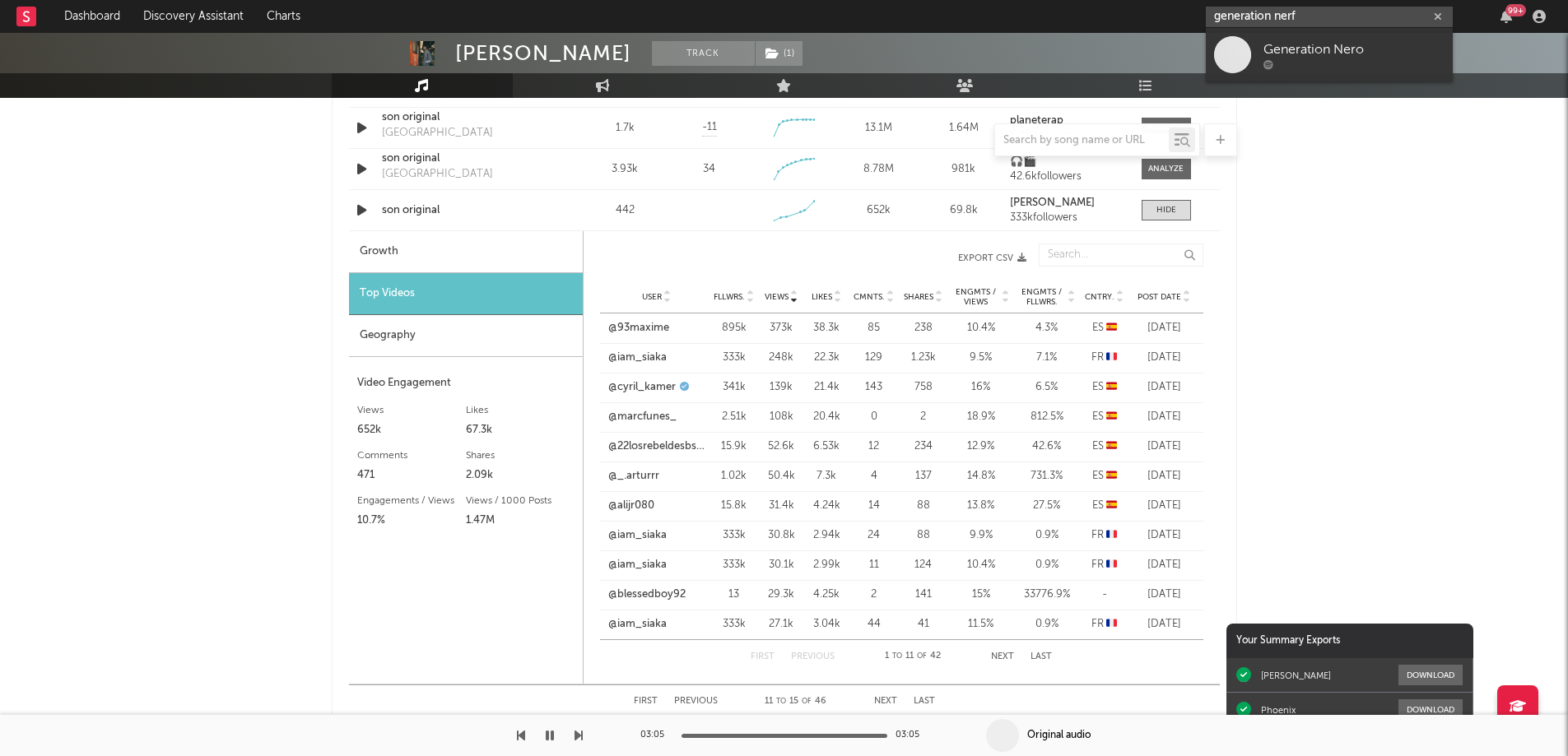
click at [1226, 18] on input "generation nerf" at bounding box center [1329, 17] width 247 height 20
drag, startPoint x: 1299, startPoint y: 15, endPoint x: 1277, endPoint y: 17, distance: 22.1
click at [1277, 17] on input "génération nerf" at bounding box center [1329, 17] width 247 height 20
drag, startPoint x: 1278, startPoint y: 14, endPoint x: 1201, endPoint y: 15, distance: 77.0
click at [1201, 15] on nav "Dashboard Discovery Assistant Charts générationNERF 99 +" at bounding box center [784, 16] width 1568 height 33
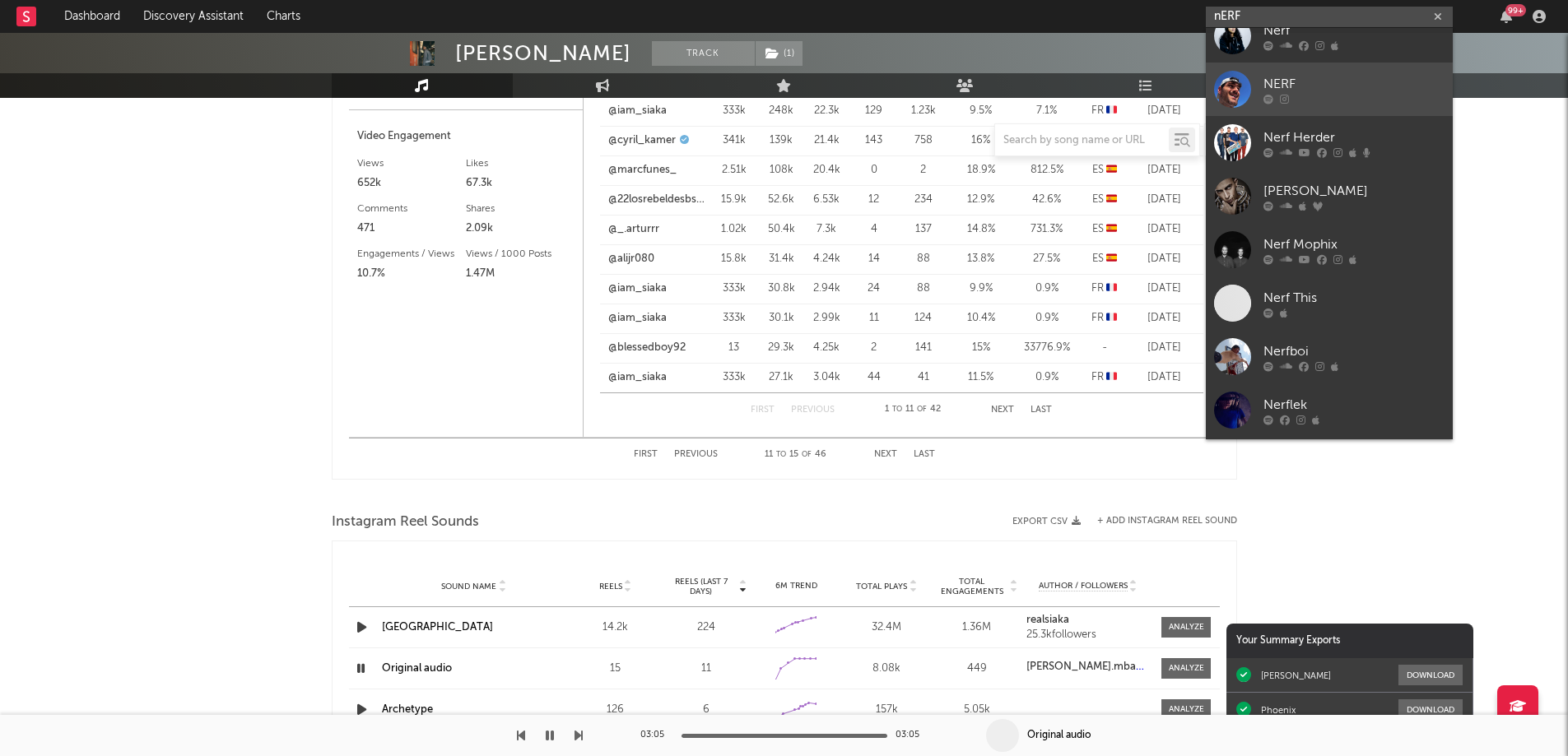
scroll to position [0, 0]
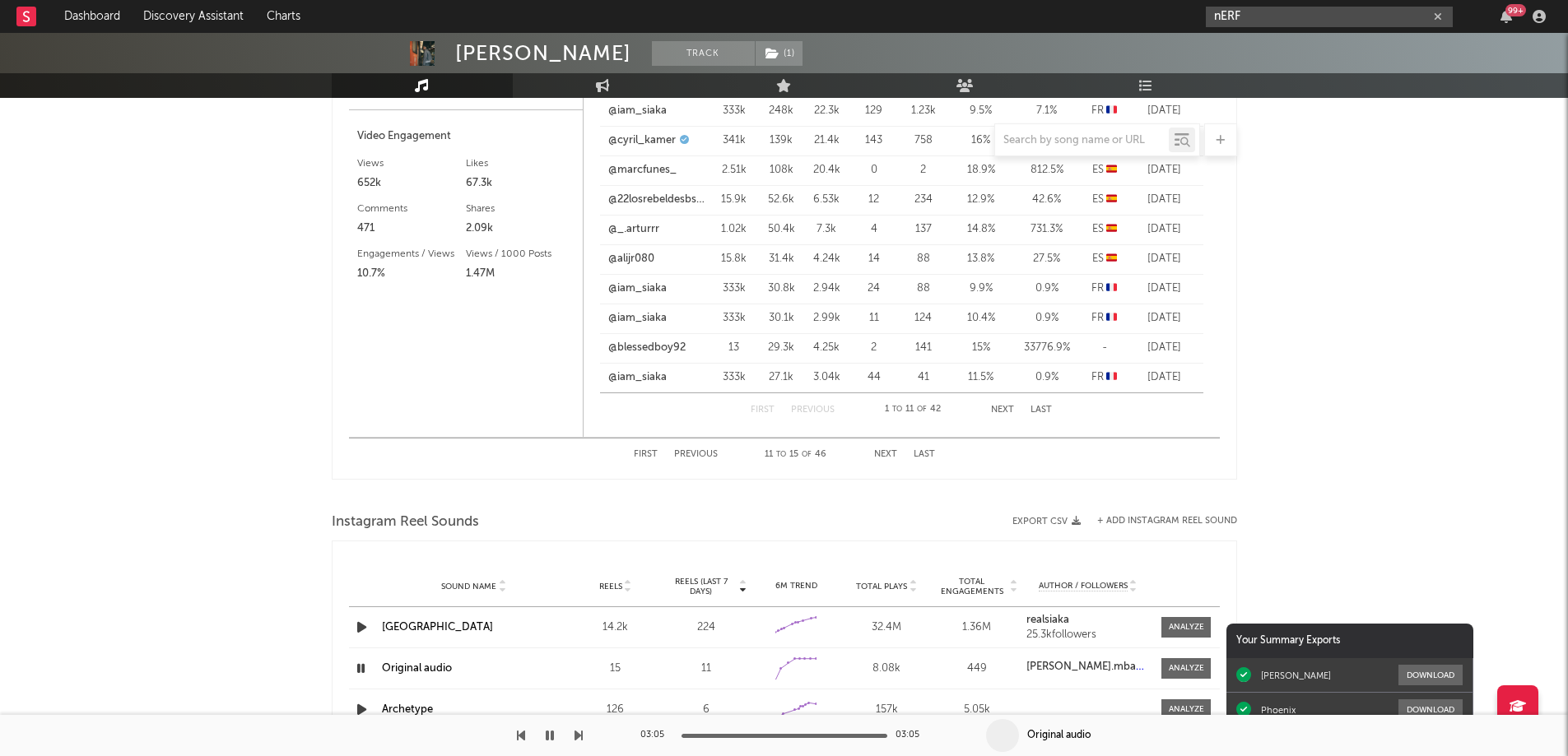
drag, startPoint x: 1263, startPoint y: 14, endPoint x: 1163, endPoint y: 14, distance: 100.0
click at [1163, 14] on nav "Dashboard Discovery Assistant Charts nERF 99 +" at bounding box center [784, 16] width 1568 height 33
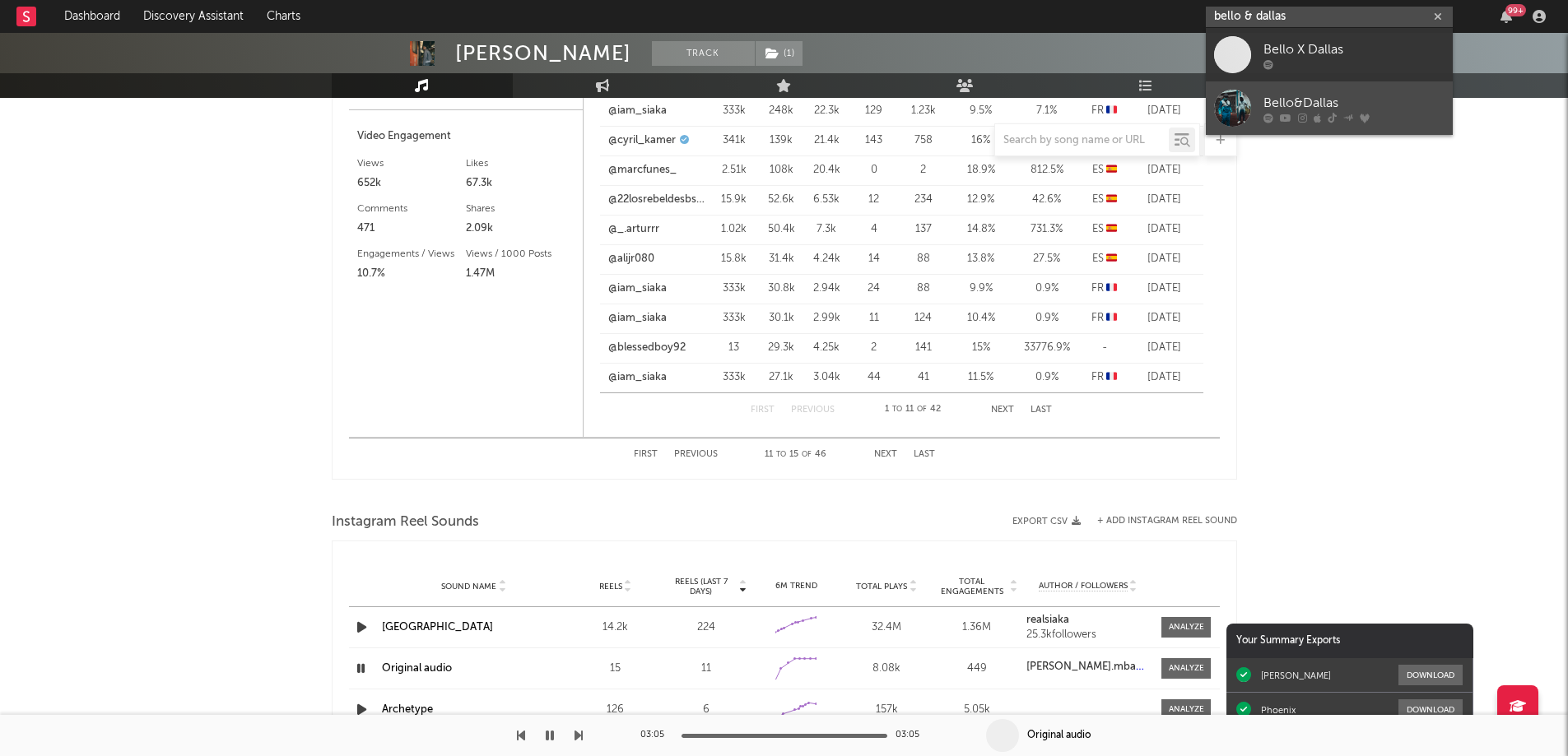
type input "bello & dallas"
click at [1300, 101] on div "Bello&Dallas" at bounding box center [1353, 103] width 181 height 20
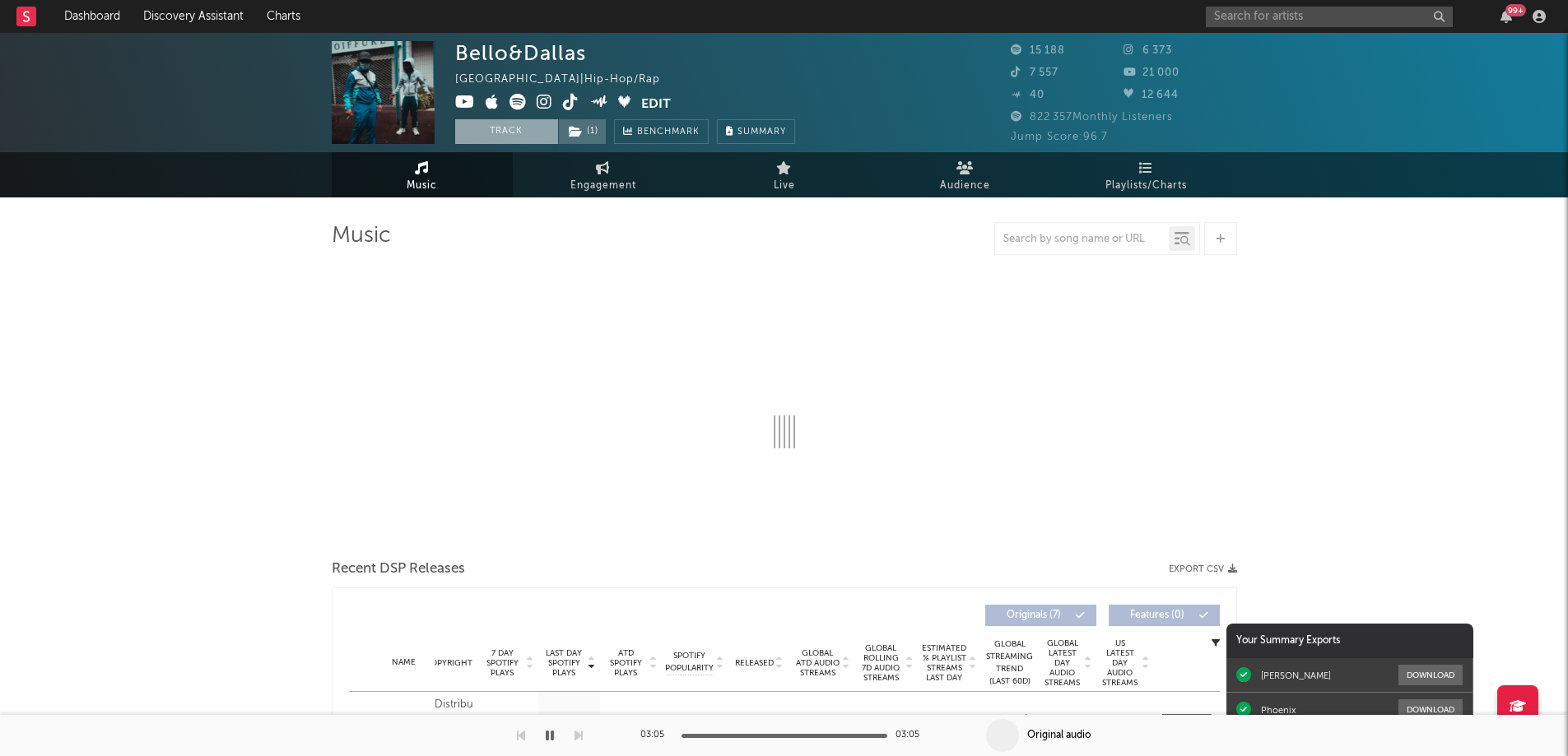
select select "6m"
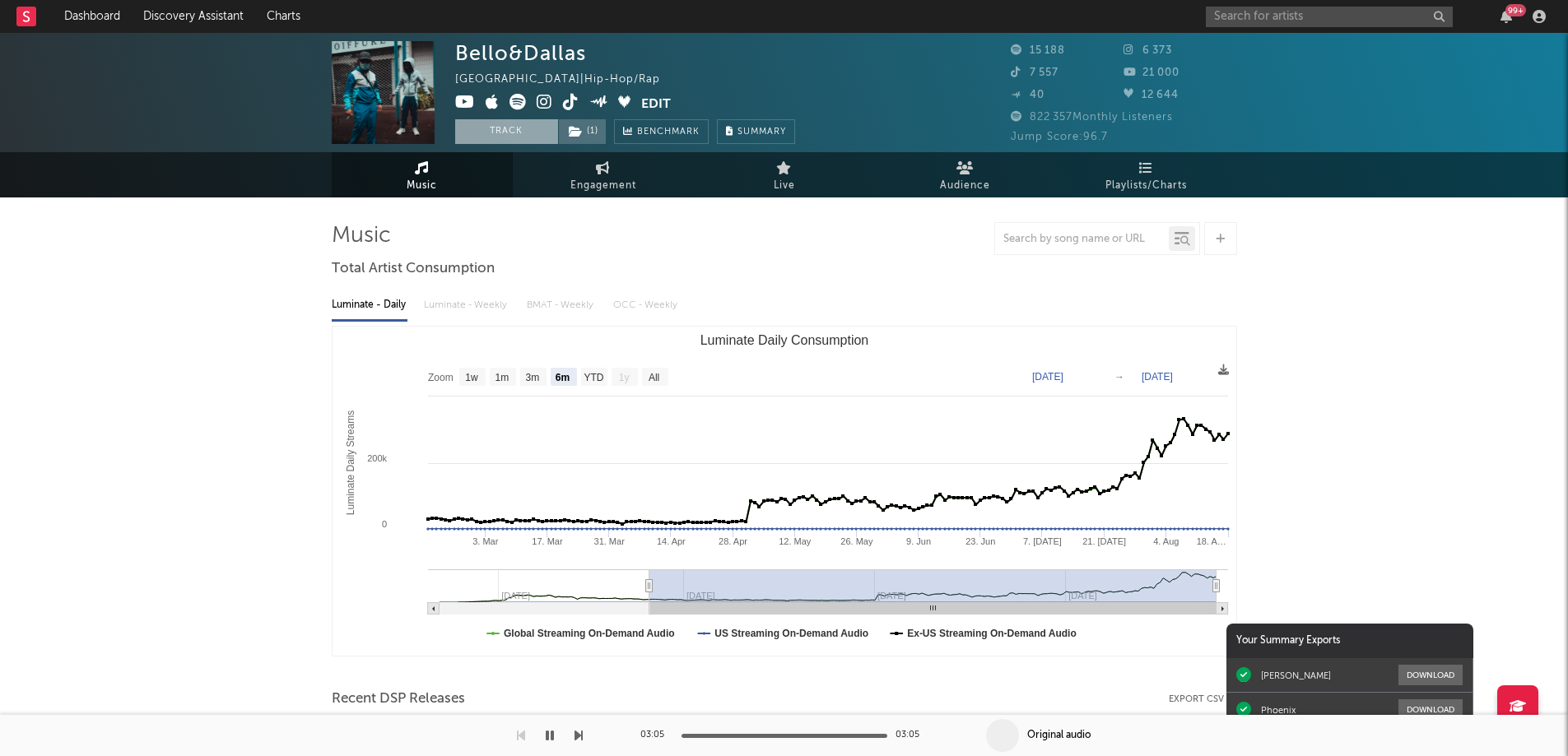
click at [495, 132] on button "Track" at bounding box center [506, 132] width 103 height 25
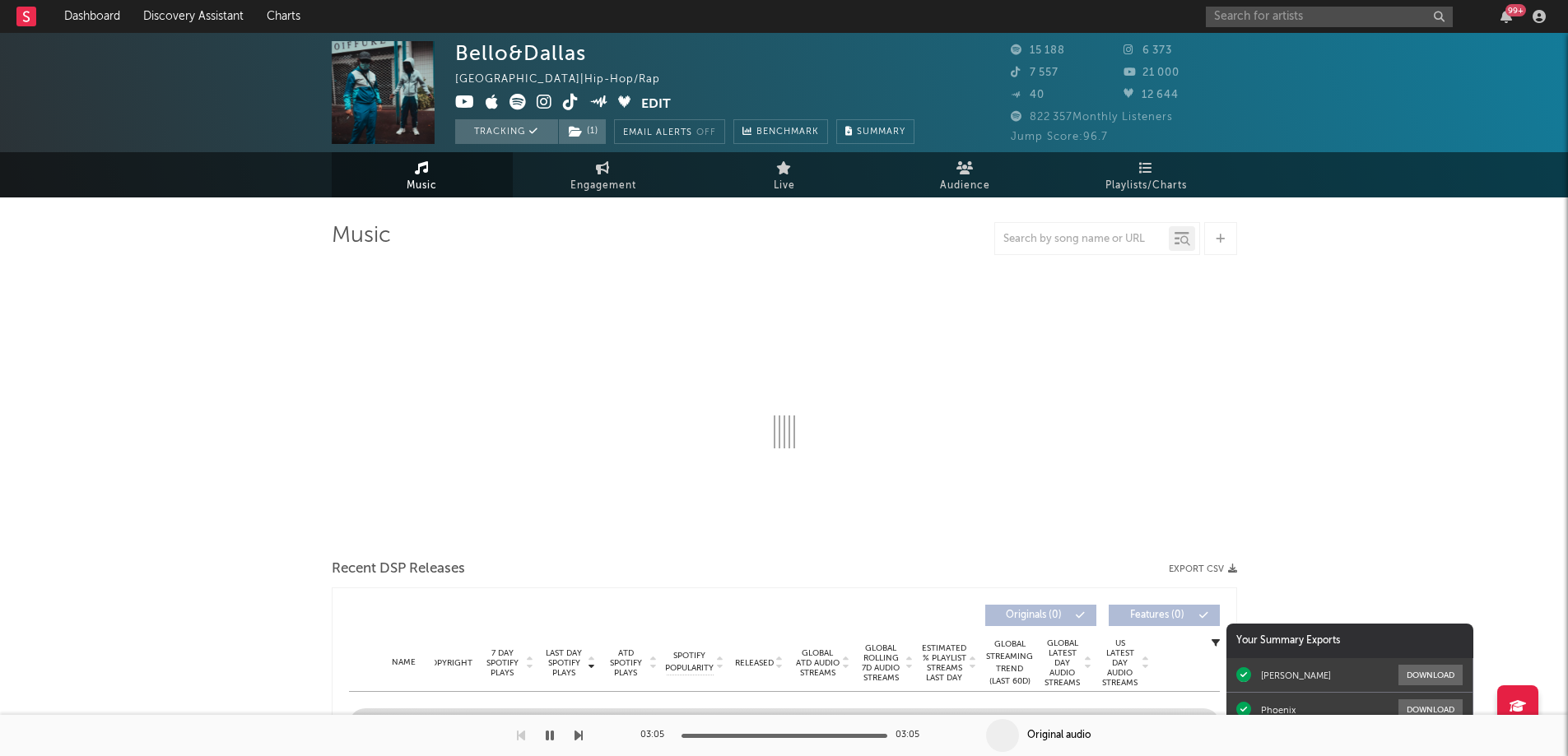
select select "6m"
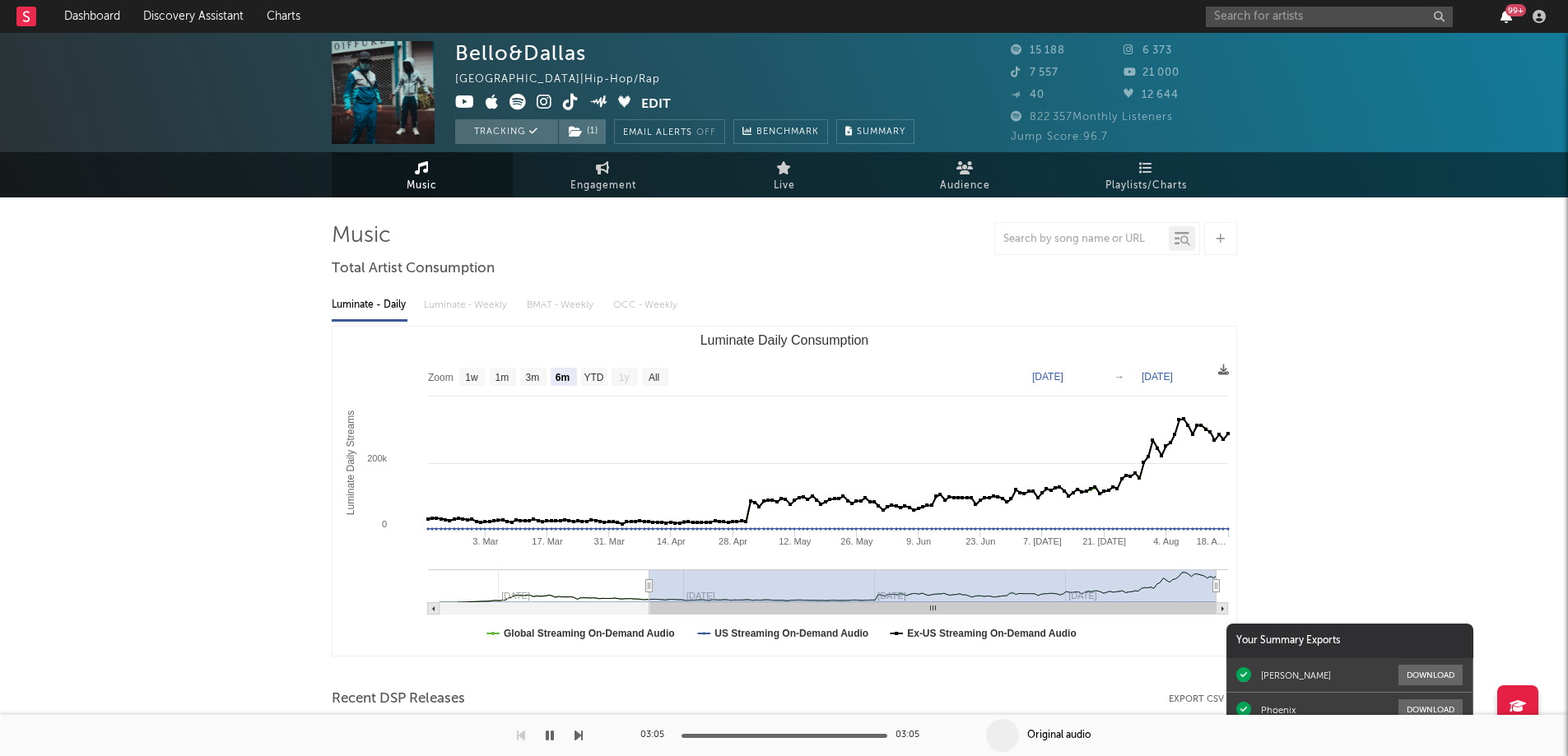
click at [1508, 19] on icon "button" at bounding box center [1506, 17] width 12 height 14
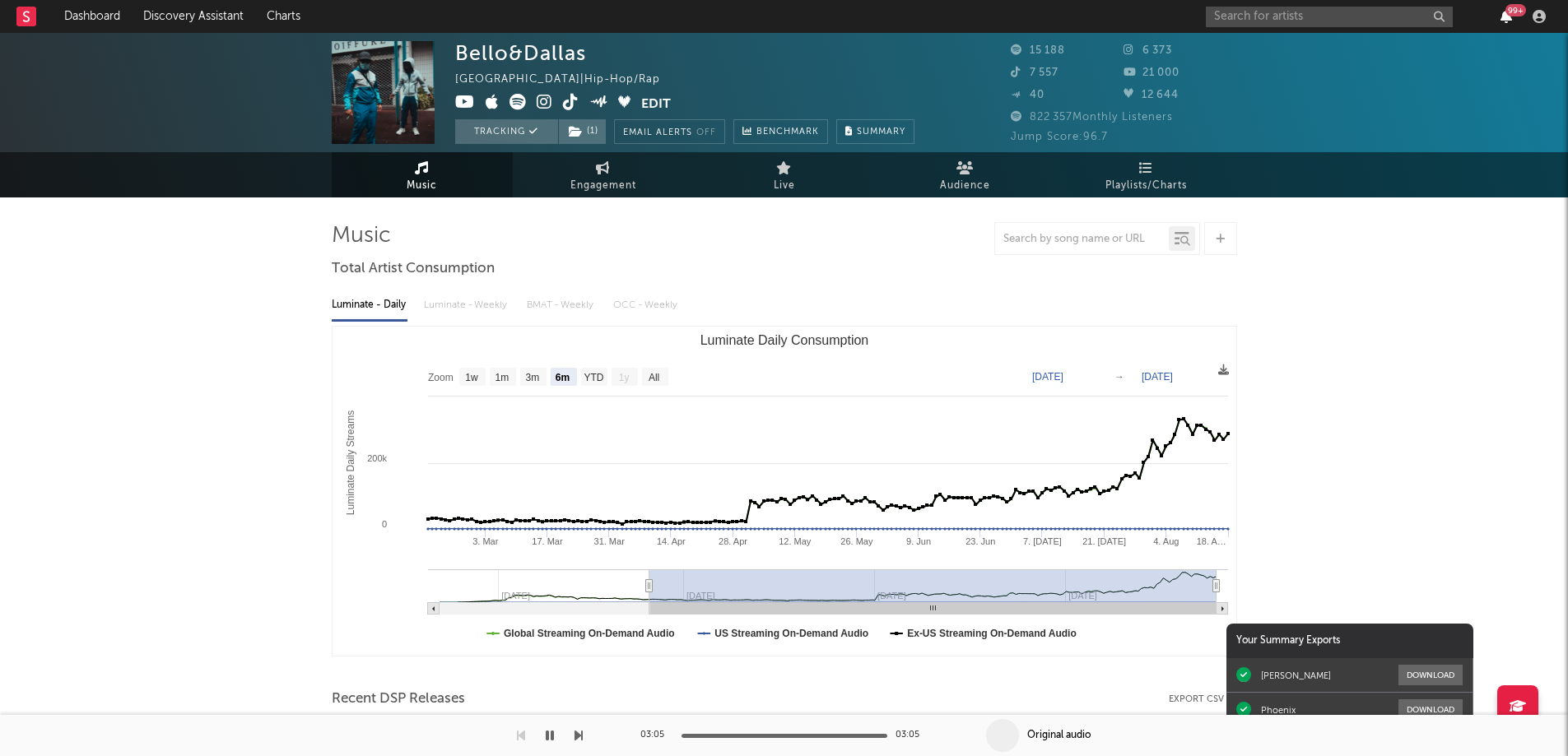
click at [1505, 17] on icon "button" at bounding box center [1506, 17] width 12 height 14
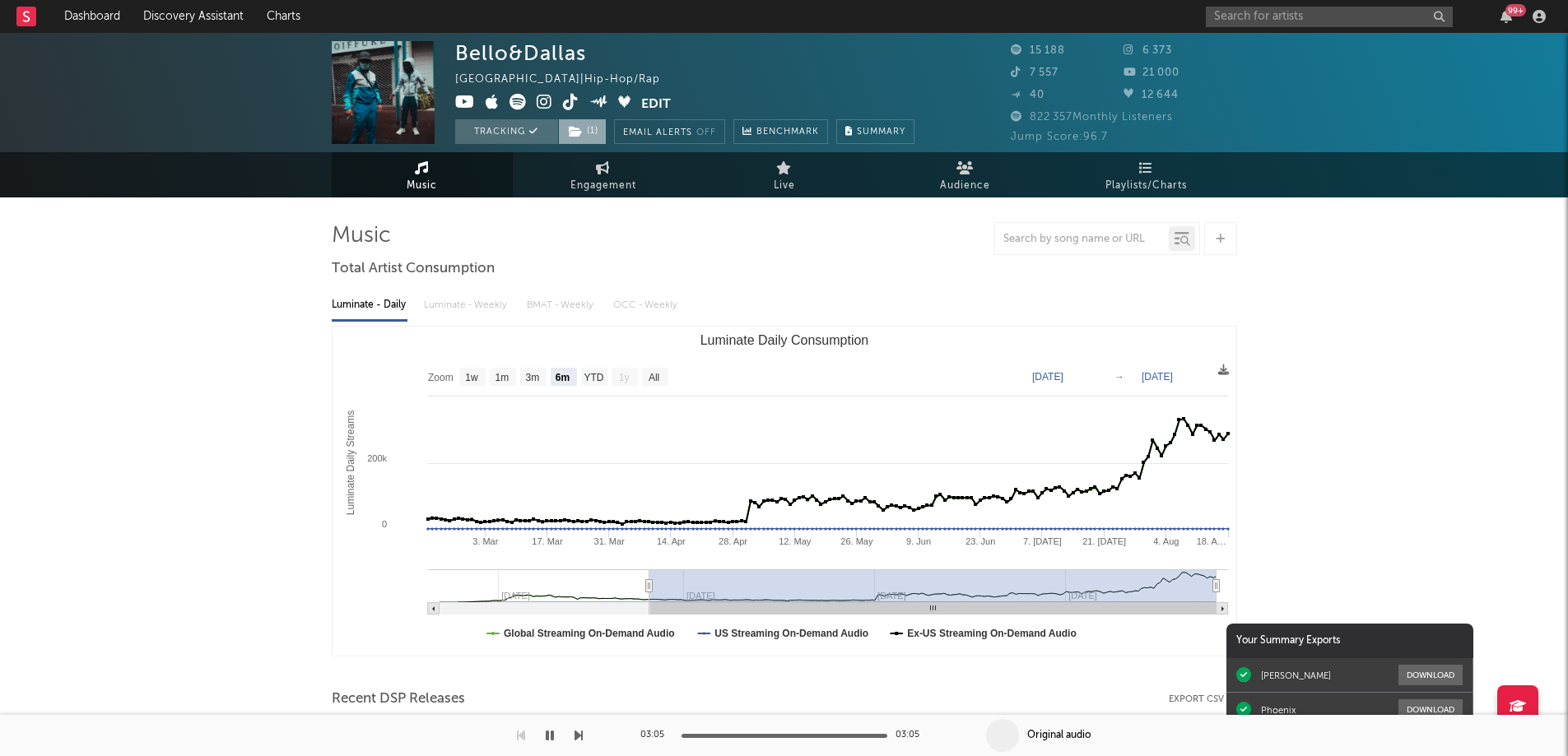
click at [577, 132] on icon at bounding box center [575, 132] width 14 height 12
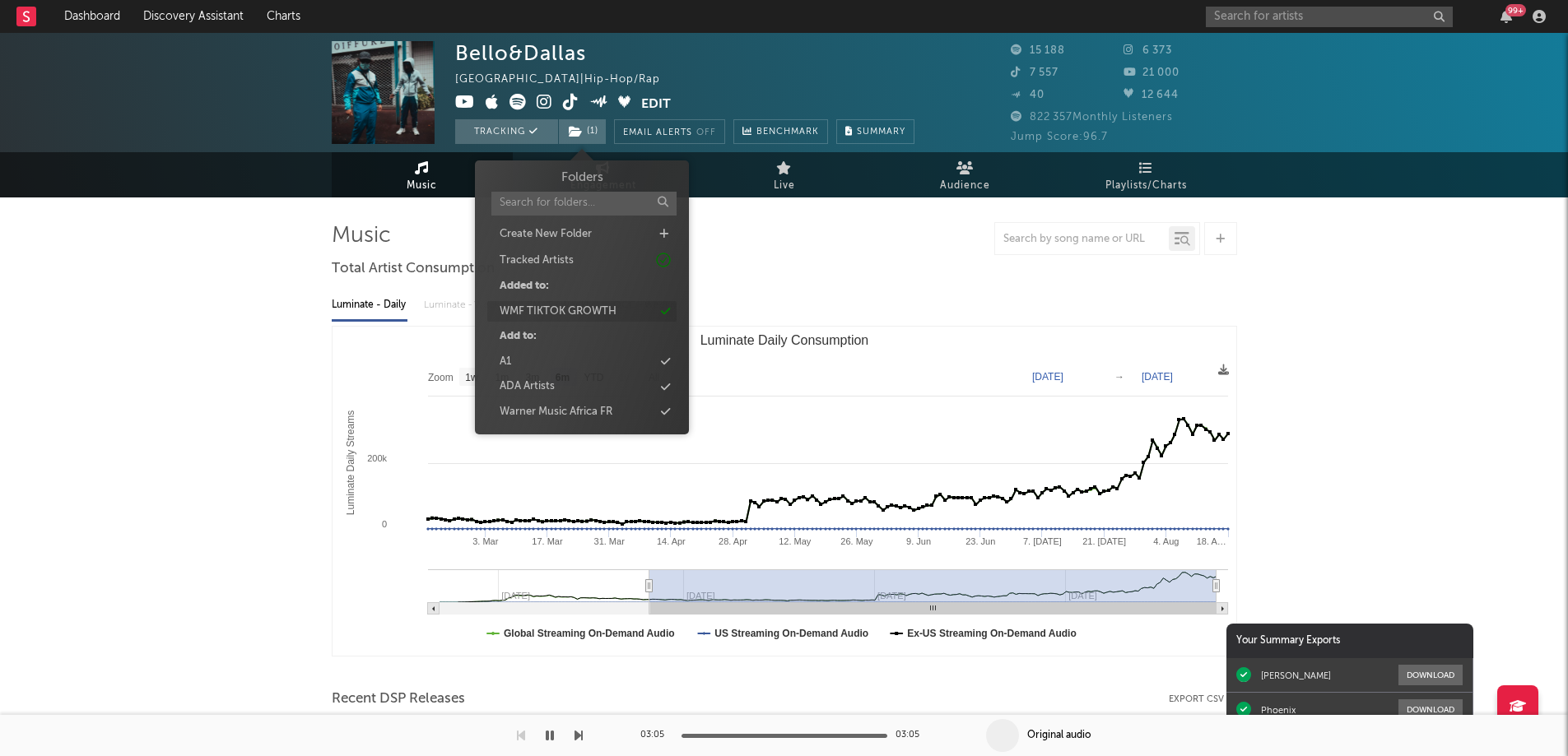
click at [579, 314] on div "WMF TIKTOK GROWTH" at bounding box center [558, 311] width 117 height 16
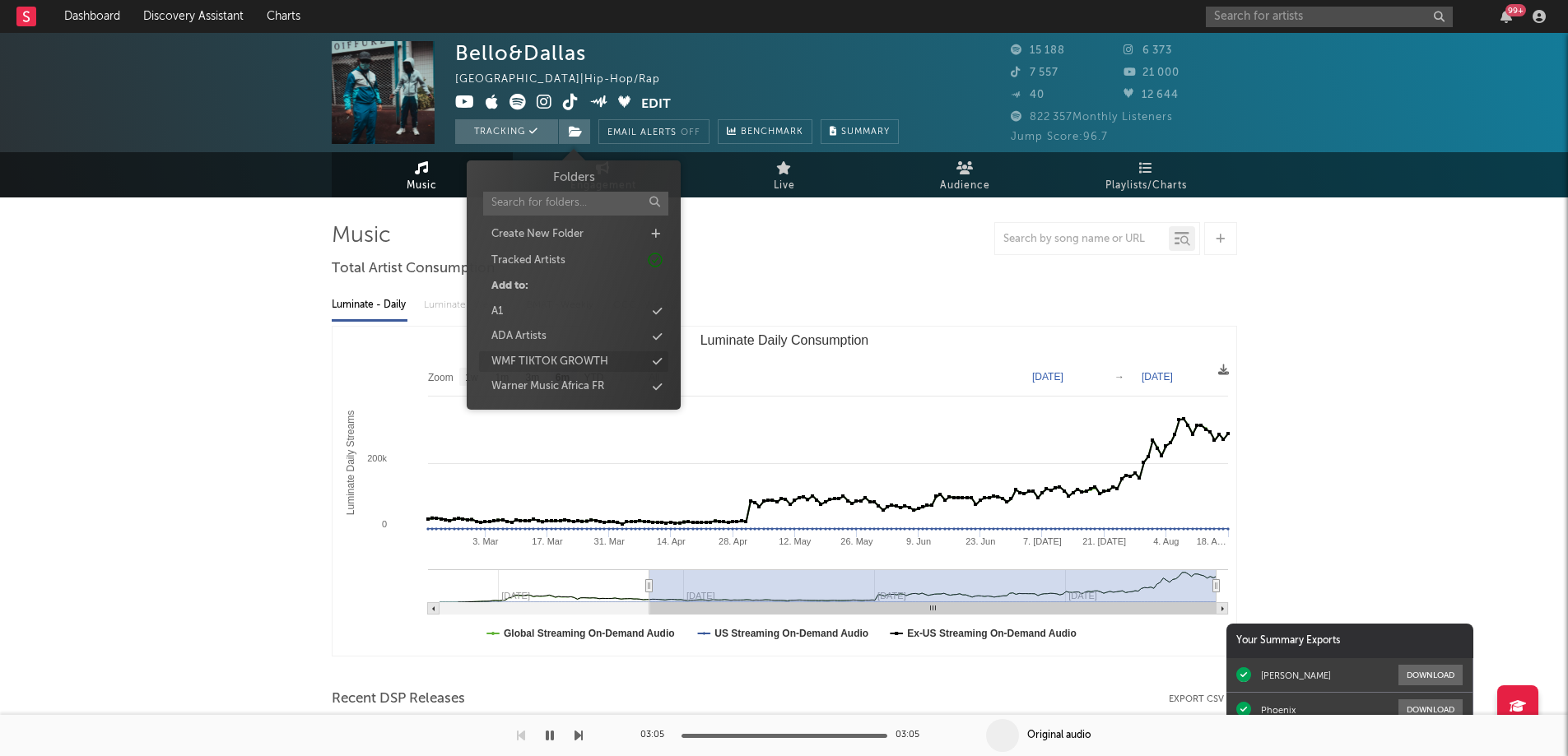
click at [579, 358] on div "WMF TIKTOK GROWTH" at bounding box center [550, 361] width 117 height 16
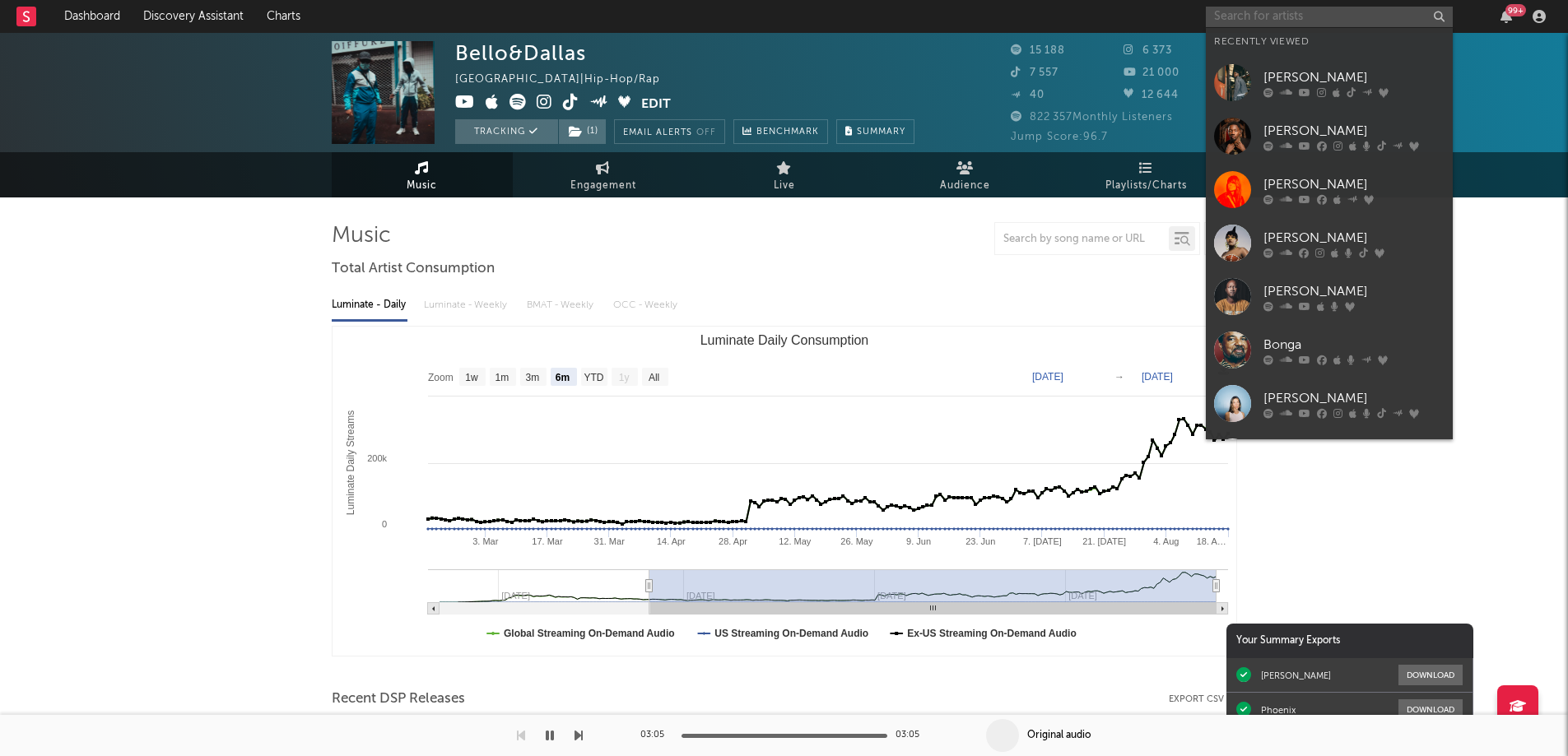
click at [1249, 15] on input "text" at bounding box center [1329, 17] width 247 height 20
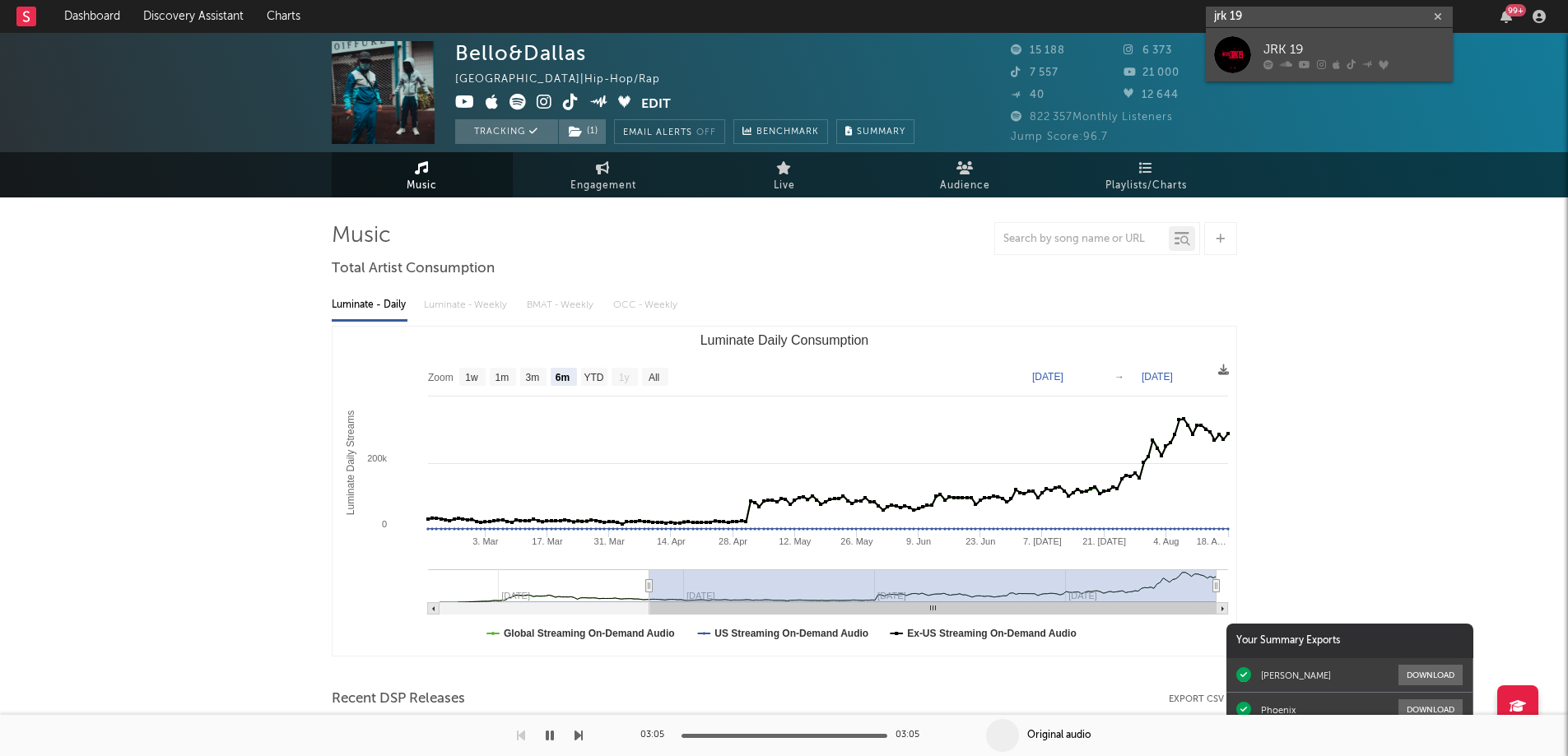
type input "jrk 19"
click at [1276, 58] on div "JRK 19" at bounding box center [1353, 49] width 181 height 20
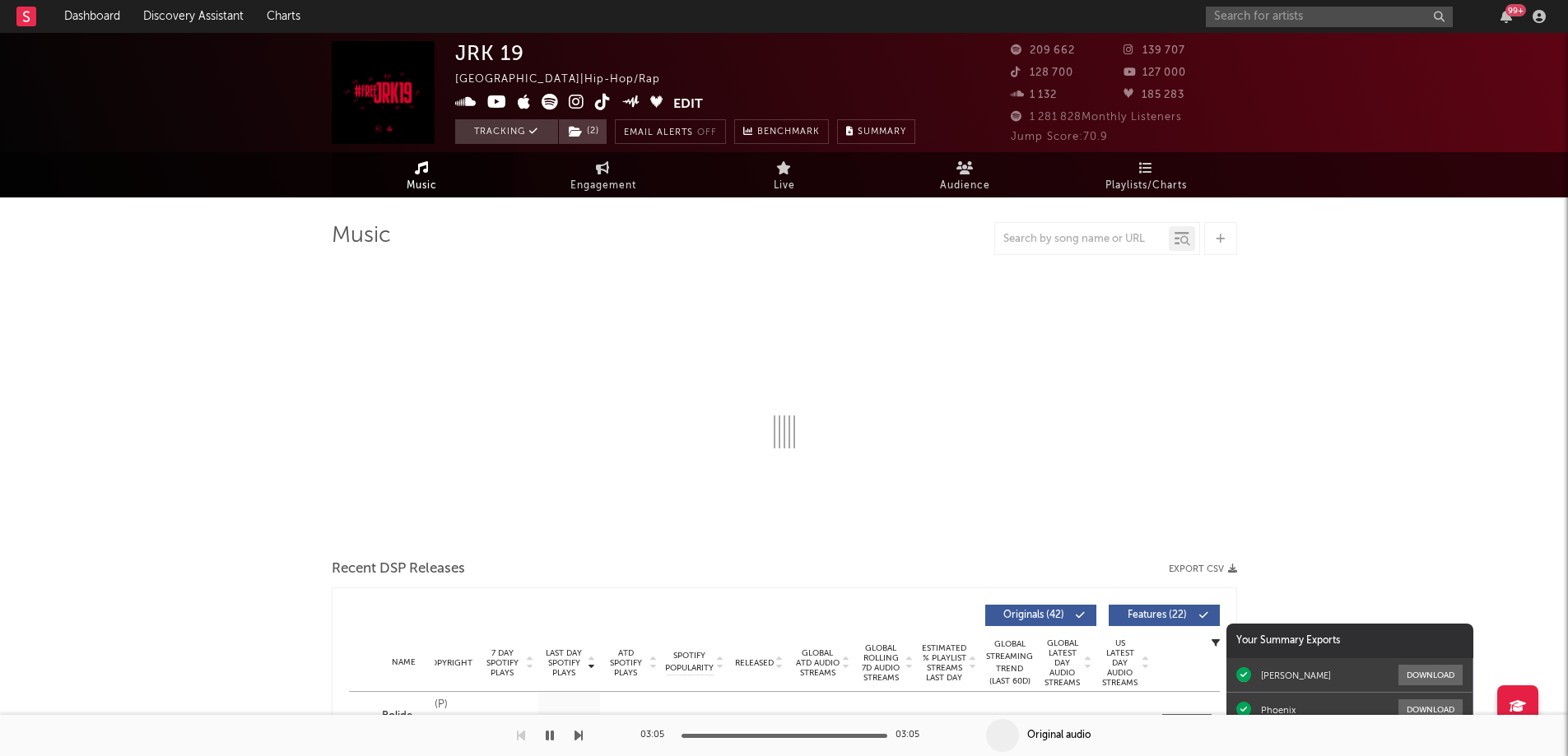
select select "6m"
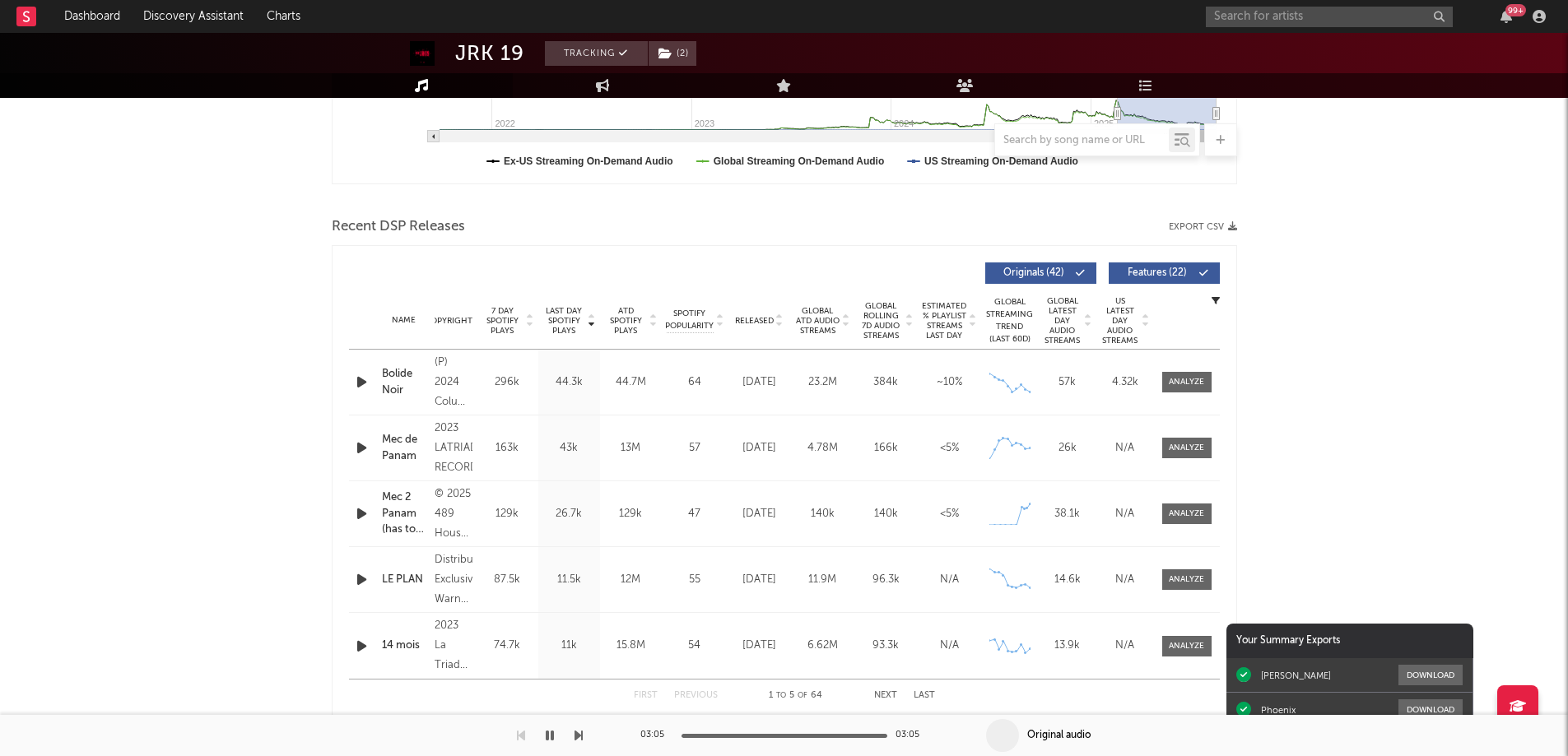
scroll to position [494, 0]
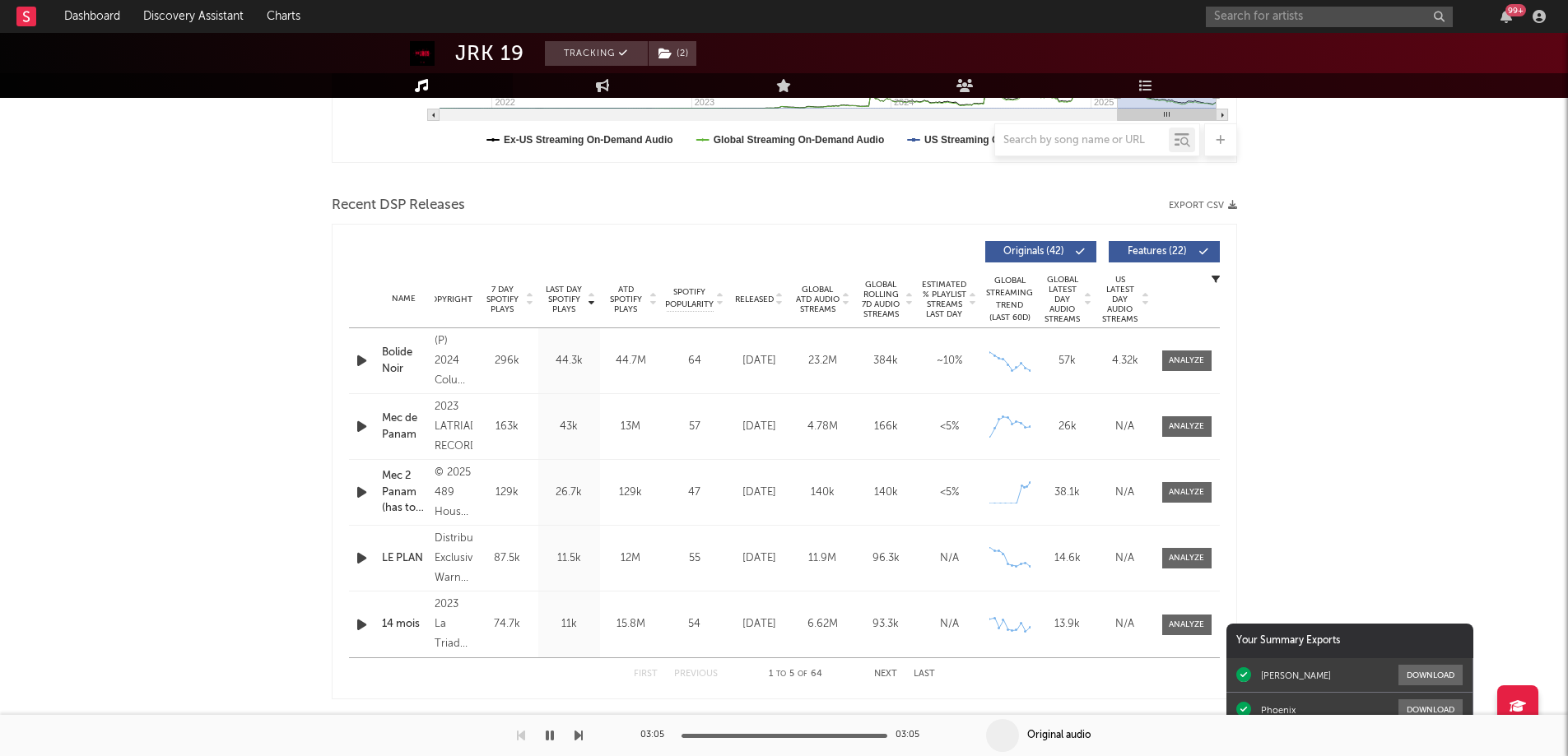
click at [358, 493] on icon "button" at bounding box center [361, 492] width 17 height 20
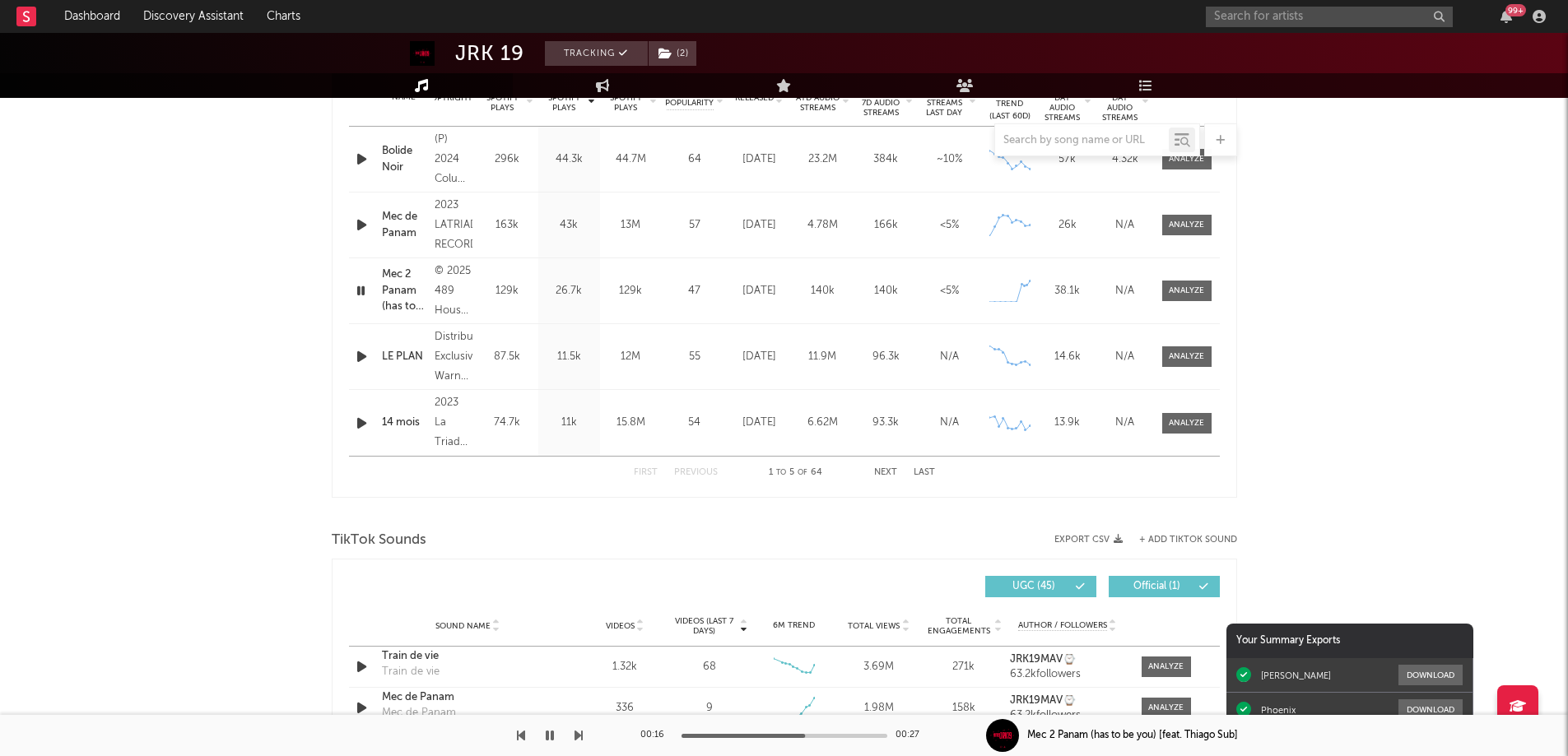
scroll to position [658, 0]
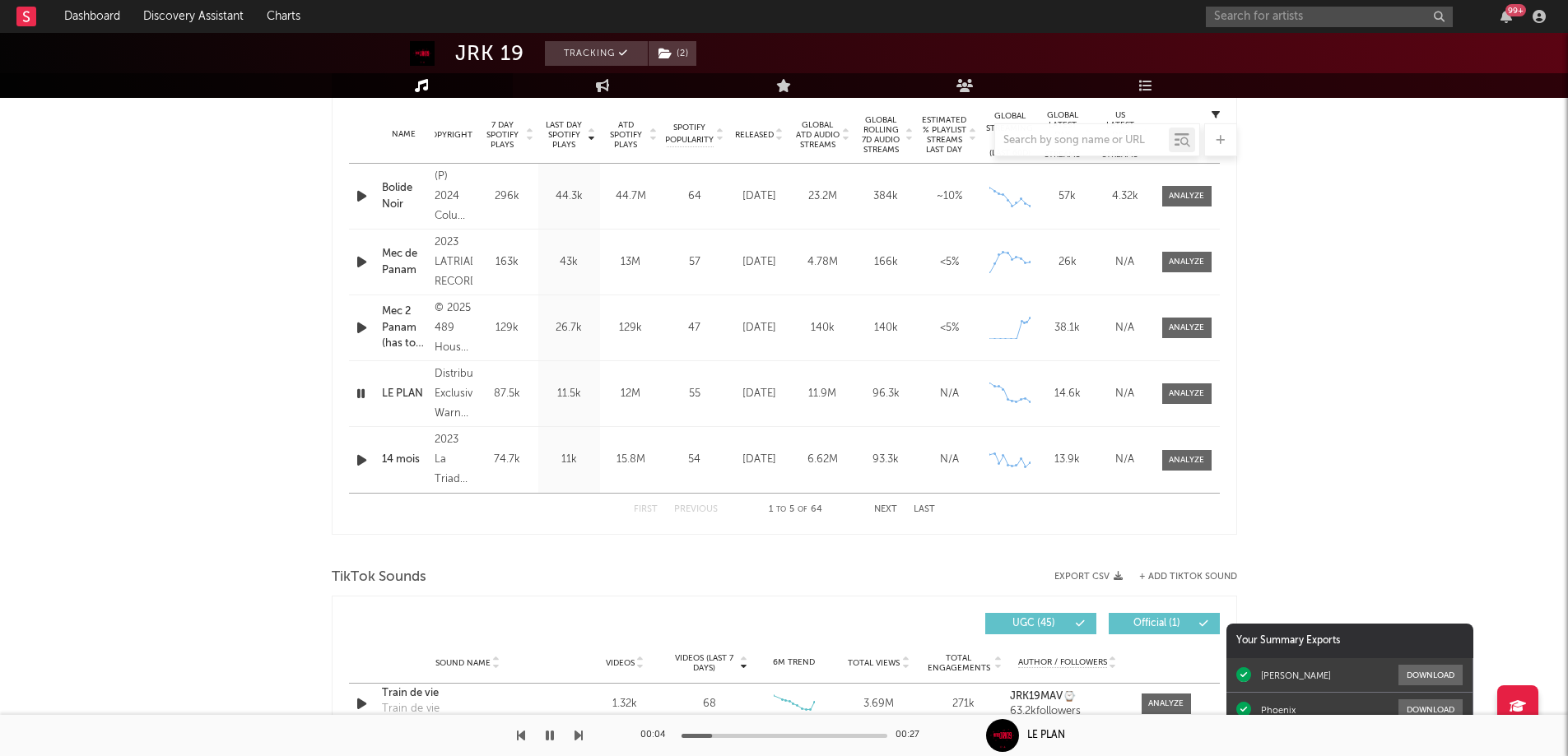
click at [355, 391] on icon "button" at bounding box center [361, 394] width 15 height 20
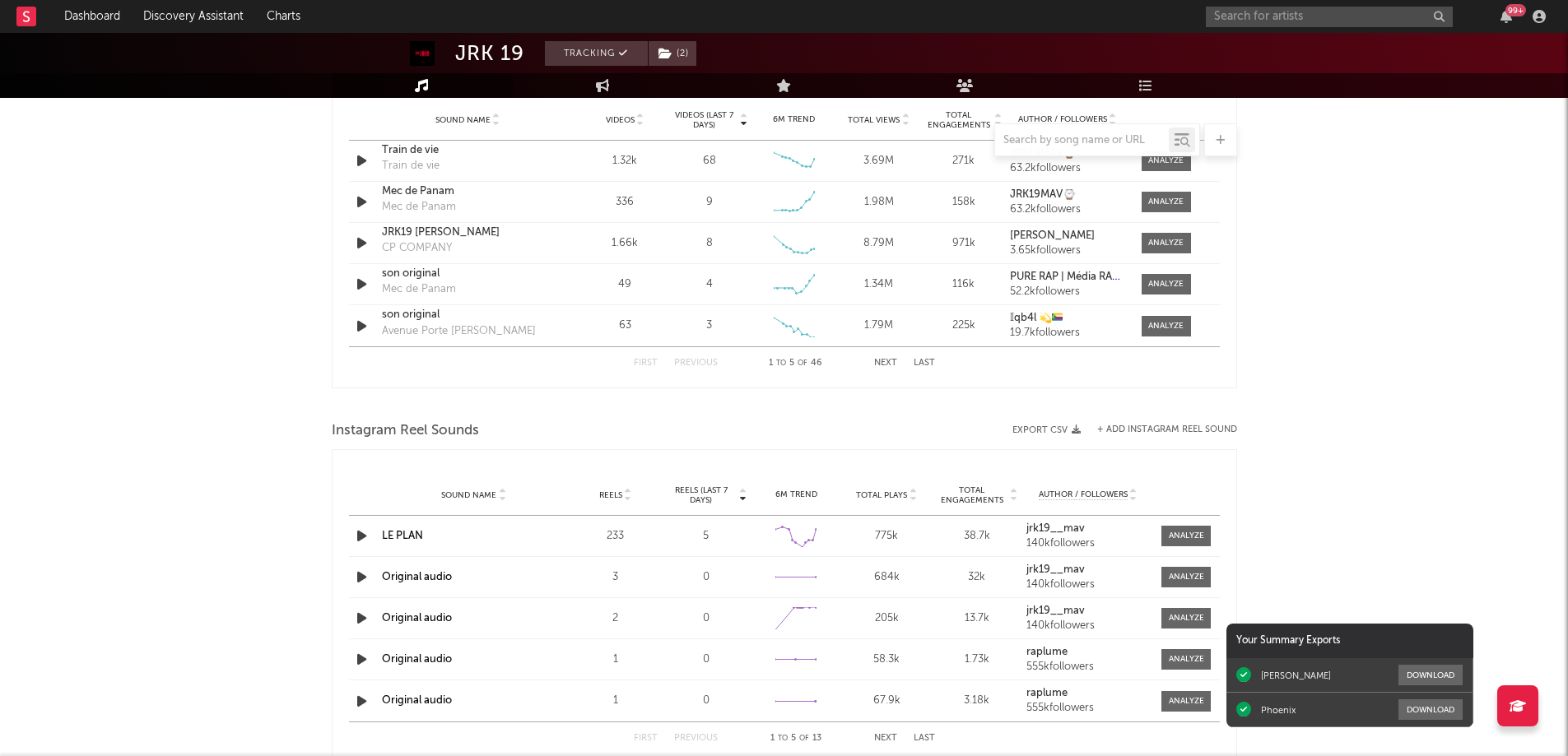
scroll to position [988, 0]
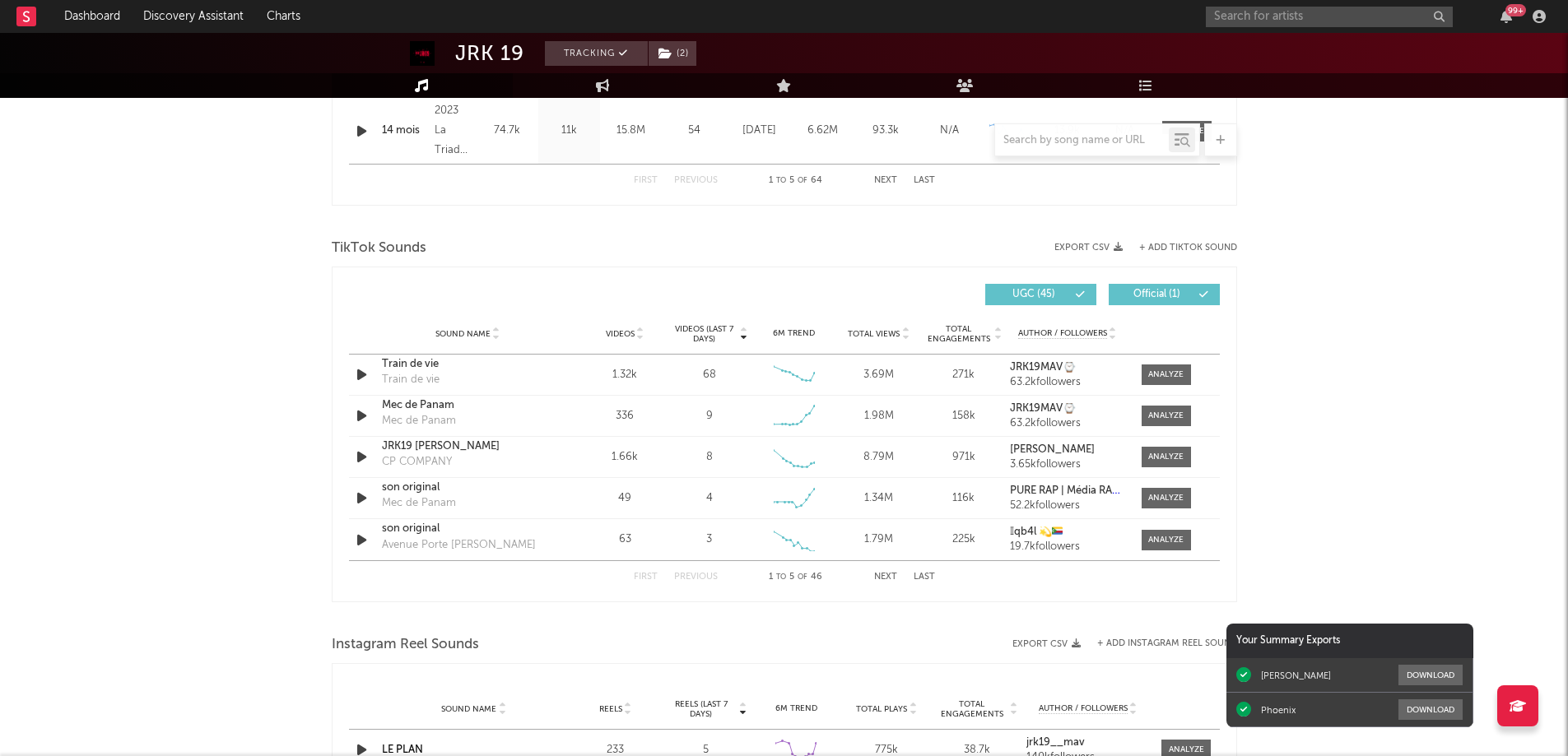
click at [711, 333] on span "Videos (last 7 days)" at bounding box center [703, 333] width 67 height 20
click at [413, 381] on div "has to be you" at bounding box center [416, 379] width 68 height 16
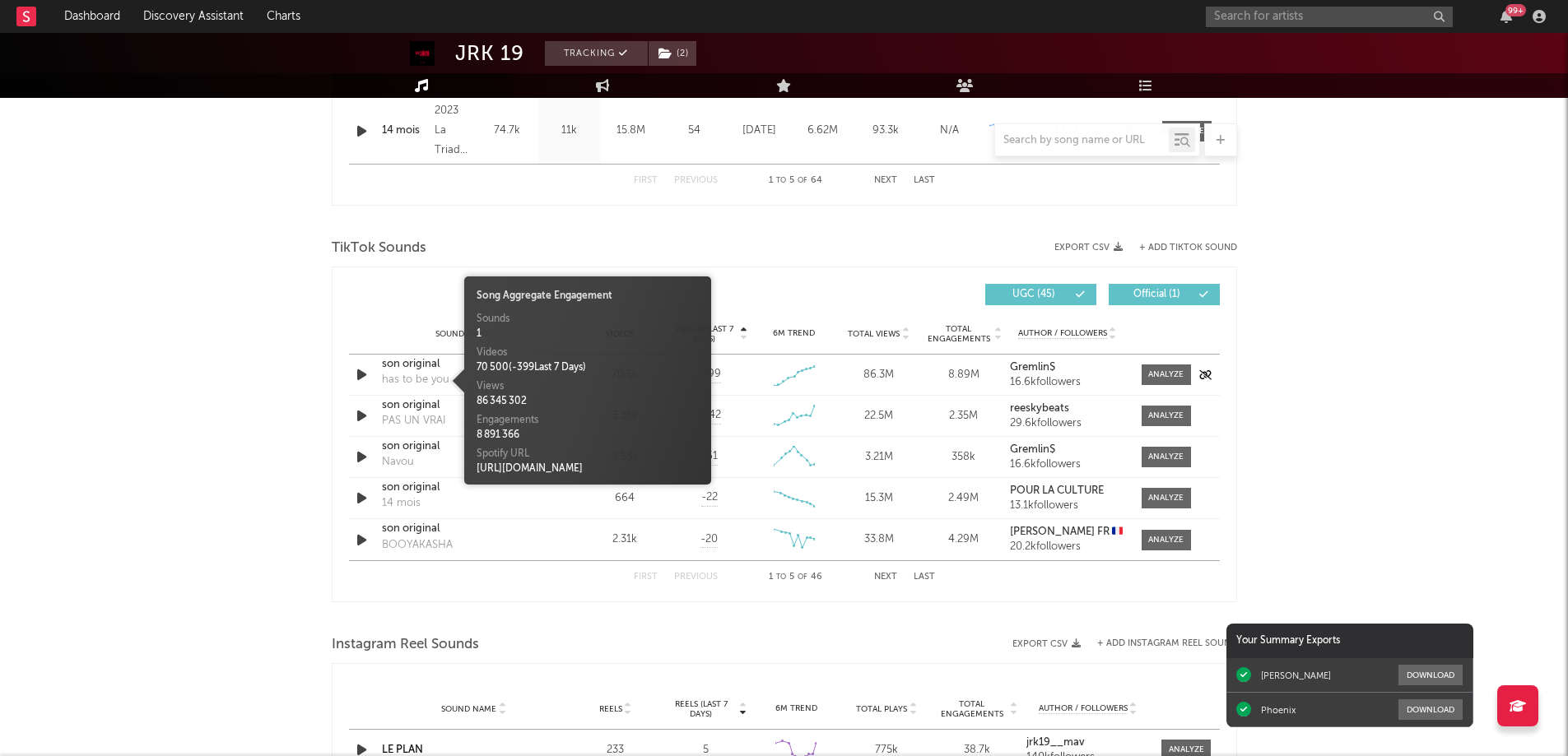
click at [363, 376] on icon "button" at bounding box center [361, 375] width 17 height 20
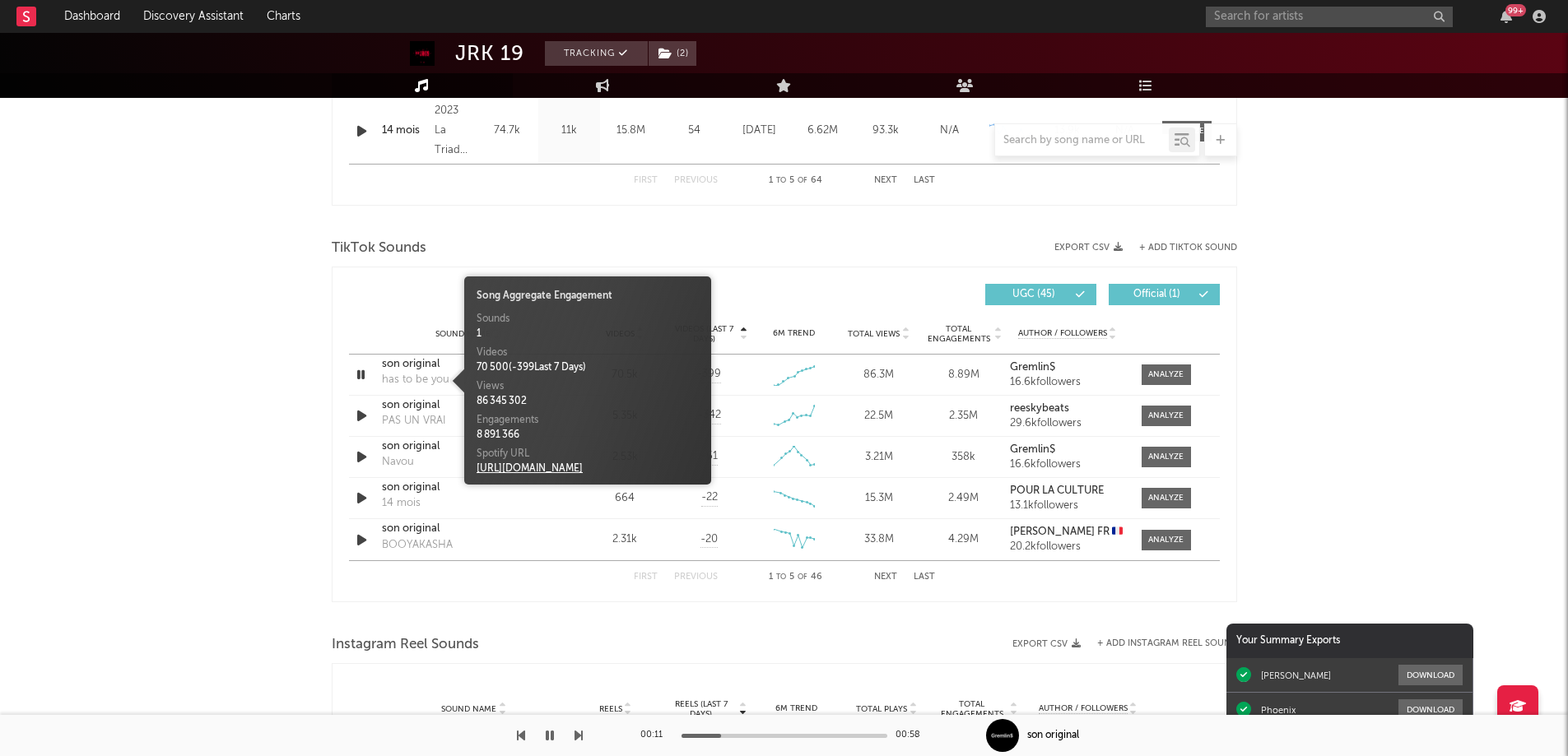
click at [532, 471] on link "[URL][DOMAIN_NAME]" at bounding box center [529, 469] width 106 height 10
